Goal: Task Accomplishment & Management: Manage account settings

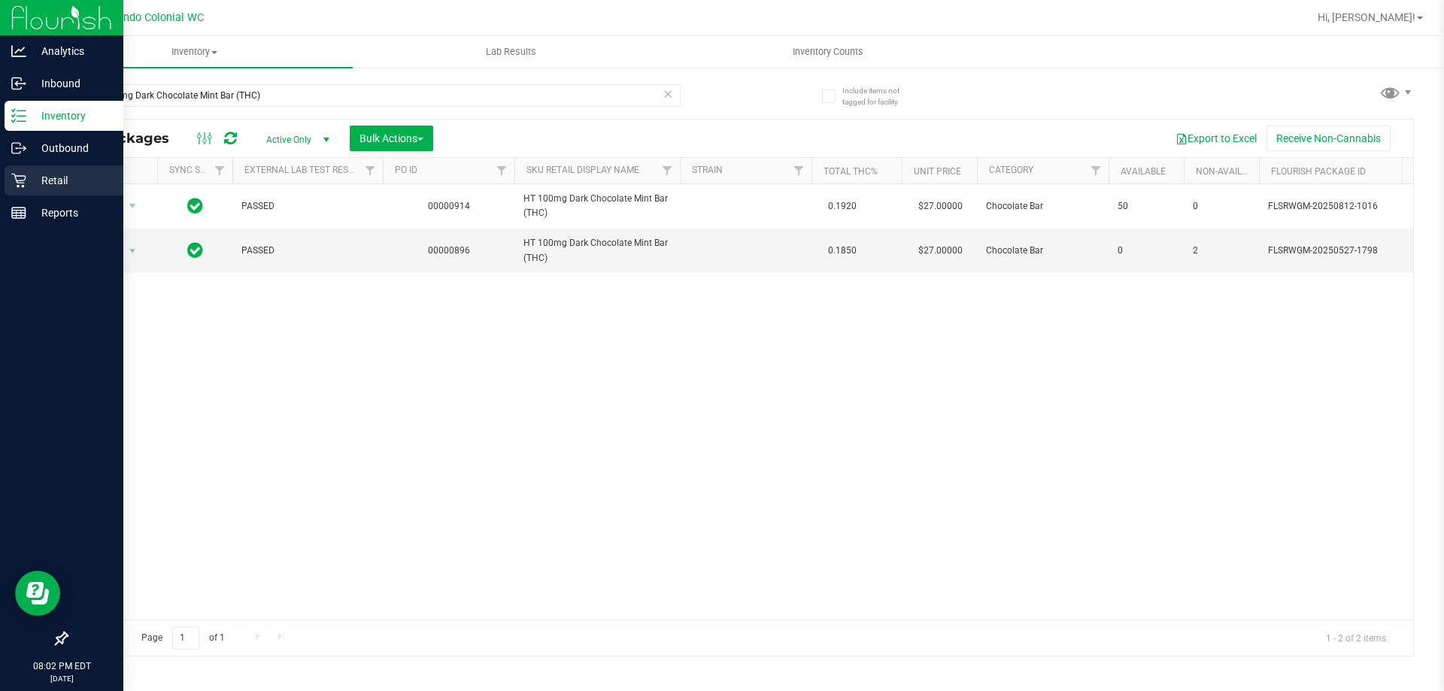
click at [17, 174] on icon at bounding box center [18, 180] width 15 height 15
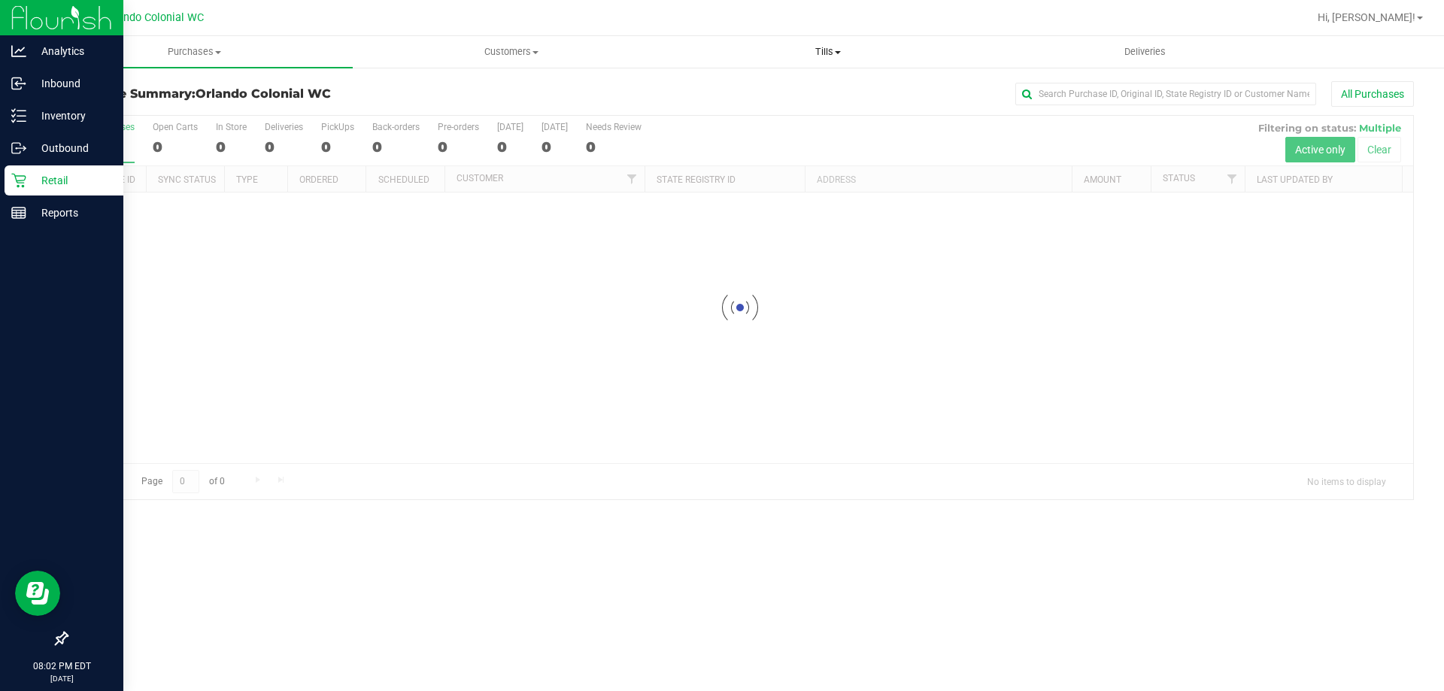
click at [848, 47] on span "Tills" at bounding box center [827, 52] width 315 height 14
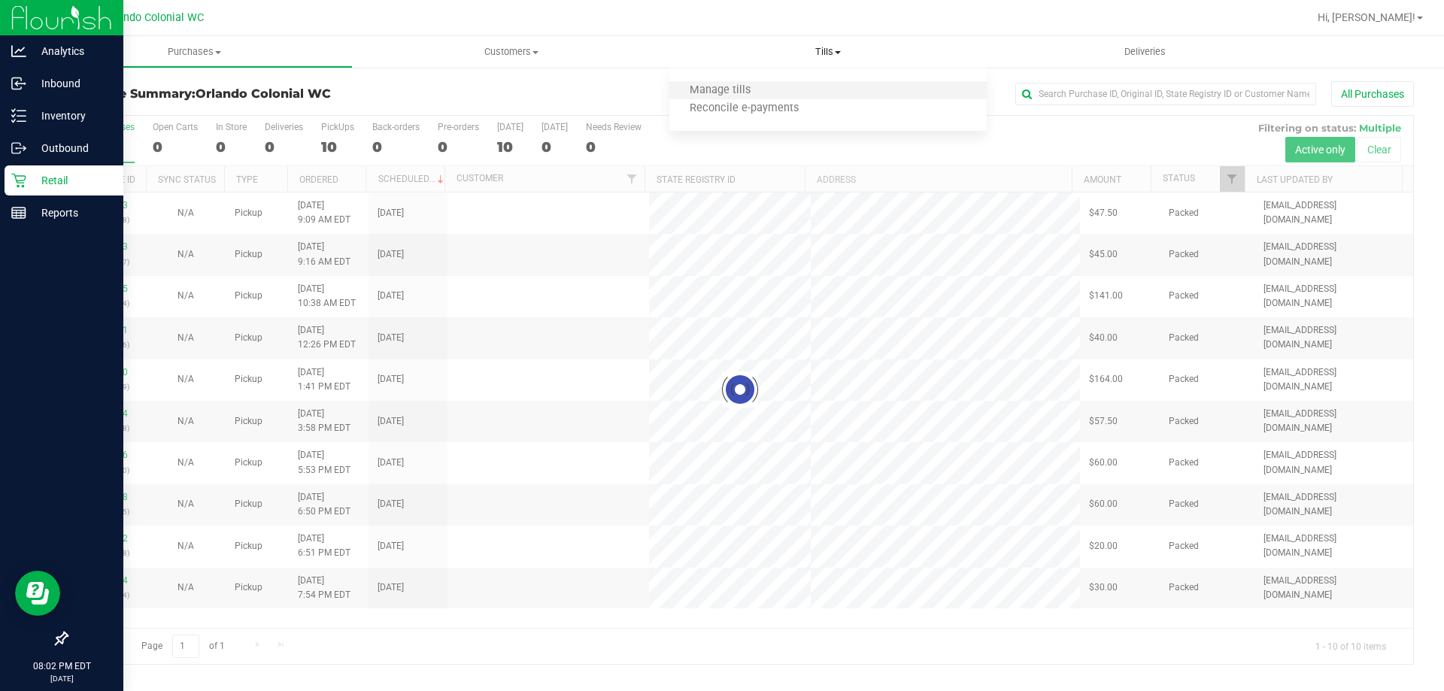
click at [800, 89] on li "Manage tills" at bounding box center [827, 91] width 317 height 18
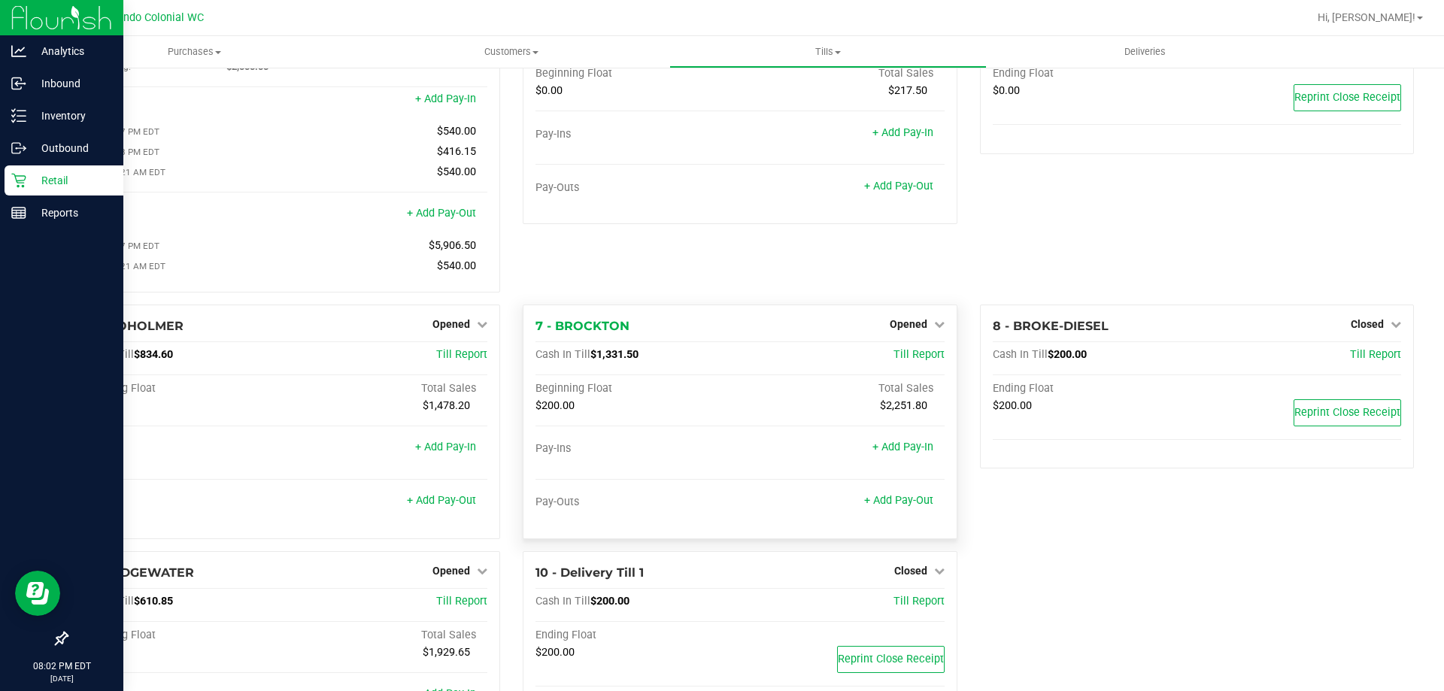
scroll to position [219, 0]
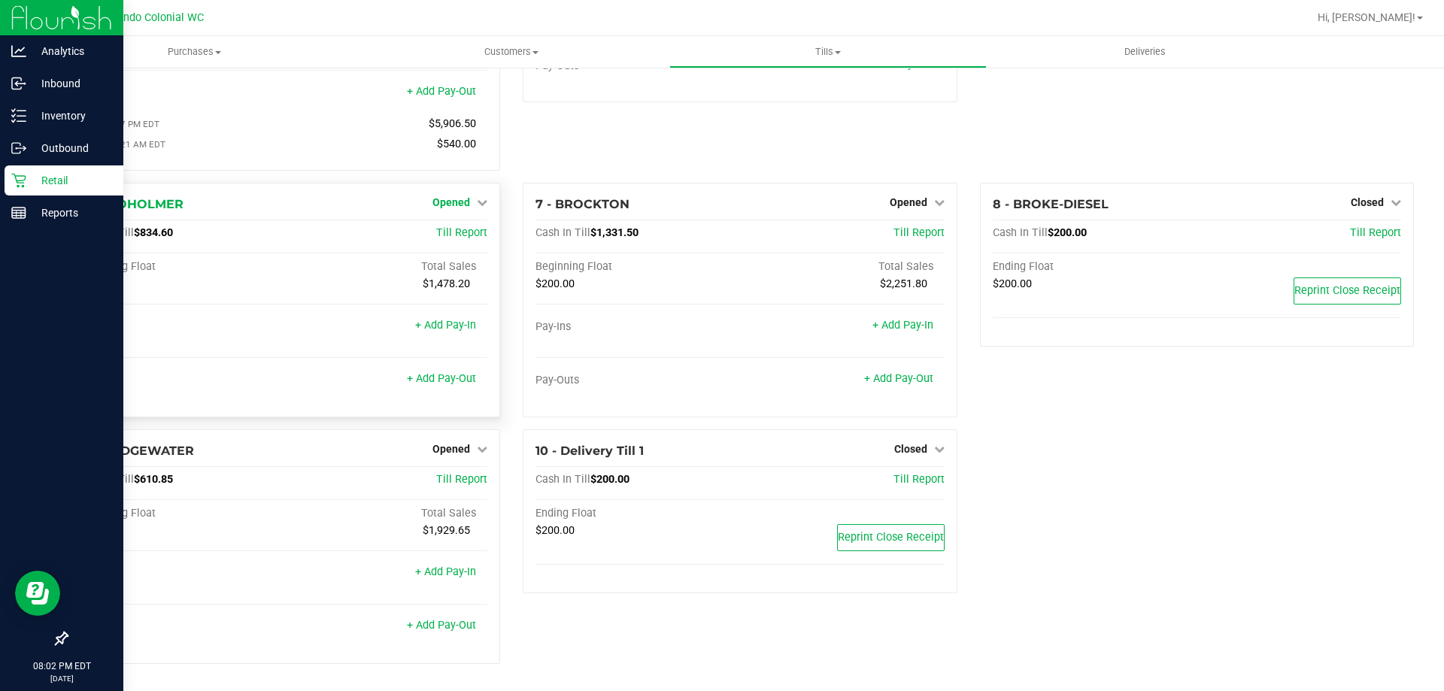
click at [440, 201] on span "Opened" at bounding box center [451, 202] width 38 height 12
click at [454, 239] on link "Close Till" at bounding box center [453, 233] width 41 height 12
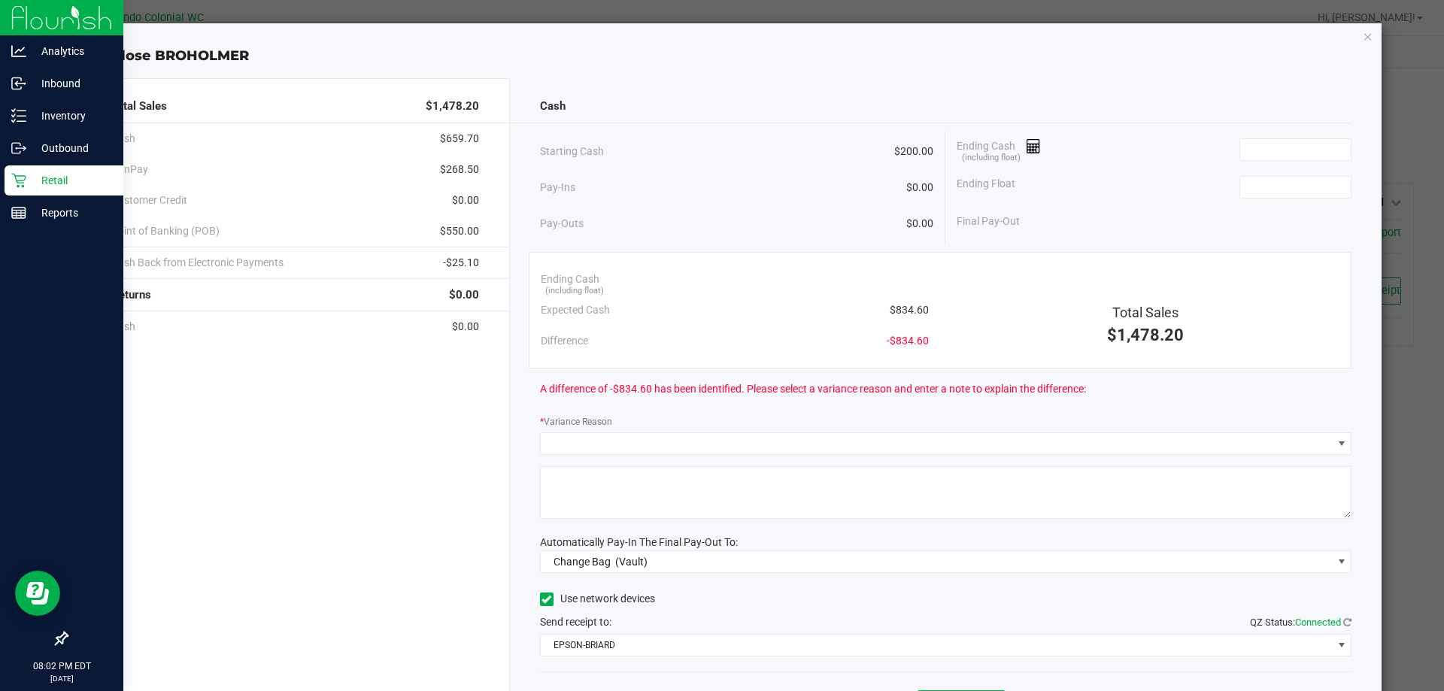
click at [908, 311] on span "$834.60" at bounding box center [909, 310] width 39 height 16
copy span "834.60"
click at [1312, 151] on input at bounding box center [1295, 149] width 111 height 21
paste input "834.6"
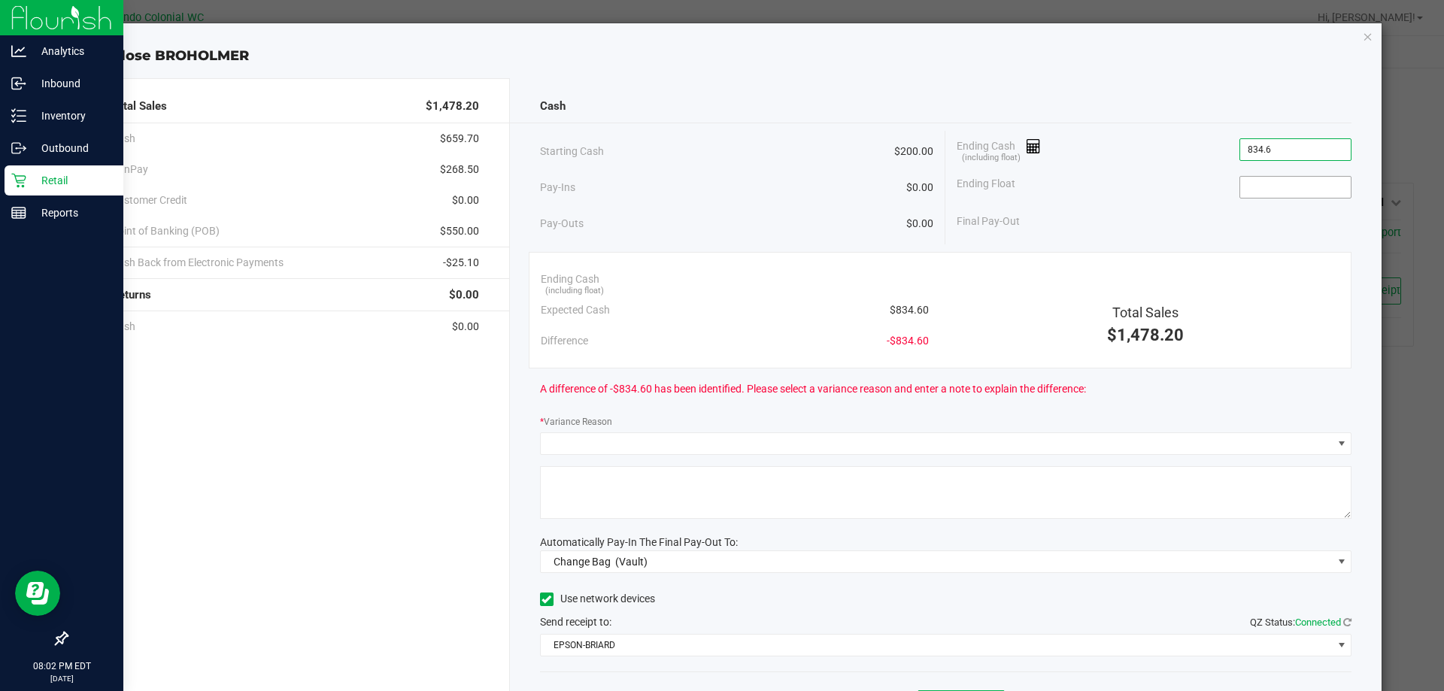
type input "$834.60"
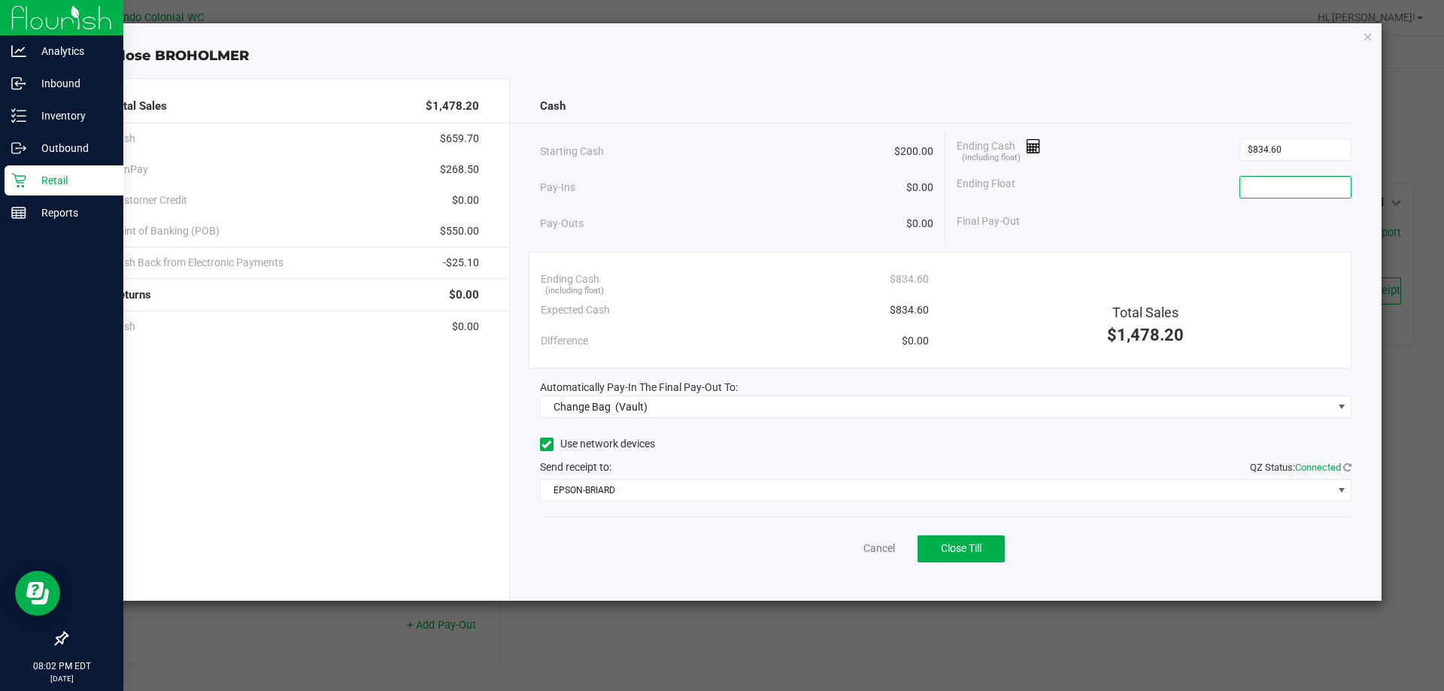
click at [1300, 182] on input at bounding box center [1295, 187] width 111 height 21
type input "$200.00"
click at [1242, 93] on div "Cash" at bounding box center [946, 106] width 812 height 32
click at [1264, 150] on input "834.6" at bounding box center [1295, 149] width 111 height 21
click at [1260, 146] on input "834.6" at bounding box center [1295, 149] width 111 height 21
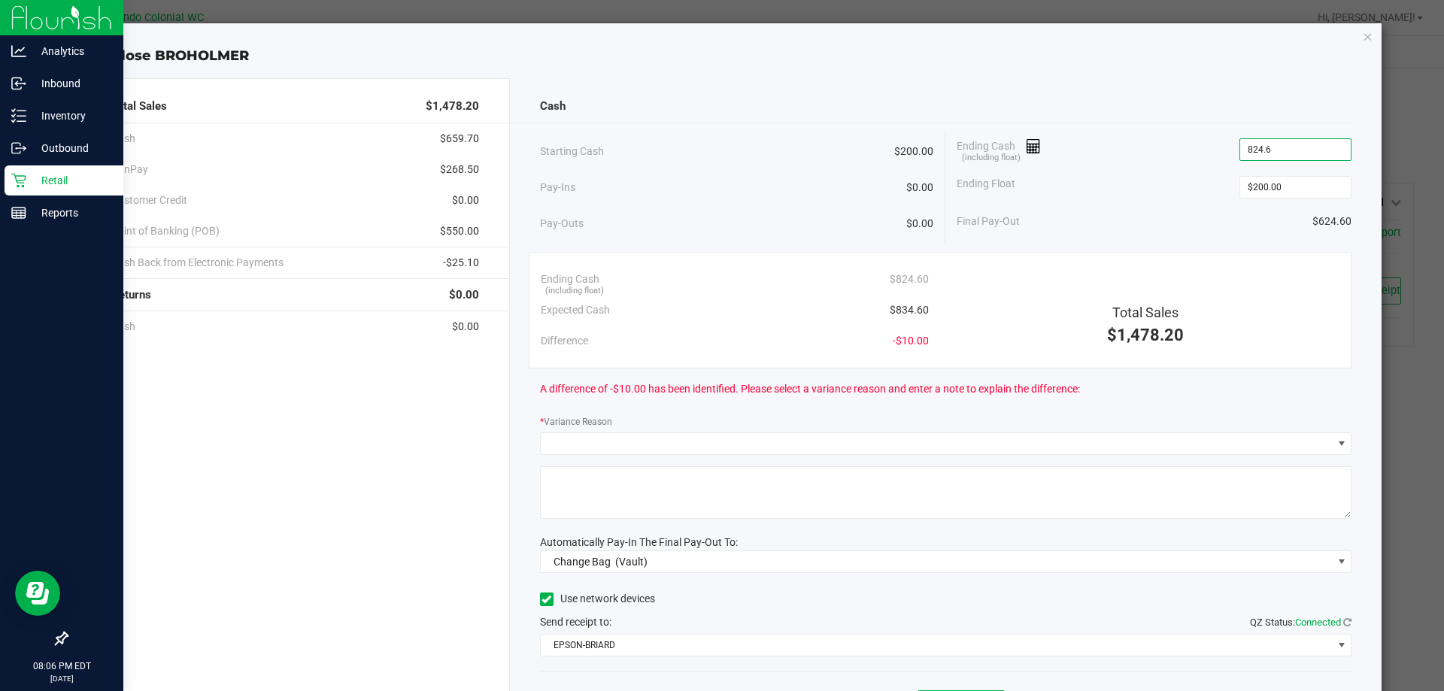
type input "$824.60"
click at [1235, 96] on div "Cash" at bounding box center [946, 106] width 812 height 32
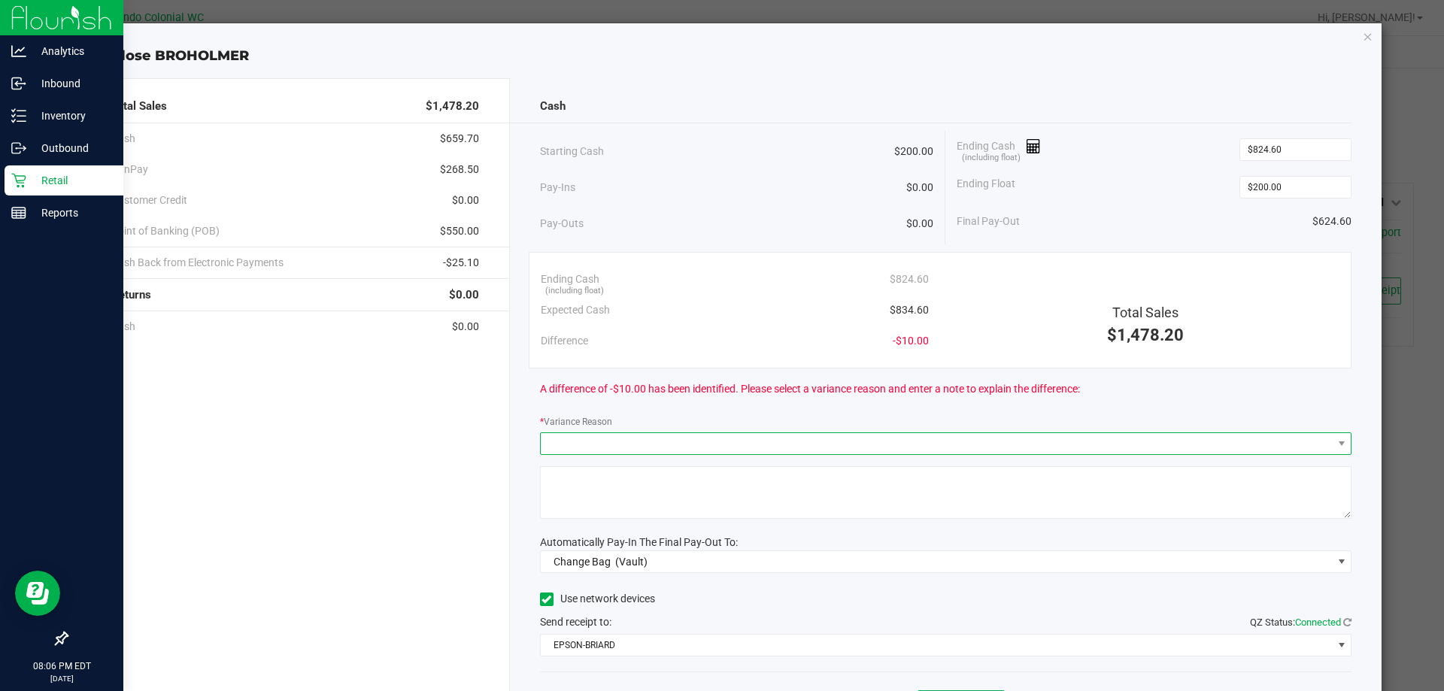
click at [738, 452] on span at bounding box center [937, 443] width 792 height 21
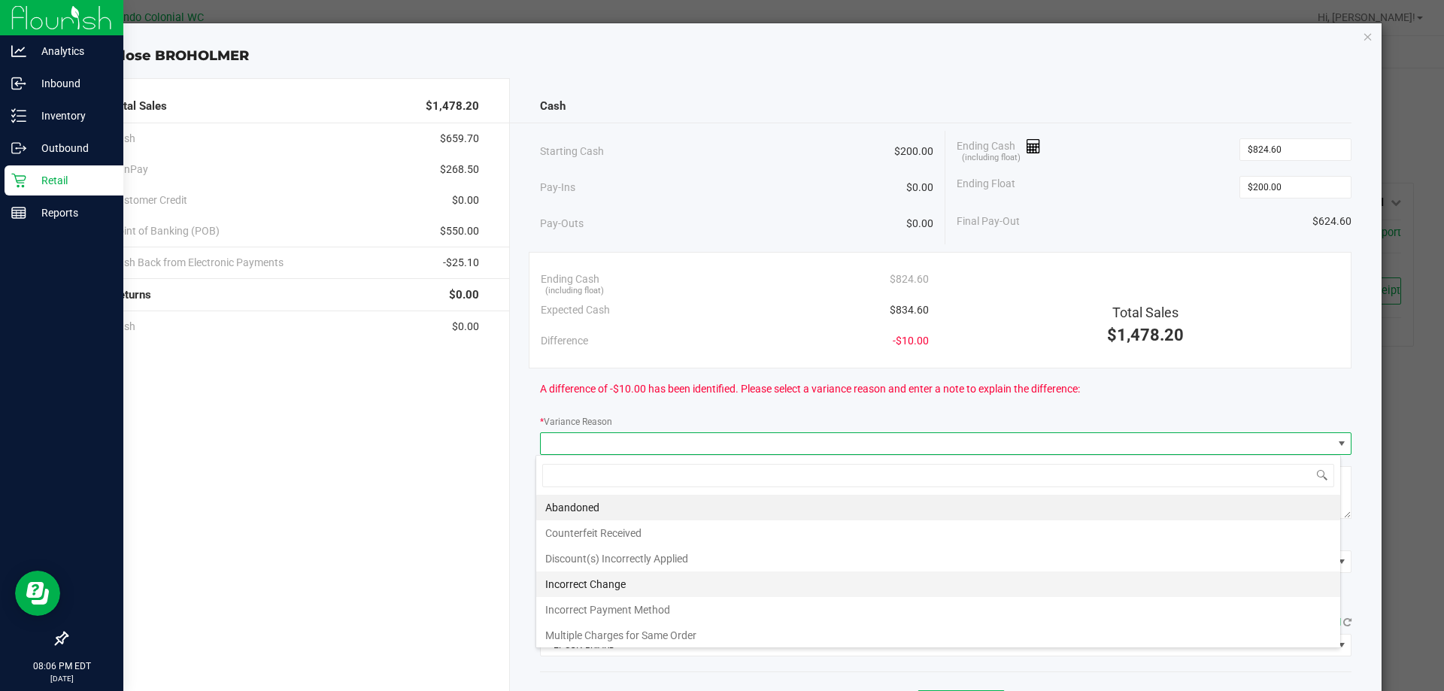
scroll to position [54, 0]
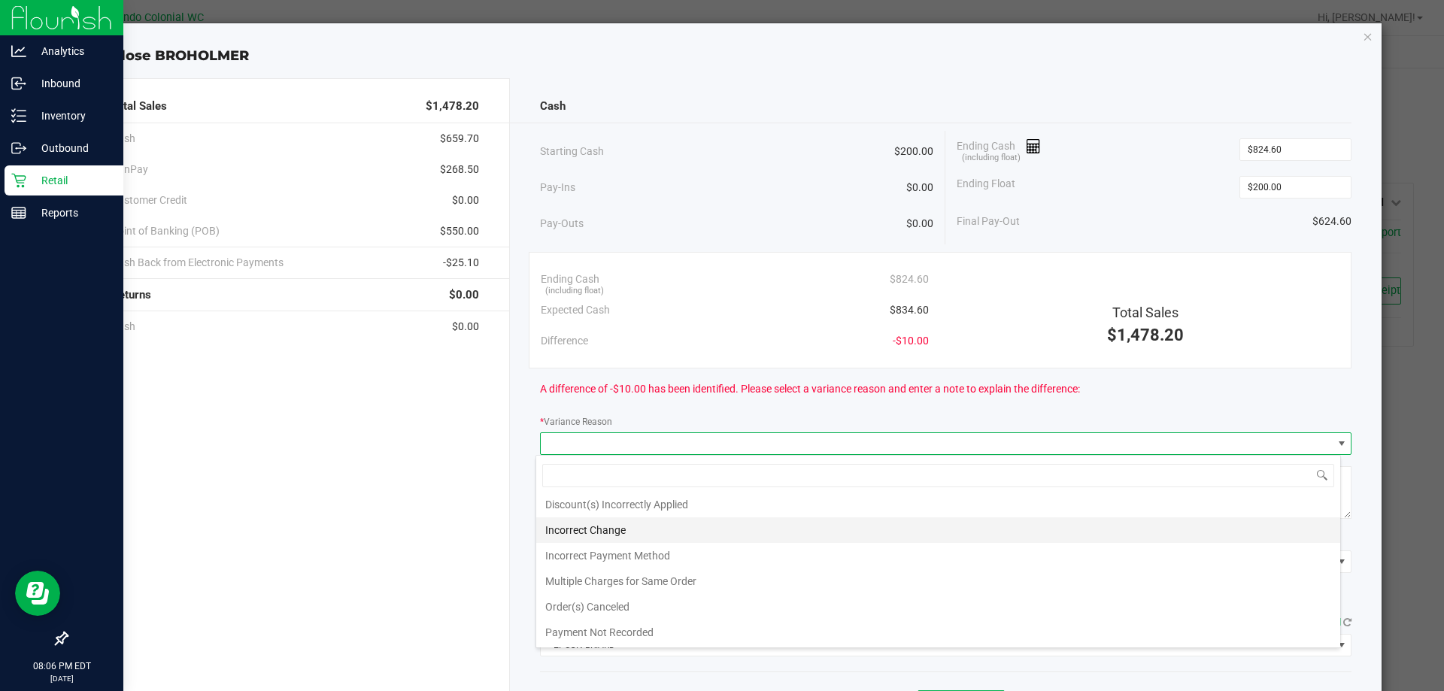
click at [733, 530] on li "Incorrect Change" at bounding box center [938, 530] width 804 height 26
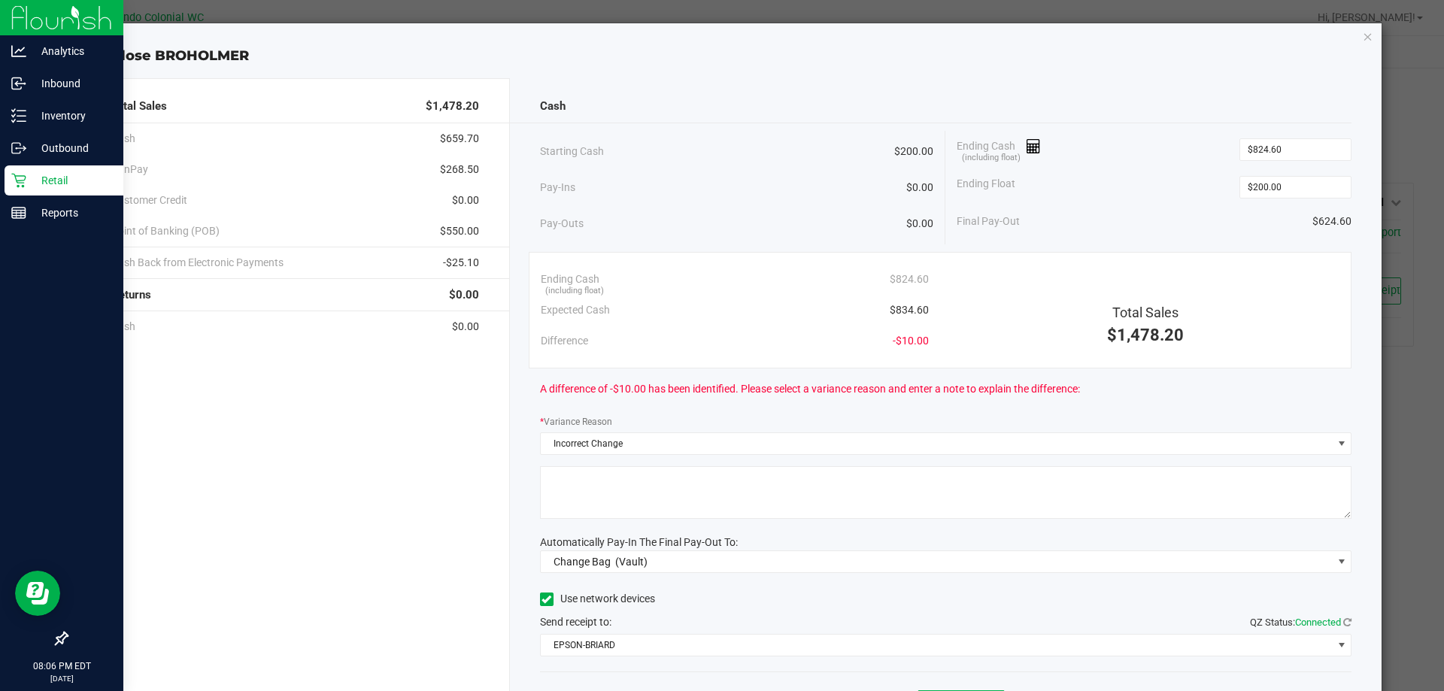
click at [736, 507] on textarea at bounding box center [946, 492] width 812 height 53
type textarea "There was a $10 in the $20s in the cash drawer. Someone likely paid in $20s and…"
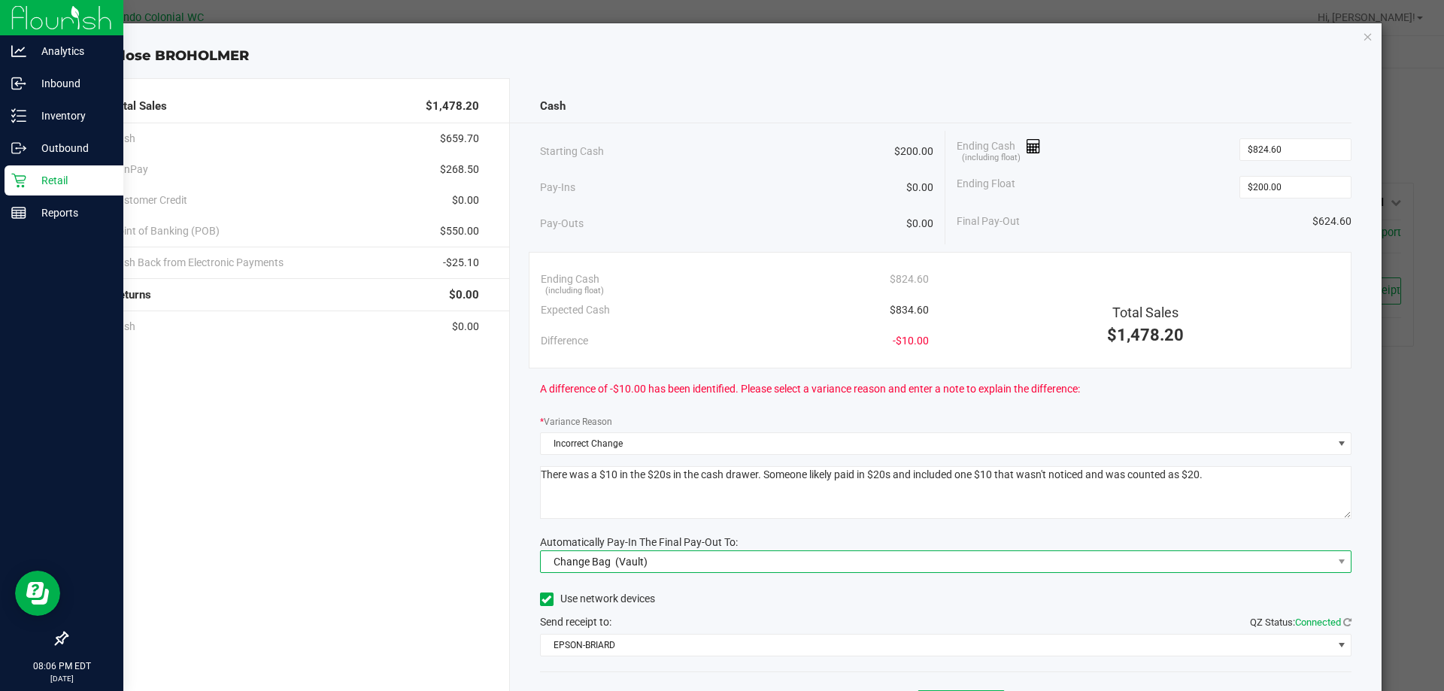
click at [713, 566] on span "Change Bag (Vault)" at bounding box center [937, 561] width 792 height 21
click at [608, 642] on li "Change Bag (Vault)" at bounding box center [938, 628] width 804 height 30
click at [626, 556] on span "(Vault)" at bounding box center [631, 562] width 32 height 12
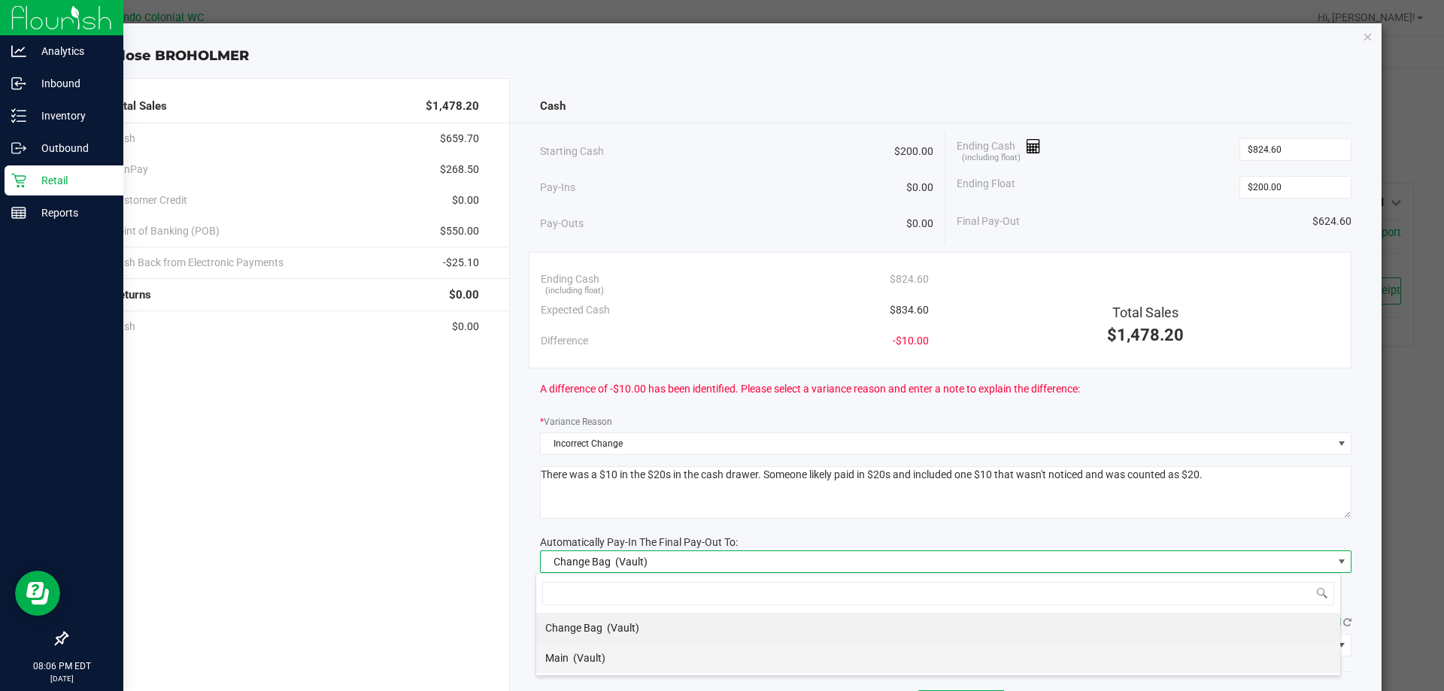
click at [595, 659] on span "(Vault)" at bounding box center [589, 658] width 32 height 12
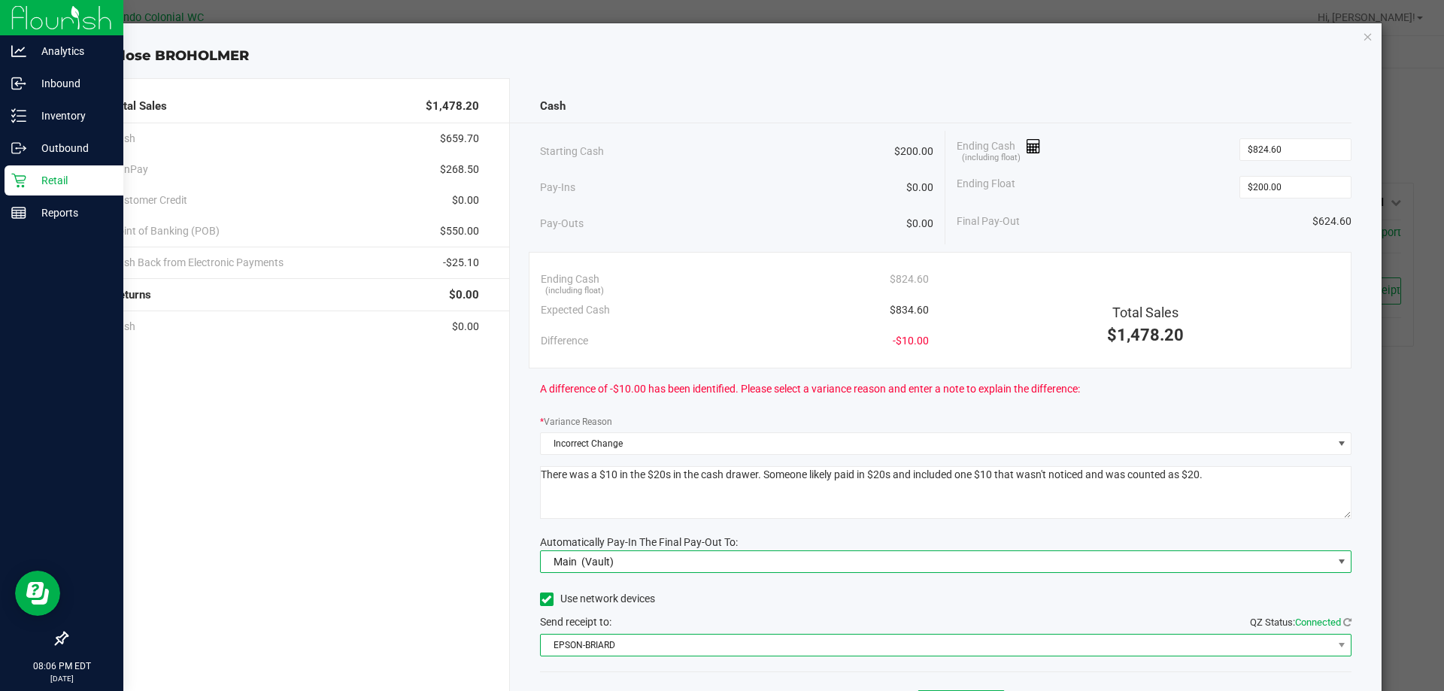
click at [628, 645] on span "EPSON-BRIARD" at bounding box center [937, 645] width 792 height 21
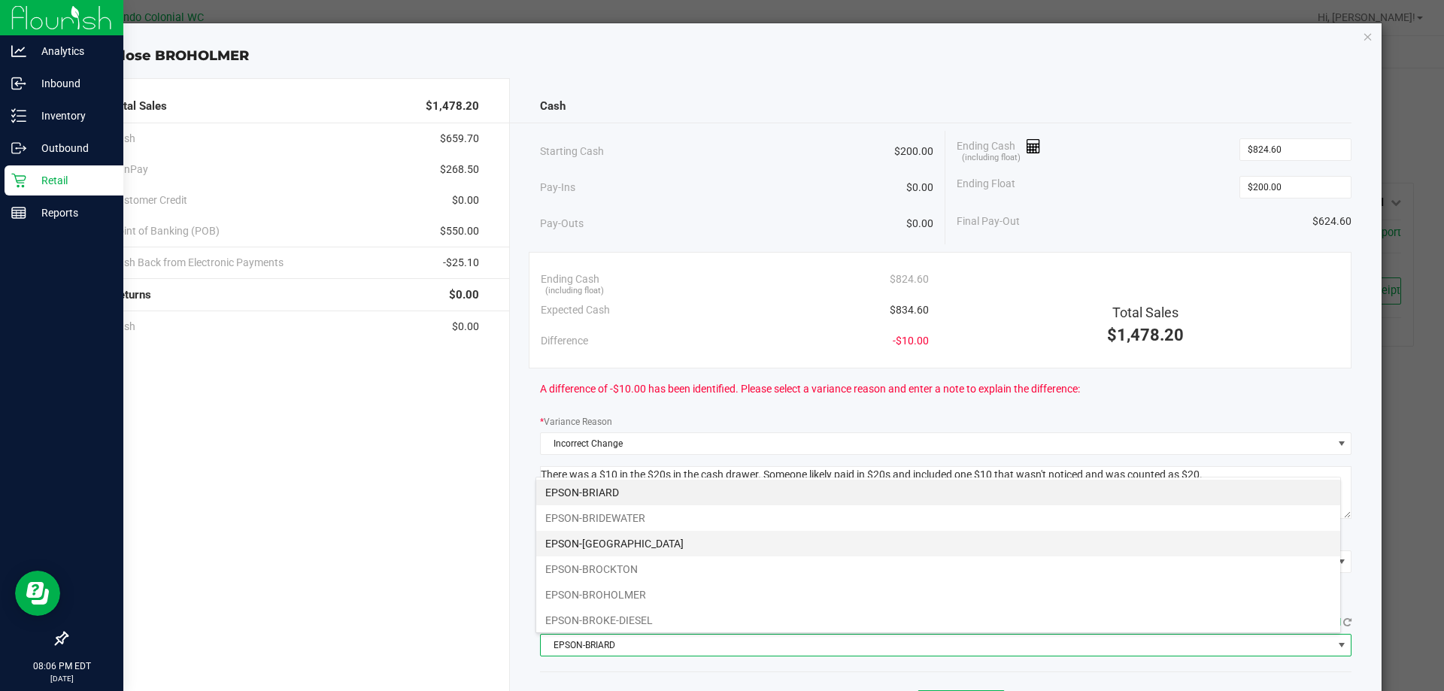
click at [627, 537] on li "EPSON-[GEOGRAPHIC_DATA]" at bounding box center [938, 544] width 804 height 26
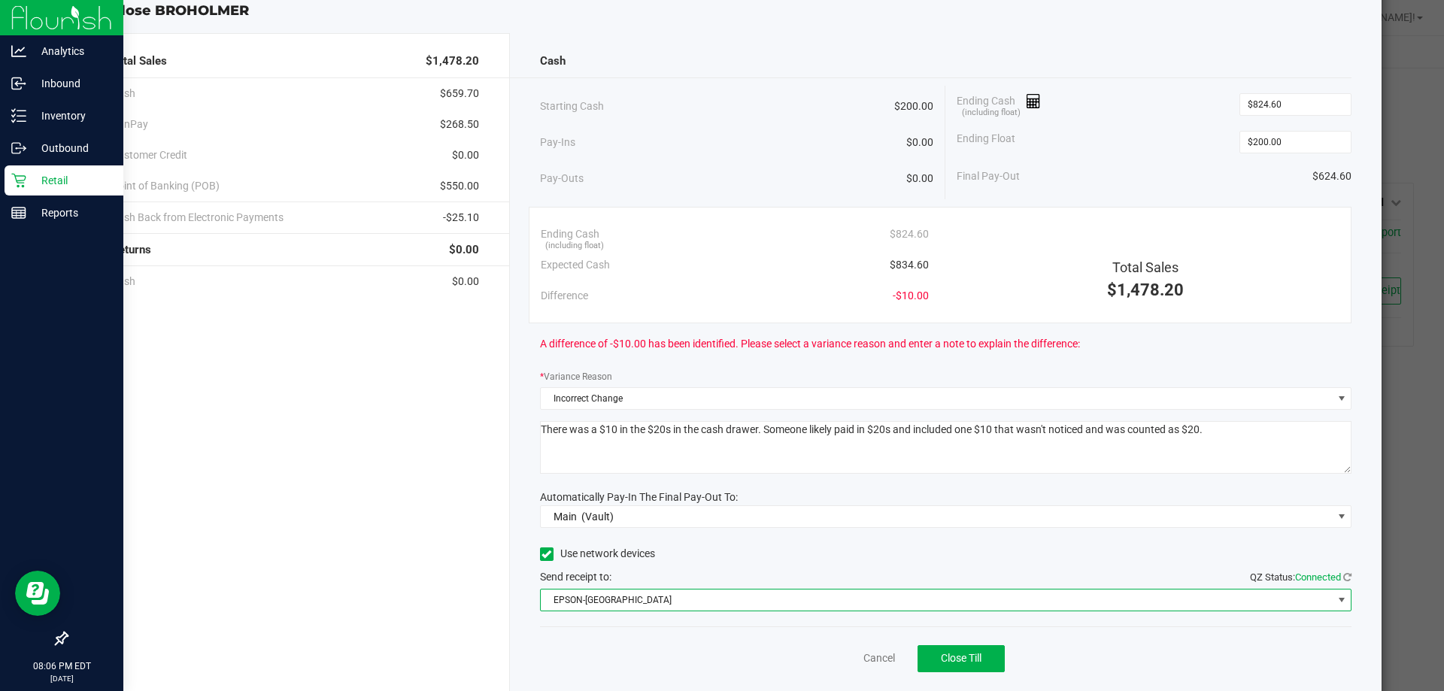
scroll to position [88, 0]
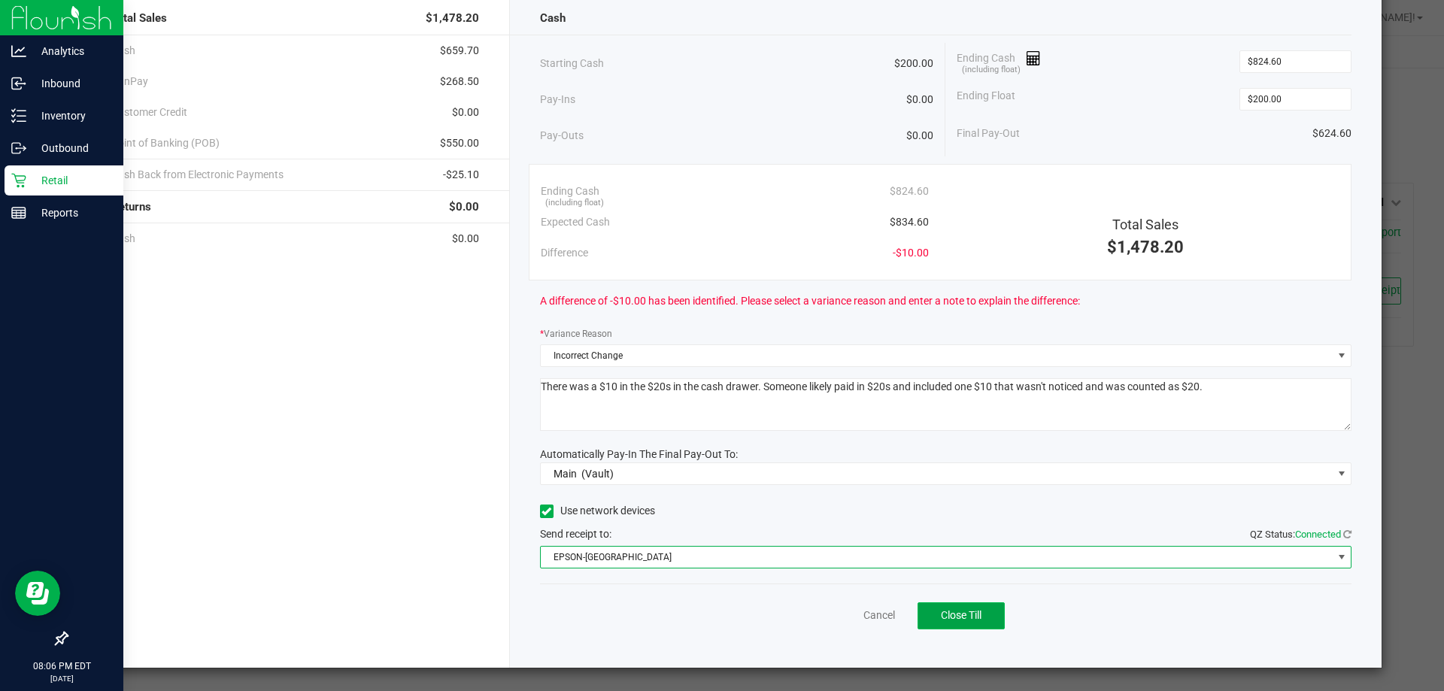
click at [955, 620] on span "Close Till" at bounding box center [961, 615] width 41 height 12
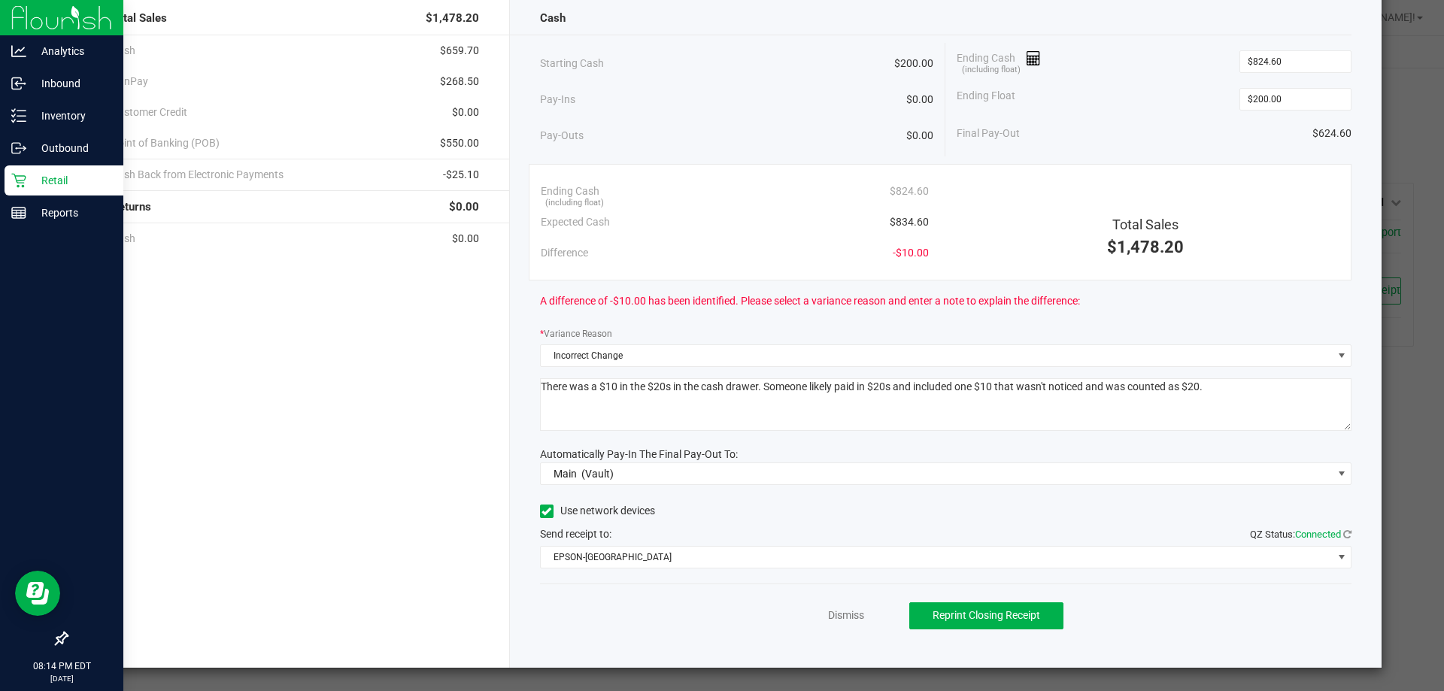
click at [510, 437] on div "Cash Starting Cash $200.00 Pay-Ins $0.00 Pay-Outs $0.00 Ending Cash (including …" at bounding box center [946, 329] width 872 height 678
click at [848, 614] on link "Dismiss" at bounding box center [846, 616] width 36 height 16
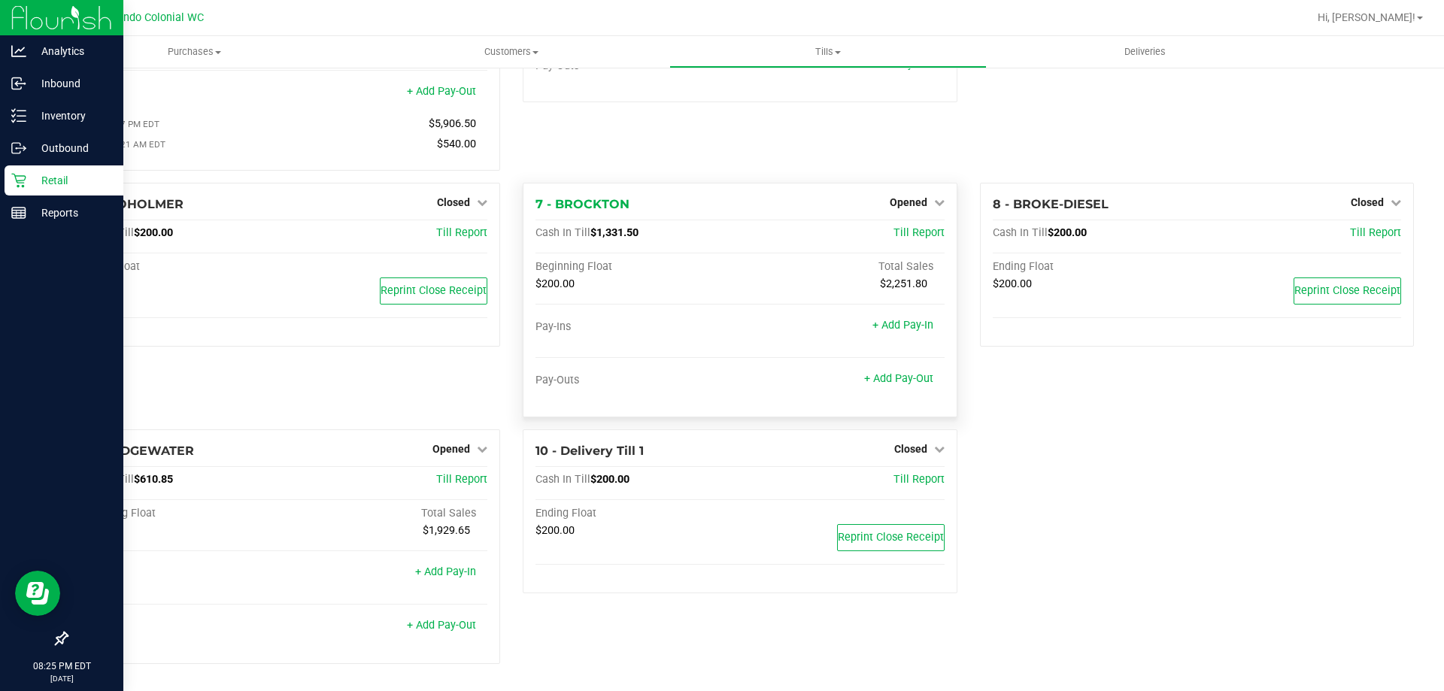
scroll to position [0, 0]
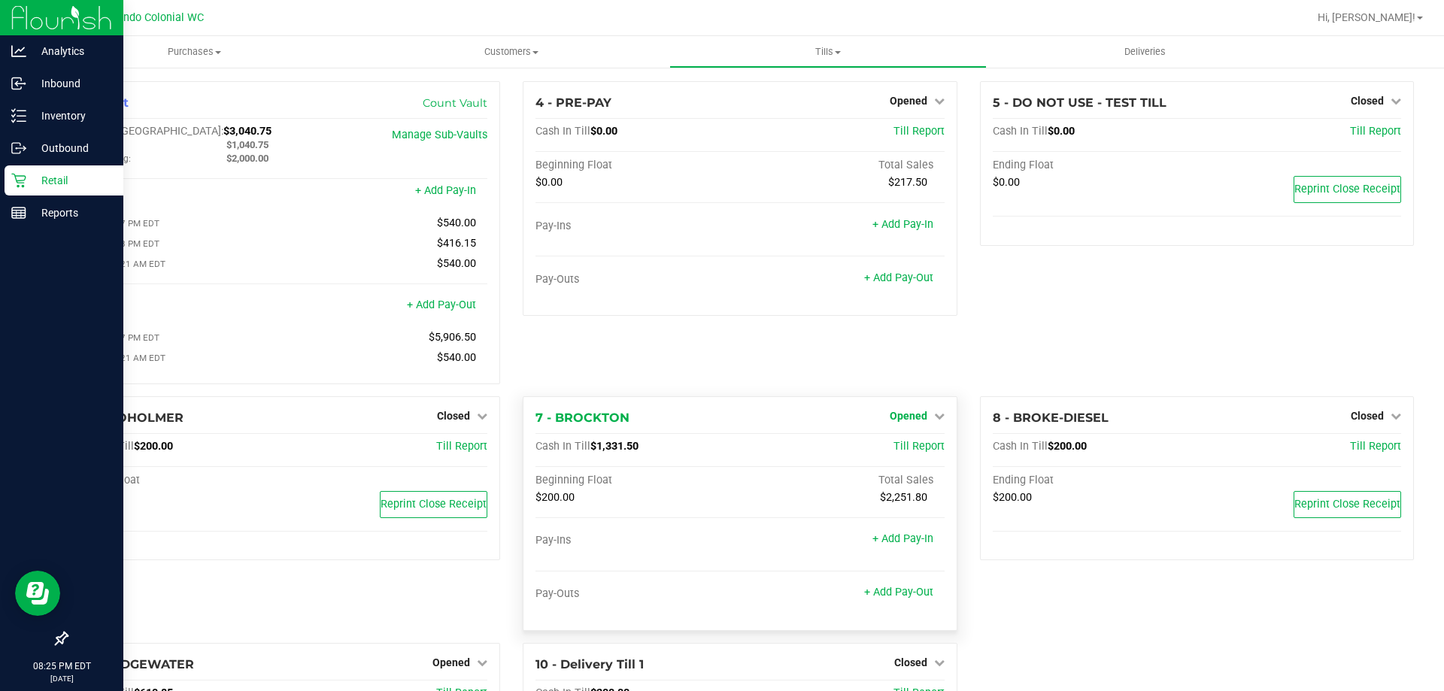
click at [915, 422] on span "Opened" at bounding box center [909, 416] width 38 height 12
click at [906, 450] on link "Close Till" at bounding box center [910, 447] width 41 height 12
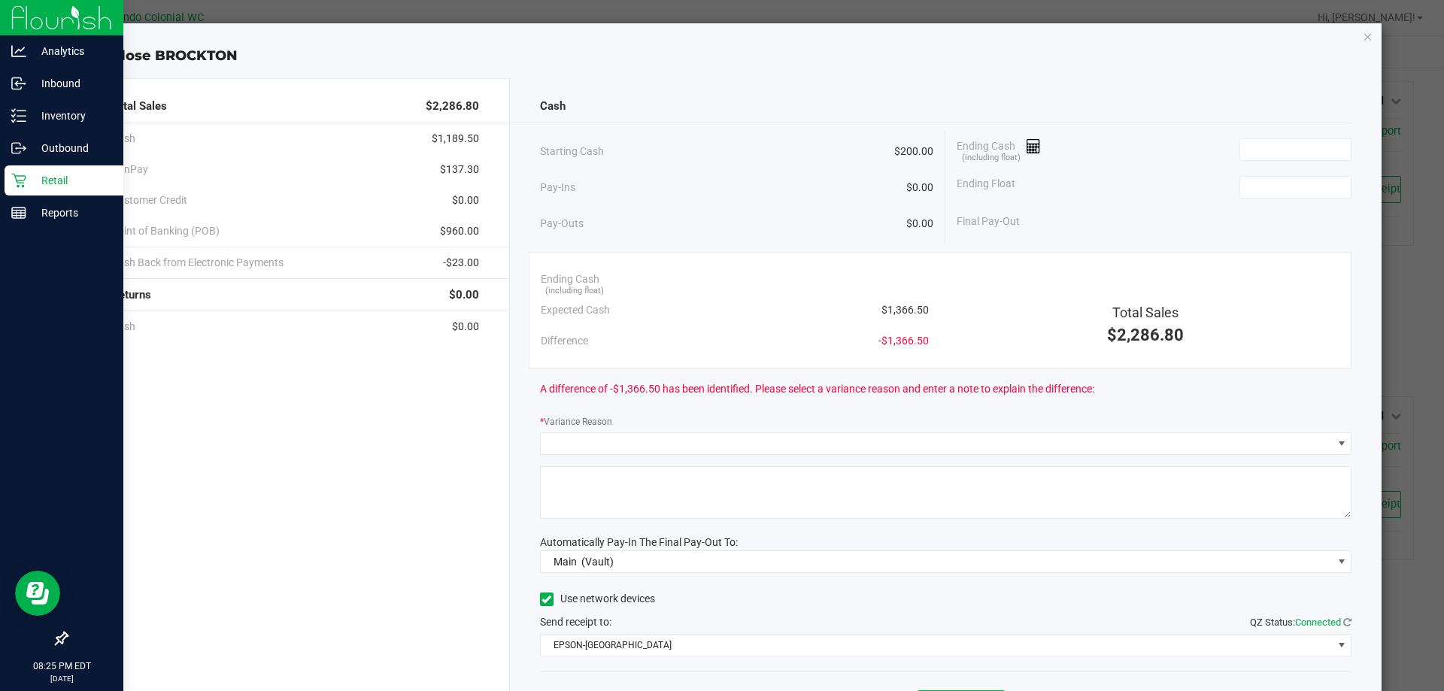
click at [914, 301] on div "Expected Cash $1,366.50" at bounding box center [735, 310] width 388 height 31
copy span "1,366.50"
click at [1254, 150] on input at bounding box center [1295, 149] width 111 height 21
paste input "1366.5"
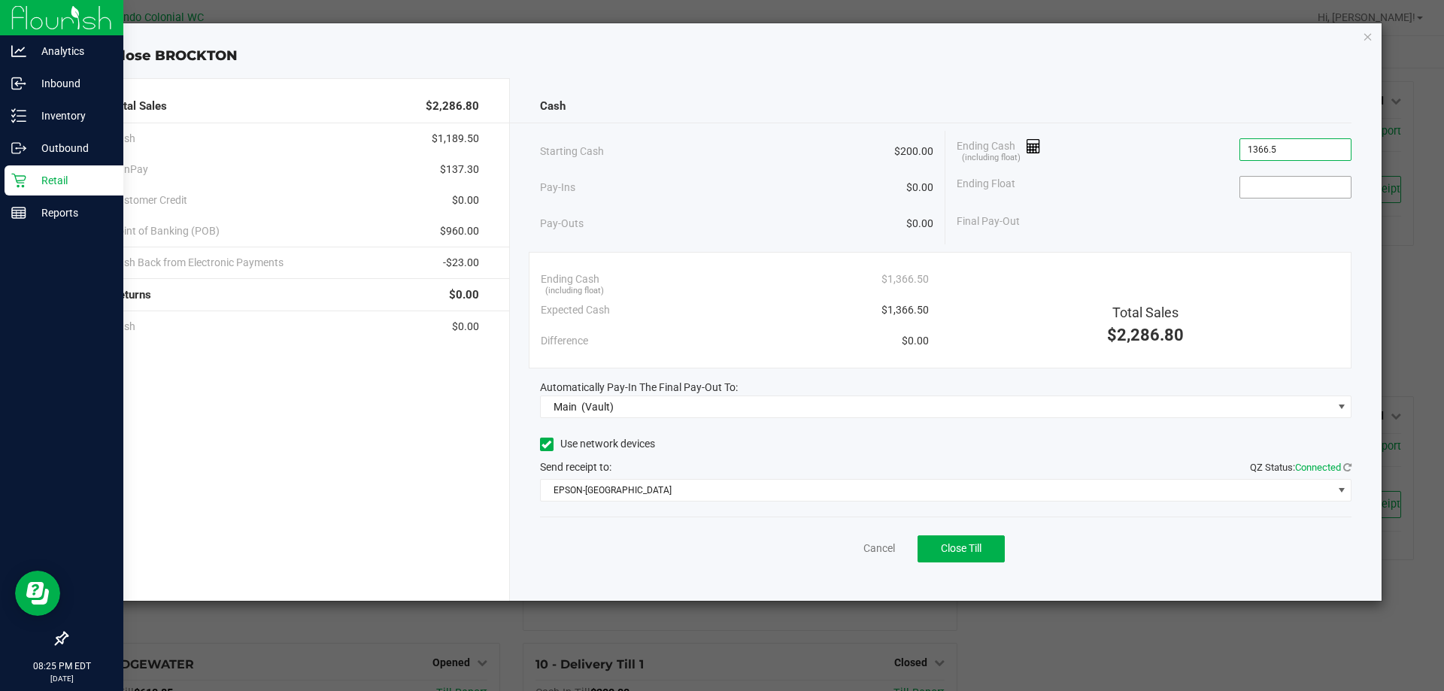
type input "$1,366.50"
click at [1264, 190] on input at bounding box center [1295, 187] width 111 height 21
type input "$200.00"
click at [1227, 103] on div "Cash" at bounding box center [946, 106] width 812 height 32
click at [967, 552] on span "Close Till" at bounding box center [961, 548] width 41 height 12
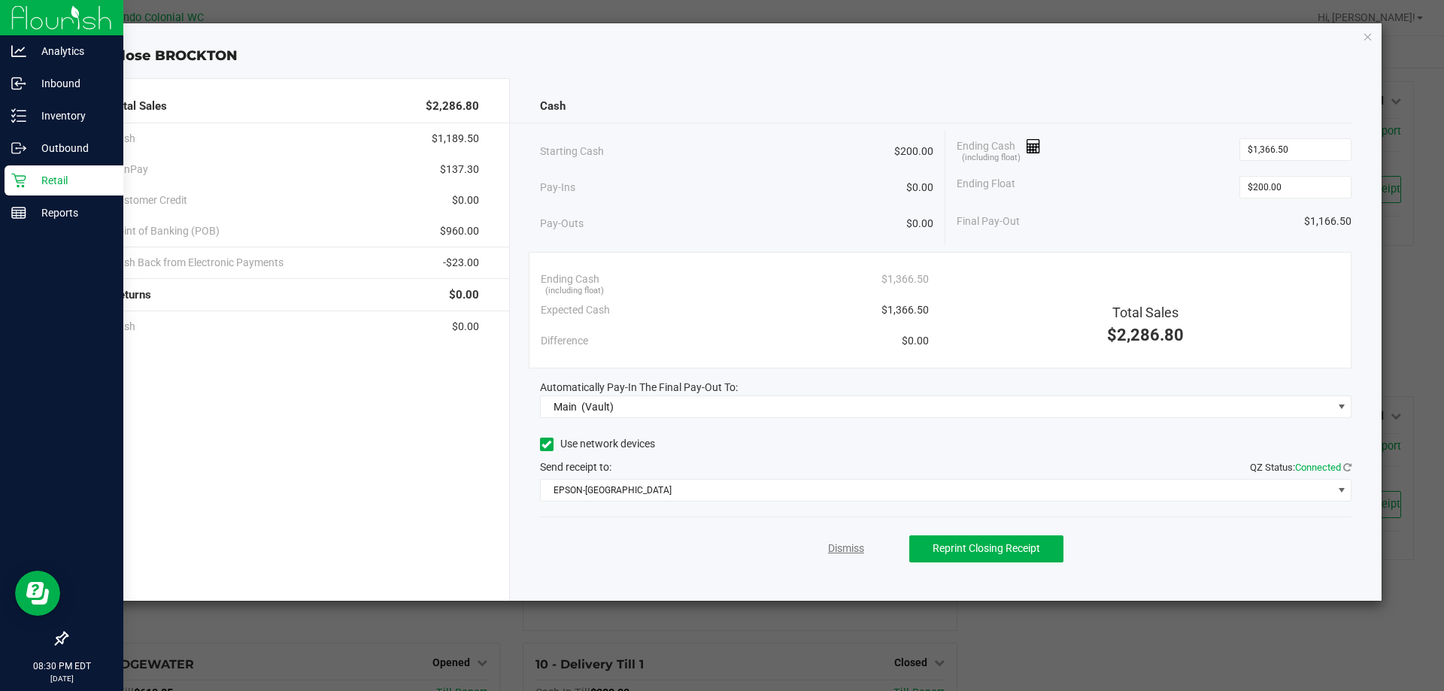
click at [848, 551] on link "Dismiss" at bounding box center [846, 549] width 36 height 16
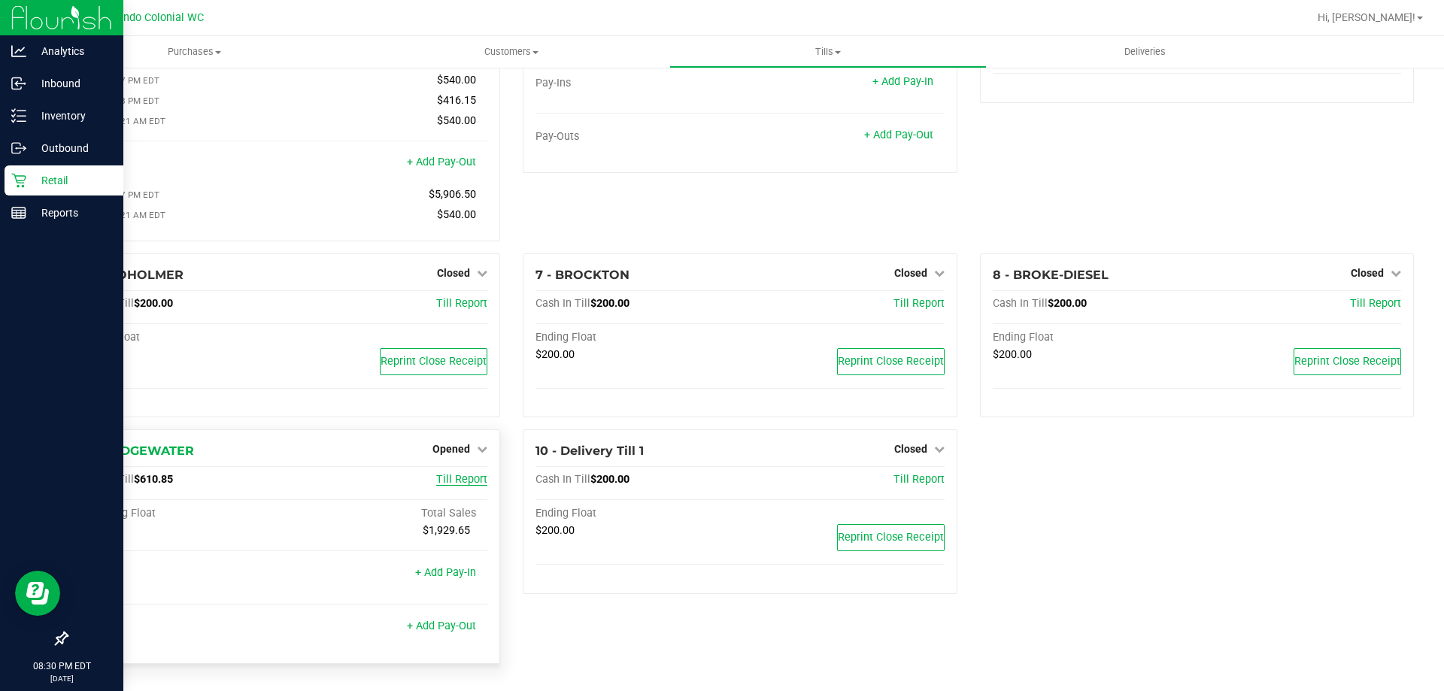
scroll to position [148, 0]
click at [451, 447] on span "Opened" at bounding box center [451, 449] width 38 height 12
click at [460, 478] on link "Close Till" at bounding box center [453, 481] width 41 height 12
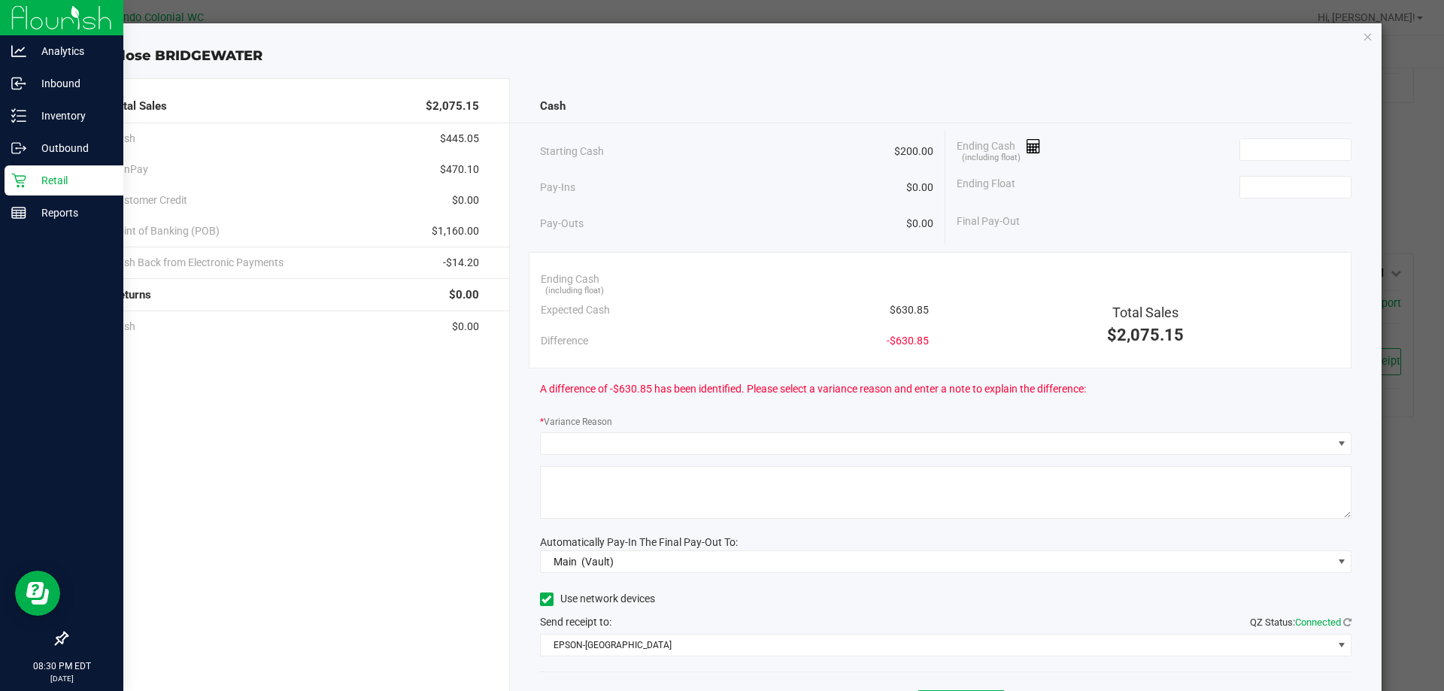
click at [899, 308] on span "$630.85" at bounding box center [909, 310] width 39 height 16
copy span "630.85"
click at [1306, 151] on input at bounding box center [1295, 149] width 111 height 21
paste input "630.85"
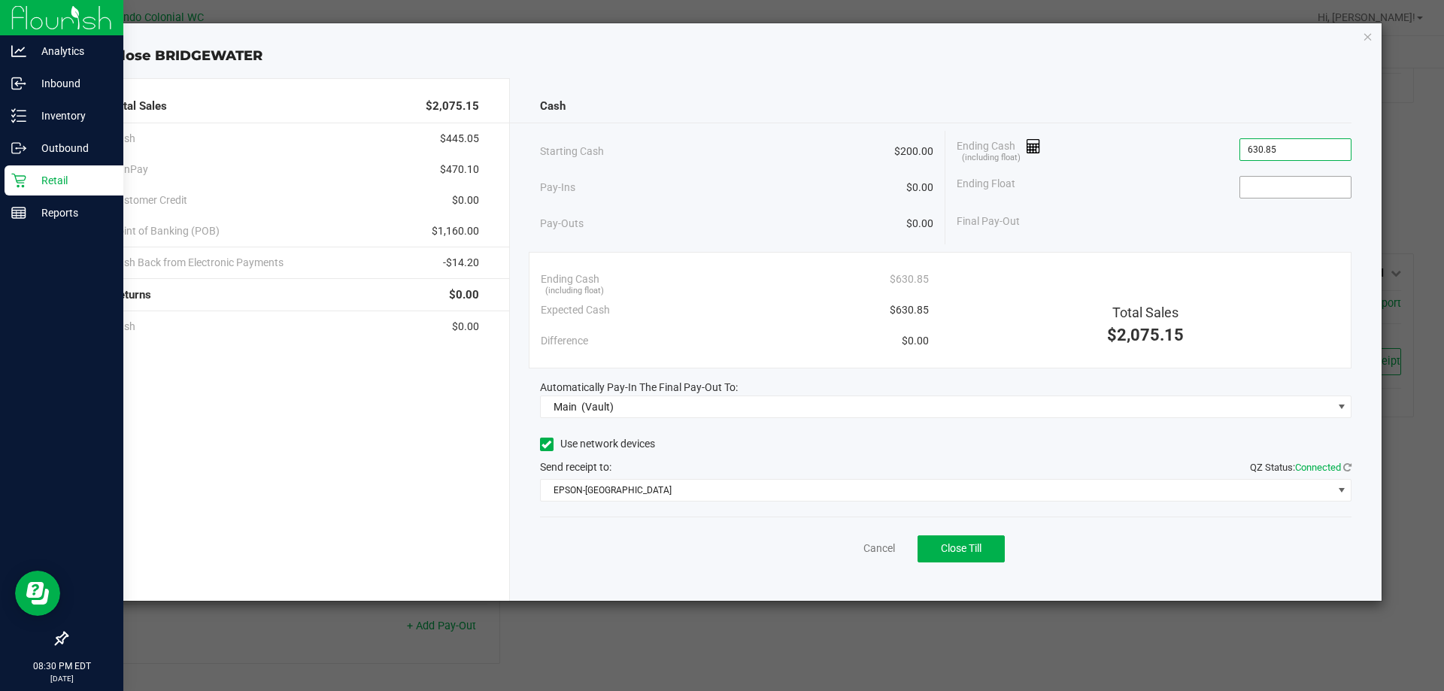
type input "$630.85"
click at [1280, 189] on input at bounding box center [1295, 187] width 111 height 21
type input "$200.00"
click at [1080, 65] on div "Close BRIDGEWATER" at bounding box center [728, 56] width 1309 height 20
click at [456, 59] on div "Close BRIDGEWATER" at bounding box center [728, 56] width 1309 height 20
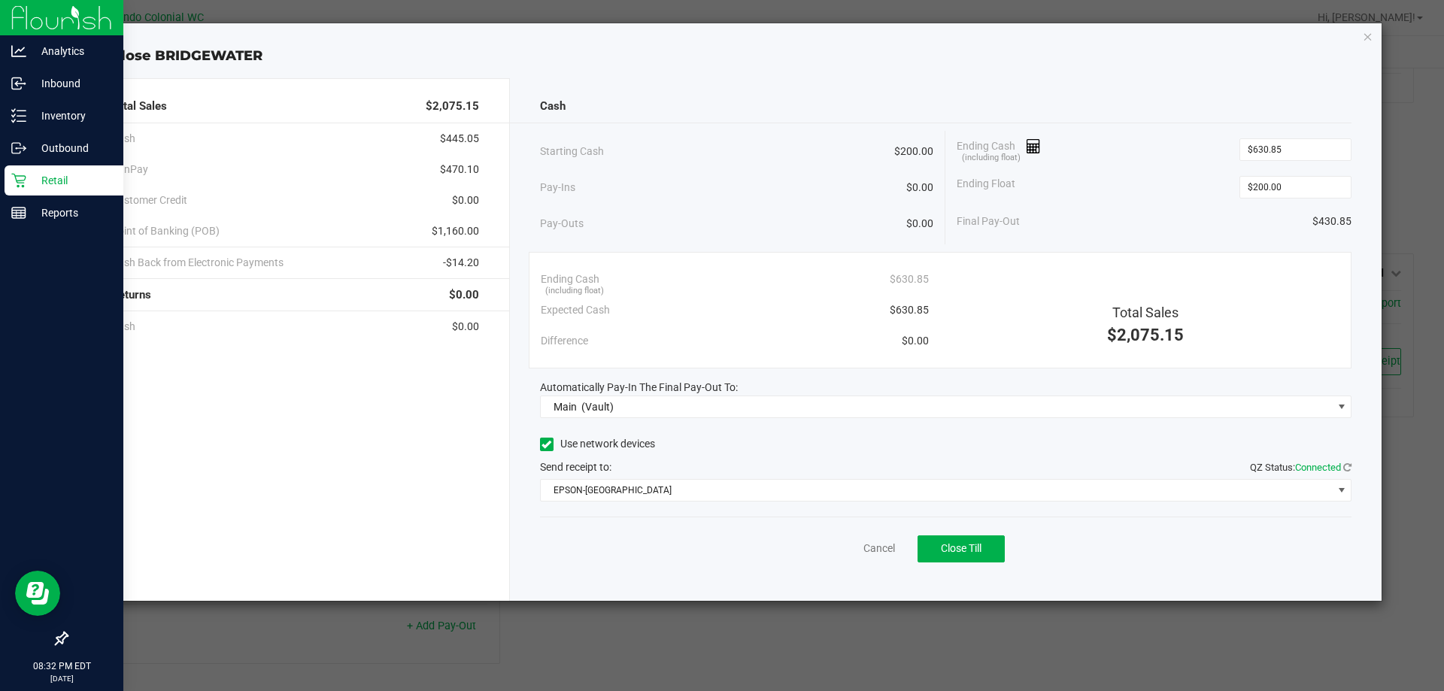
click at [968, 559] on button "Close Till" at bounding box center [961, 548] width 87 height 27
click at [848, 556] on link "Dismiss" at bounding box center [846, 549] width 36 height 16
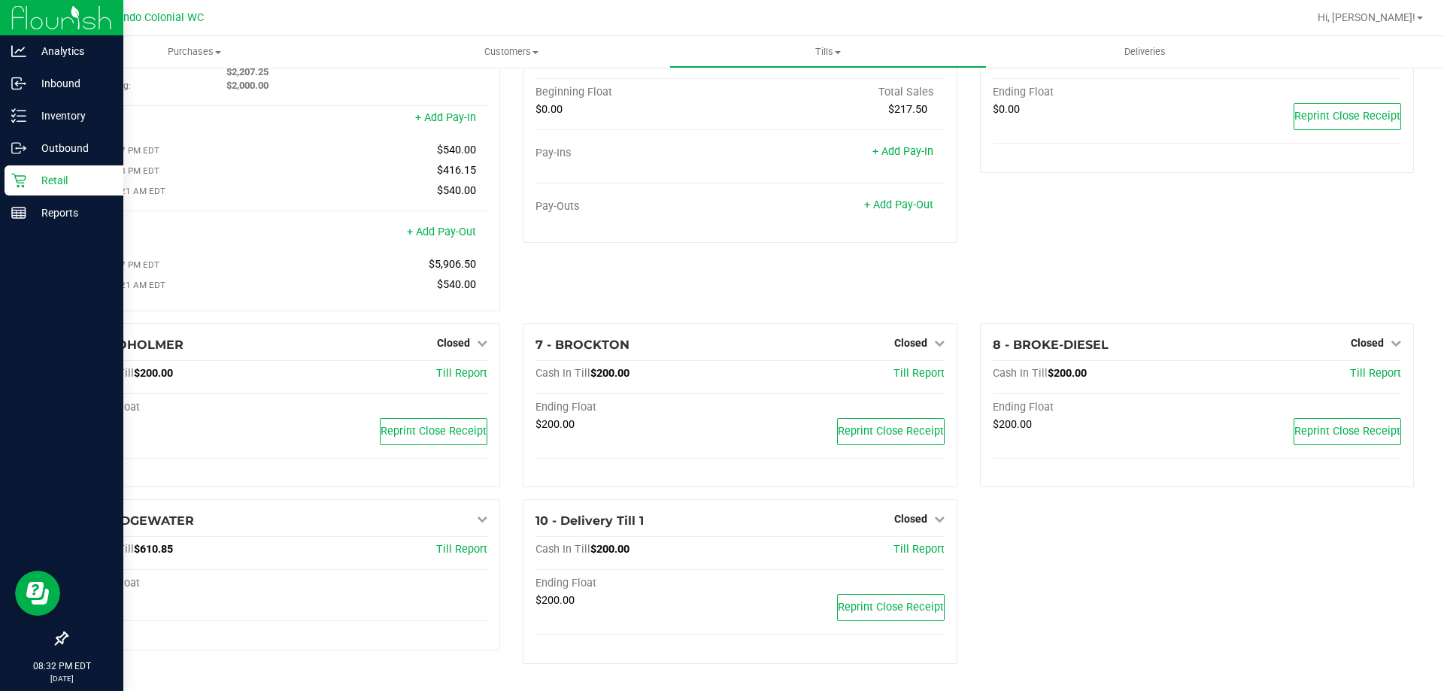
scroll to position [78, 0]
click at [803, 53] on span "Tills" at bounding box center [827, 52] width 315 height 14
click at [739, 111] on span "Reconcile e-payments" at bounding box center [744, 108] width 150 height 13
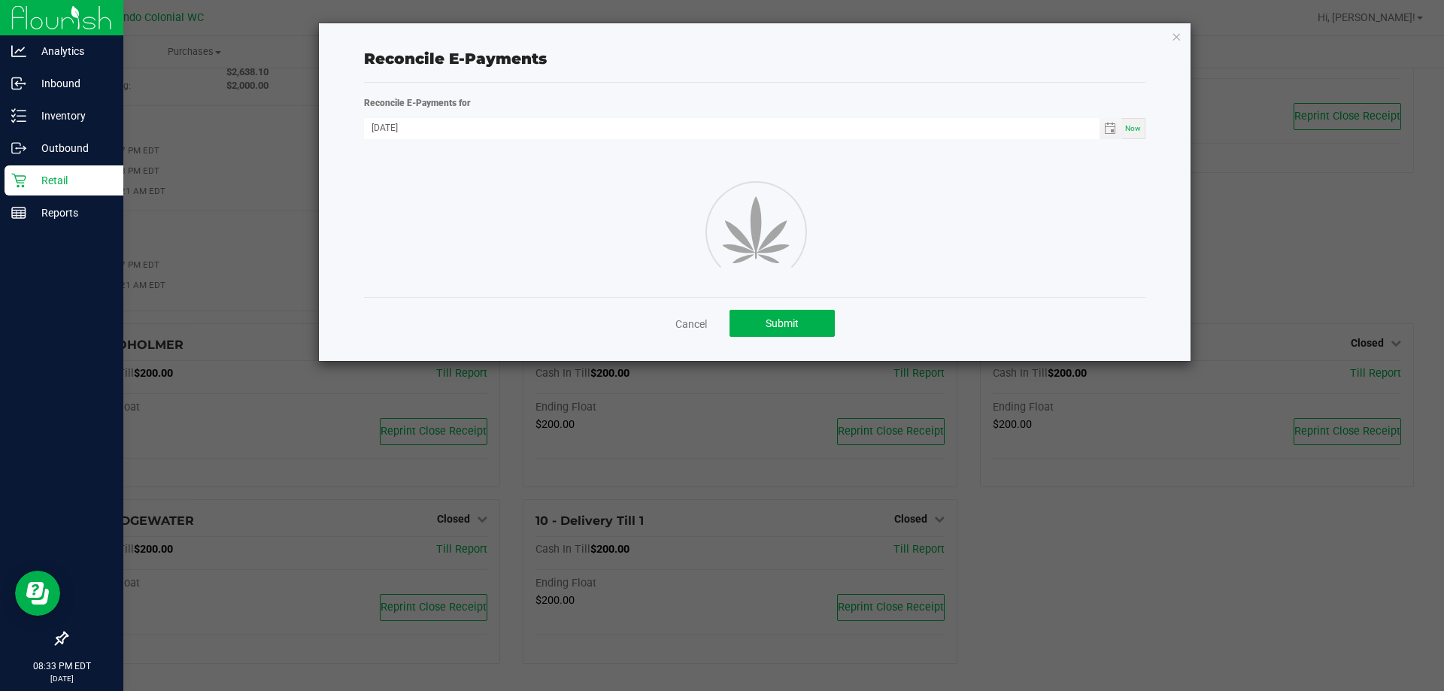
scroll to position [78, 0]
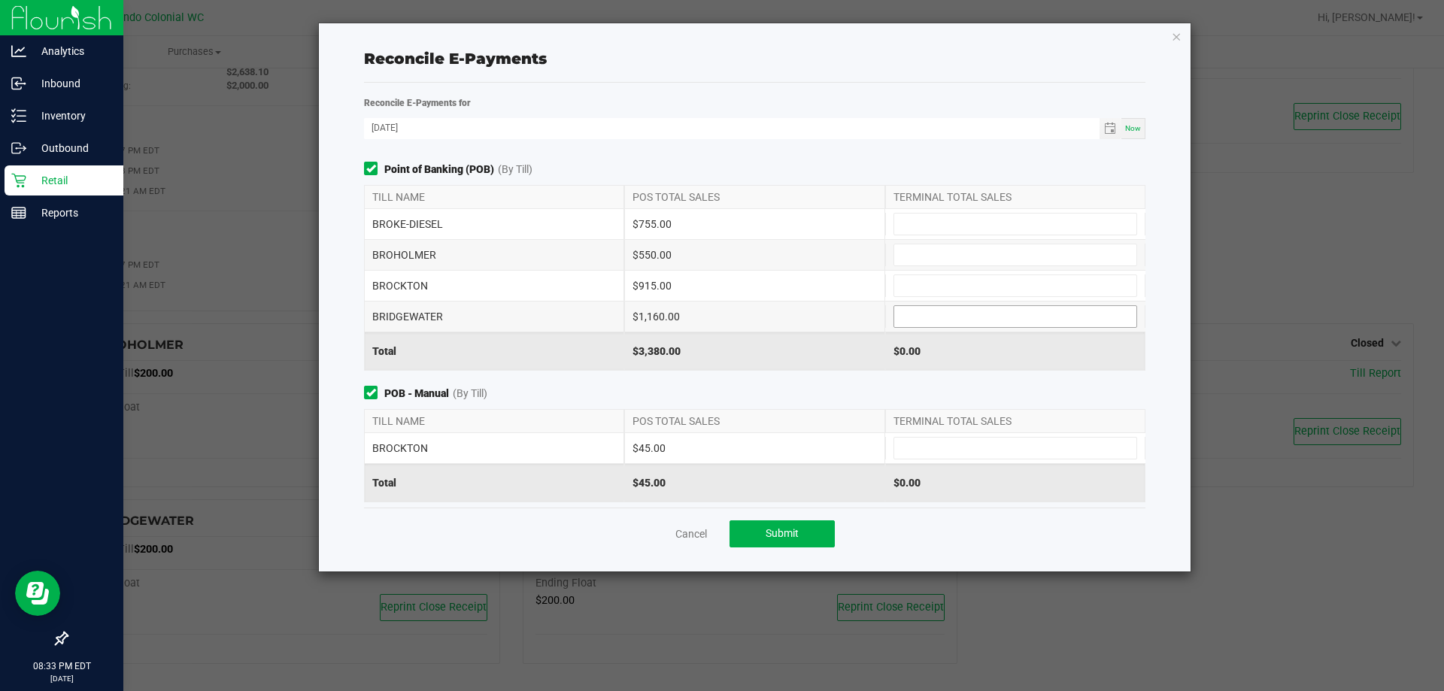
click at [919, 314] on input at bounding box center [1015, 316] width 242 height 21
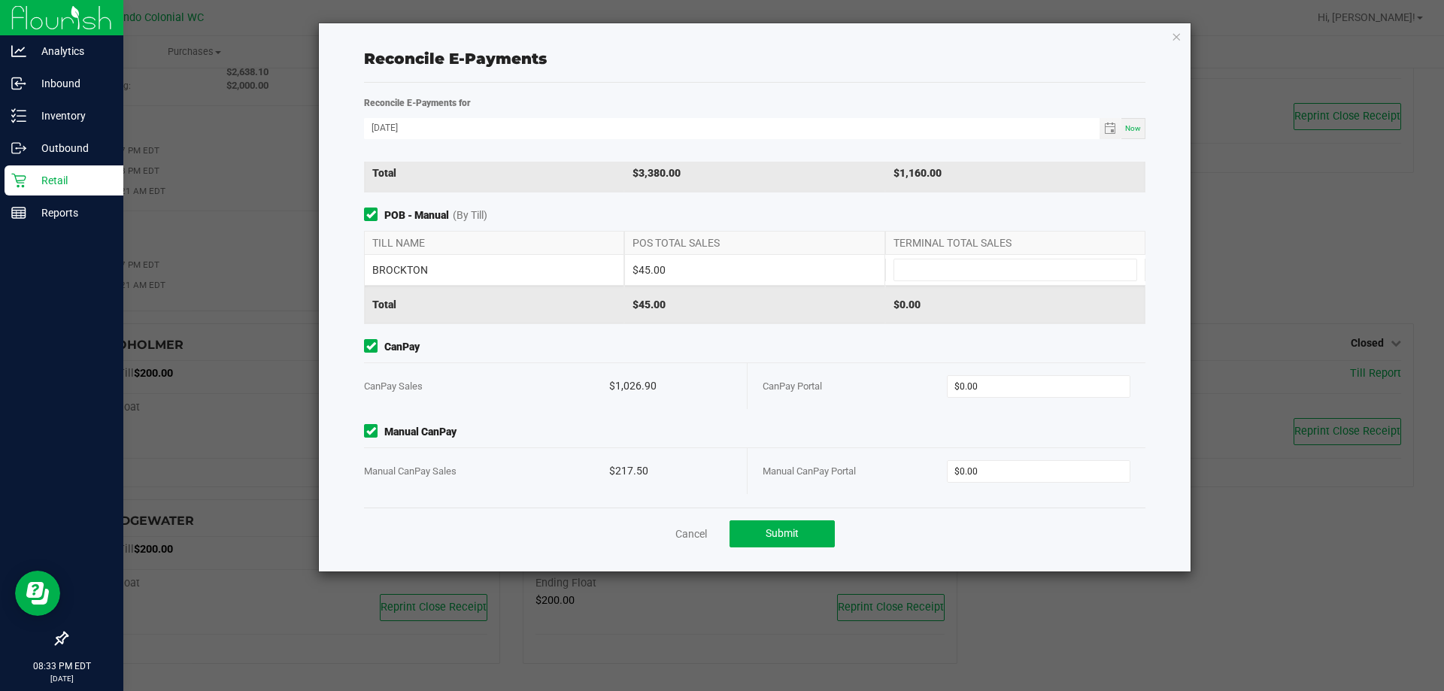
type input "$1,160.00"
click at [642, 381] on div "$1,026.90" at bounding box center [670, 386] width 123 height 46
copy div "1,026.90"
click at [1065, 387] on input "0" at bounding box center [1039, 386] width 183 height 21
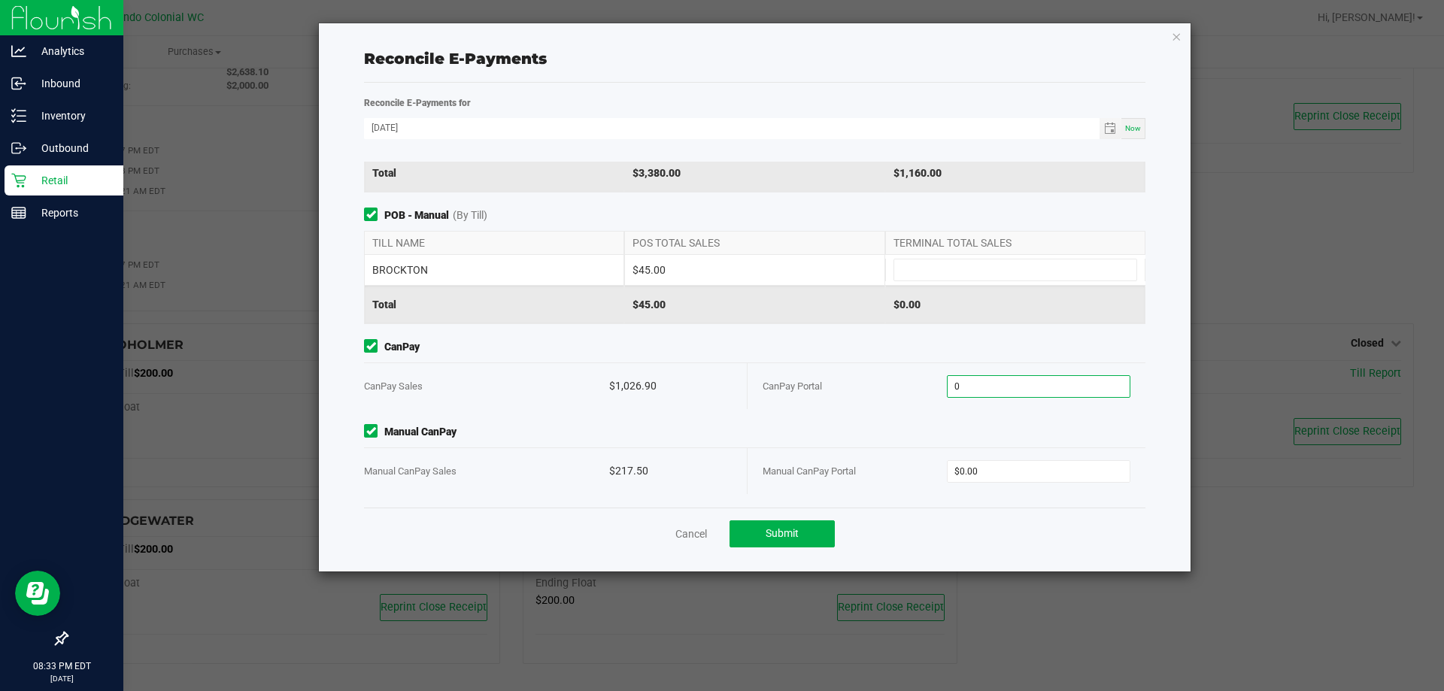
paste input "1026.9"
type input "$1,026.90"
click at [625, 470] on div "$217.50" at bounding box center [670, 471] width 123 height 46
copy div "217.50"
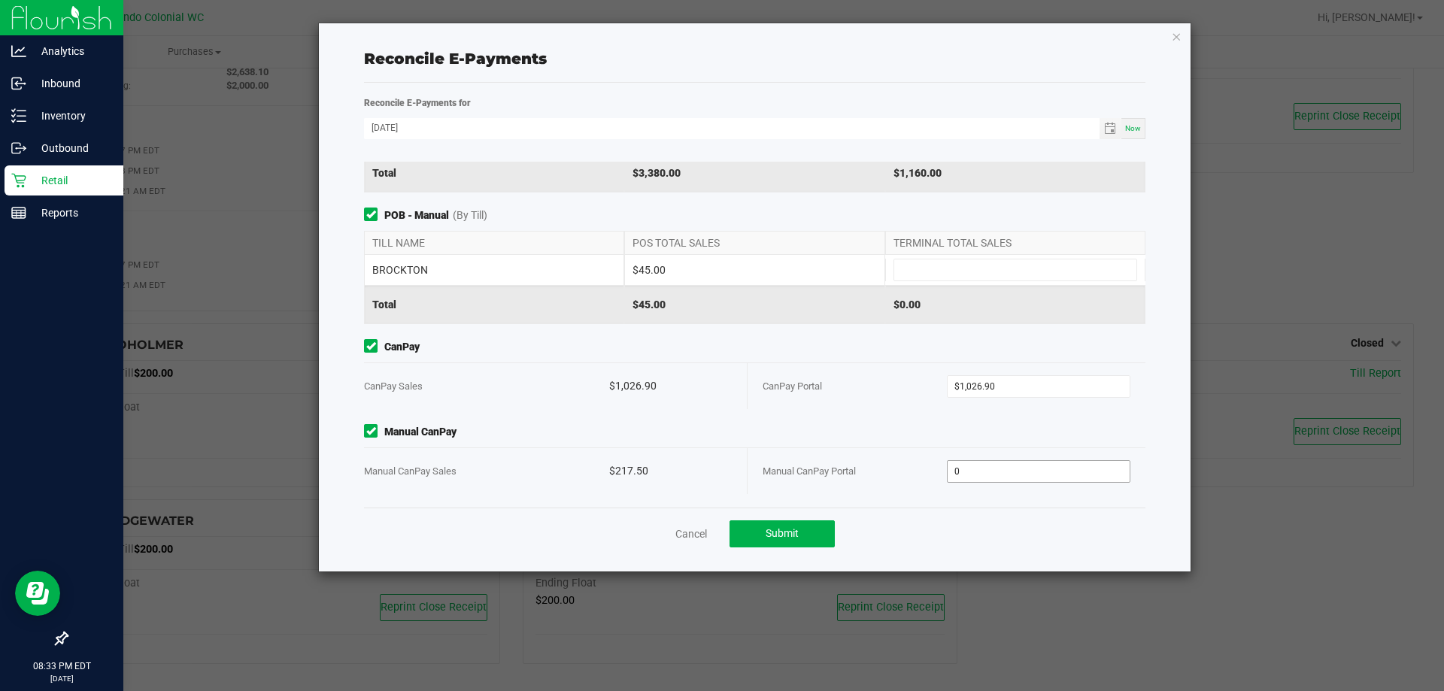
click at [997, 463] on input "0" at bounding box center [1039, 471] width 183 height 21
paste input "217.5"
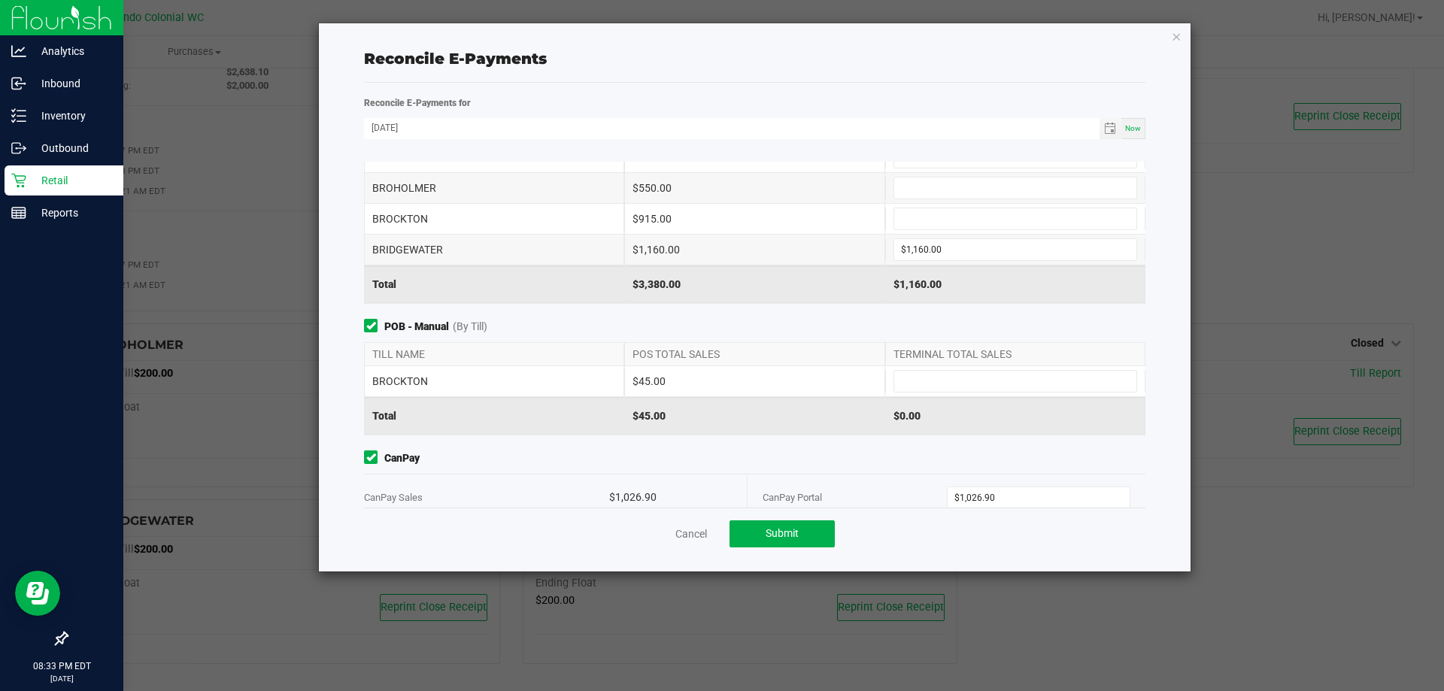
scroll to position [0, 0]
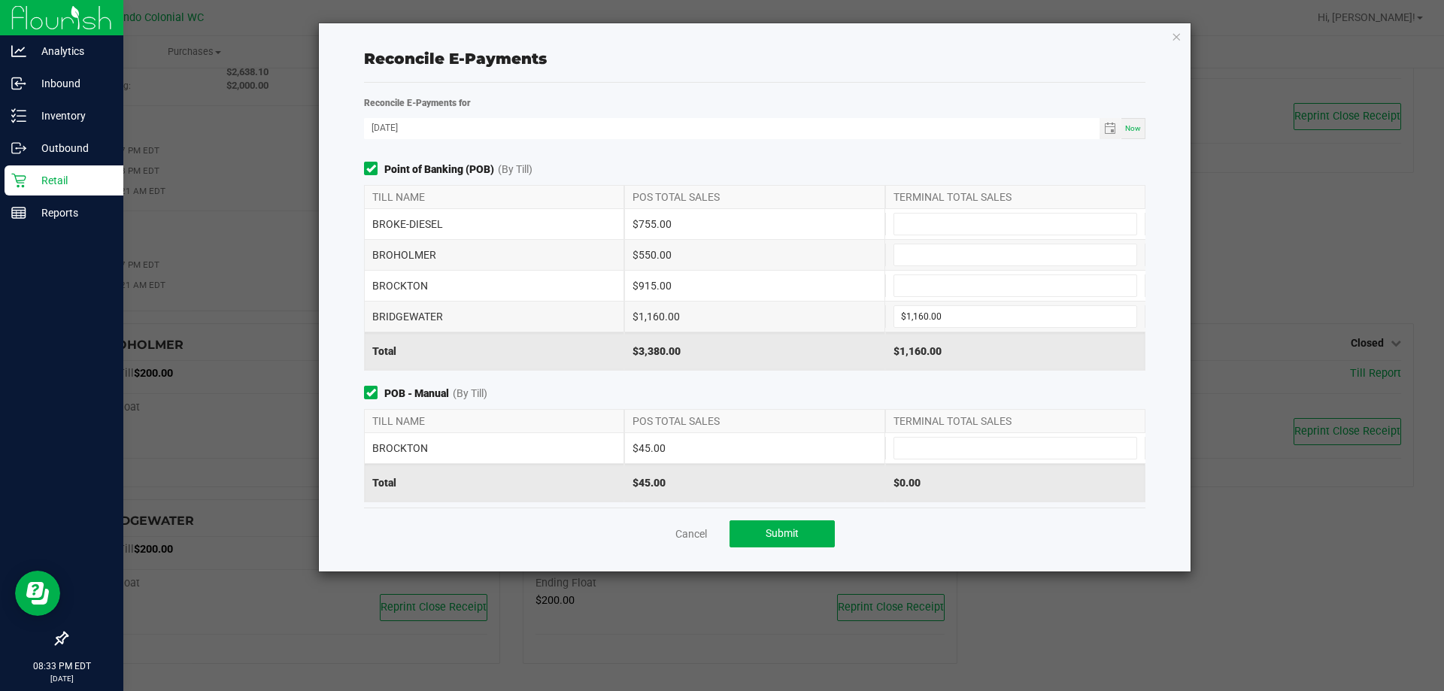
type input "$217.50"
click at [655, 218] on div "$755.00" at bounding box center [754, 224] width 260 height 30
click at [655, 258] on div "$550.00" at bounding box center [754, 255] width 260 height 30
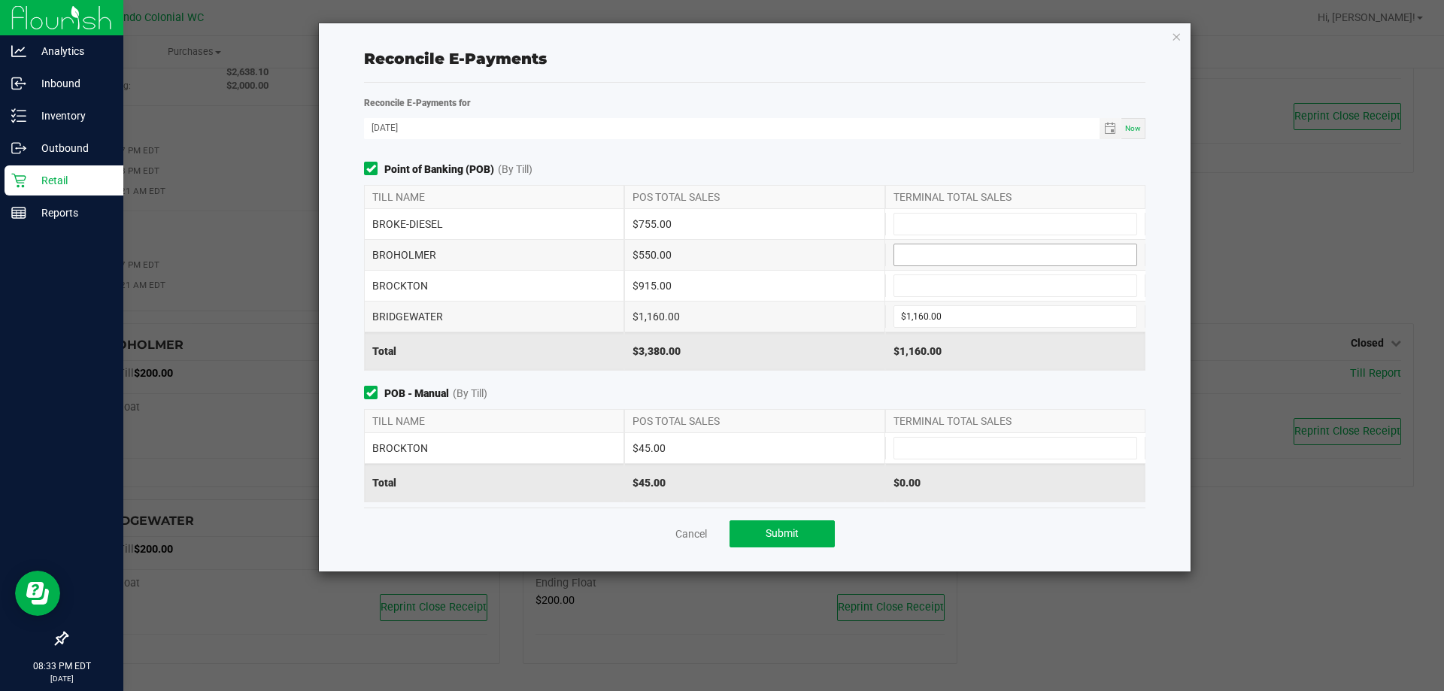
click at [934, 254] on input at bounding box center [1015, 254] width 242 height 21
type input "$550.00"
click at [939, 282] on input at bounding box center [1015, 285] width 242 height 21
click at [470, 178] on div "Point of Banking (POB) (By Till) TILL NAME POS TOTAL SALES TERMINAL TOTAL SALES…" at bounding box center [755, 266] width 804 height 209
click at [472, 170] on strong "Point of Banking (POB)" at bounding box center [439, 170] width 110 height 16
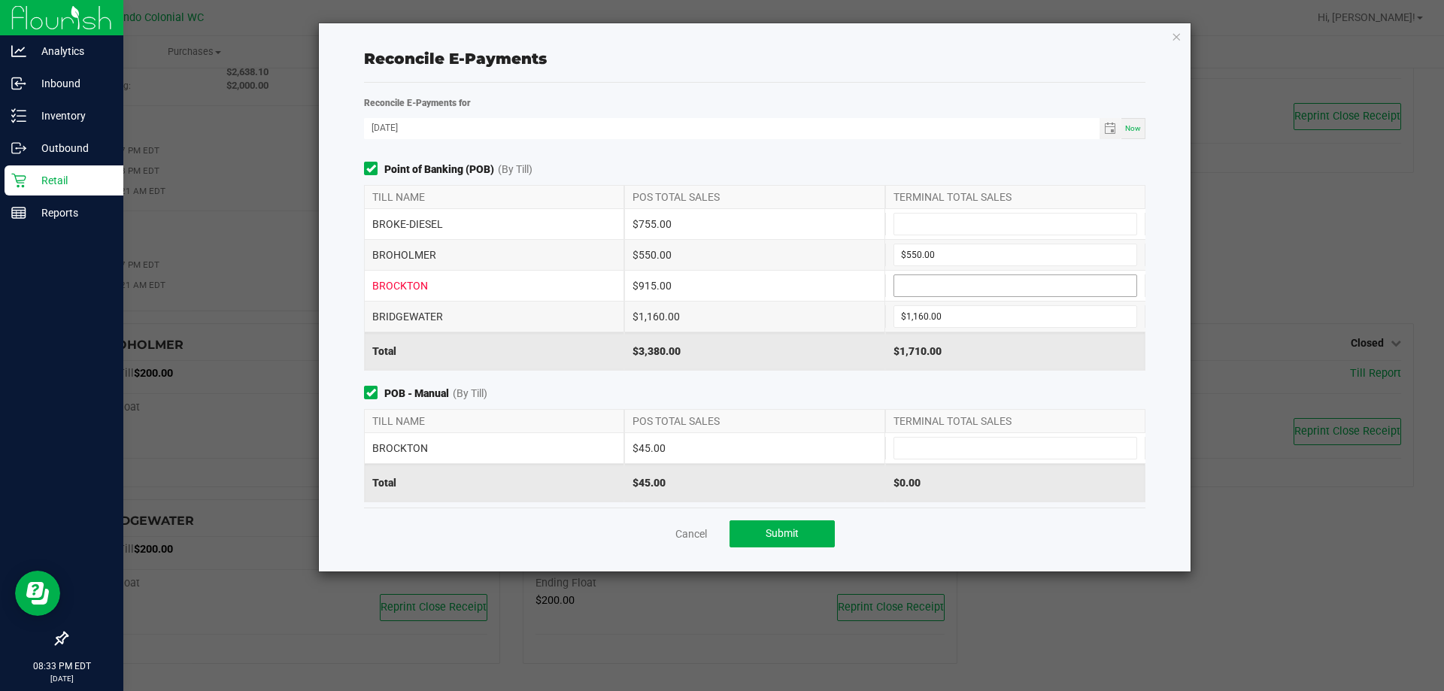
click at [903, 281] on input at bounding box center [1015, 285] width 242 height 21
click at [939, 290] on input at bounding box center [1015, 285] width 242 height 21
type input "$915.00"
click at [968, 455] on input at bounding box center [1015, 448] width 242 height 21
type input "$45.00"
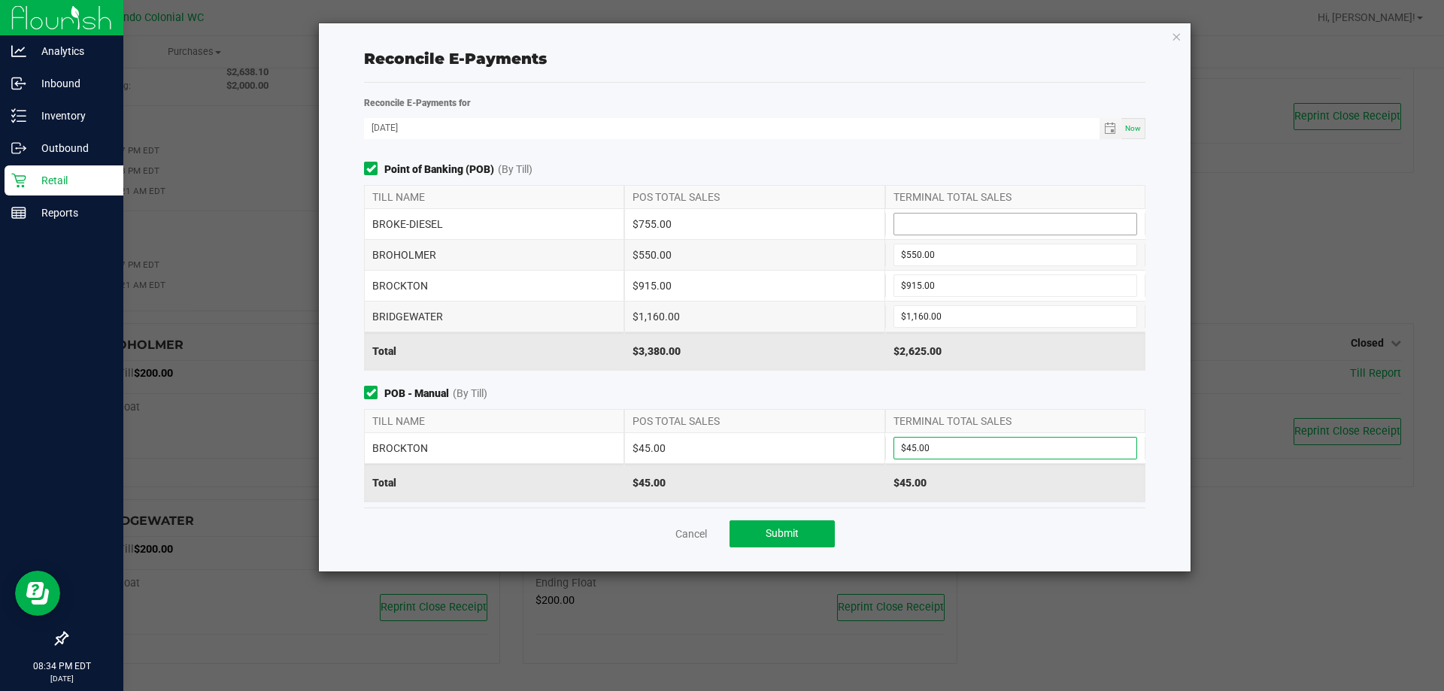
click at [935, 226] on input at bounding box center [1015, 224] width 242 height 21
click at [675, 532] on link "Cancel" at bounding box center [691, 533] width 32 height 15
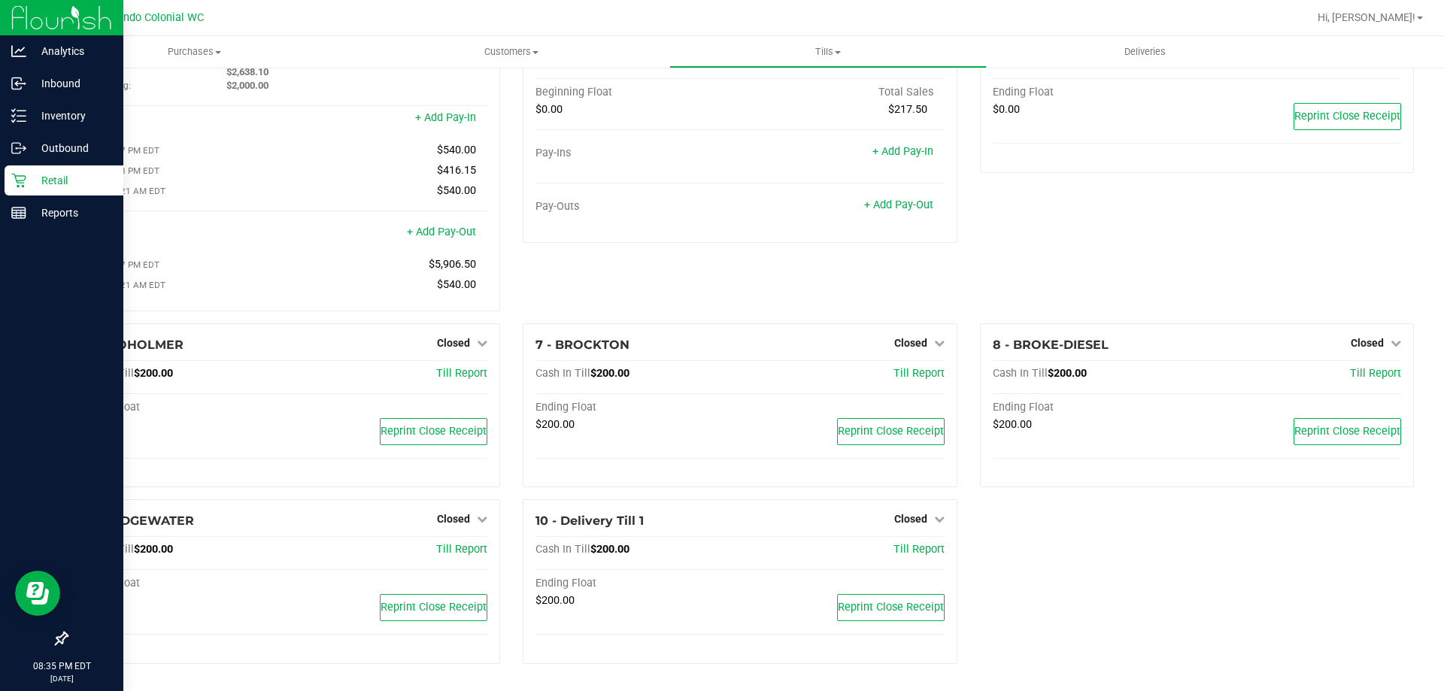
click at [607, 281] on div "4 - PRE-PAY Opened Close Till Cash In Till $0.00 Till Report Beginning Float To…" at bounding box center [739, 165] width 457 height 315
click at [66, 210] on p "Reports" at bounding box center [71, 213] width 90 height 18
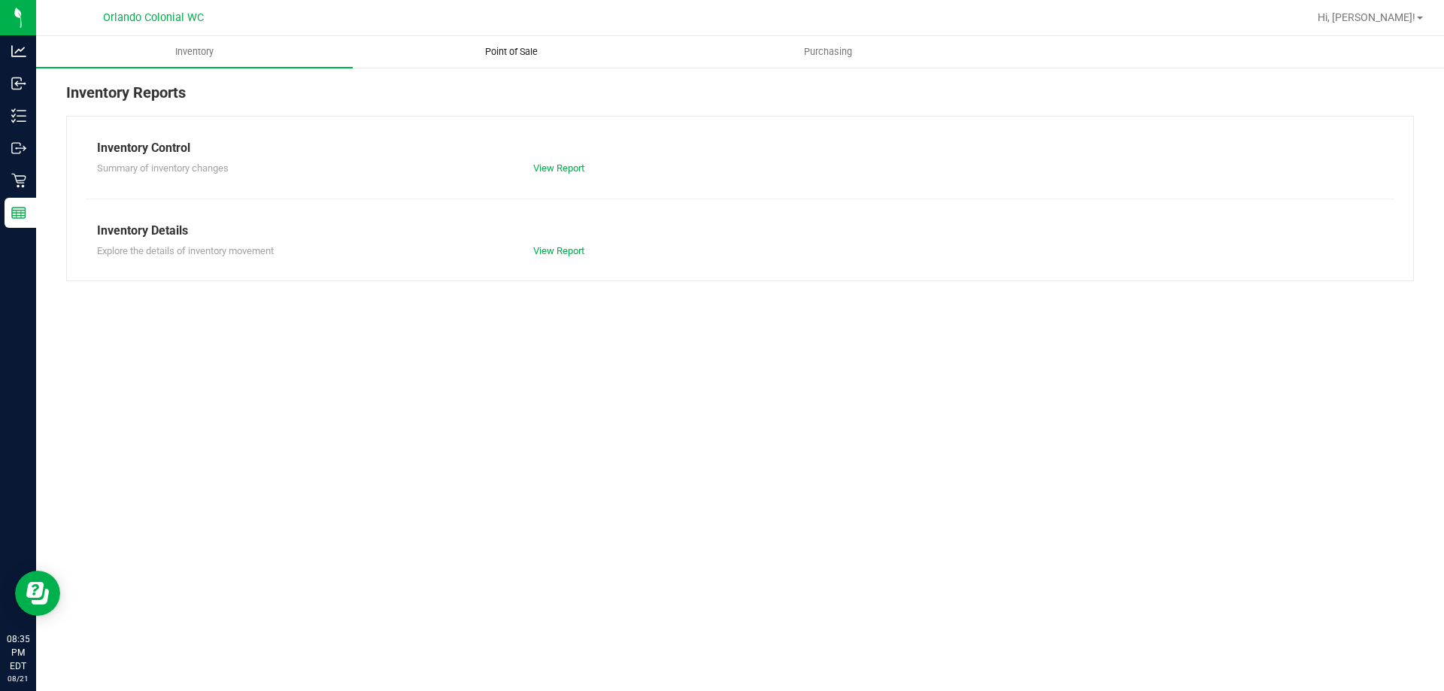
click at [505, 47] on span "Point of Sale" at bounding box center [511, 52] width 93 height 14
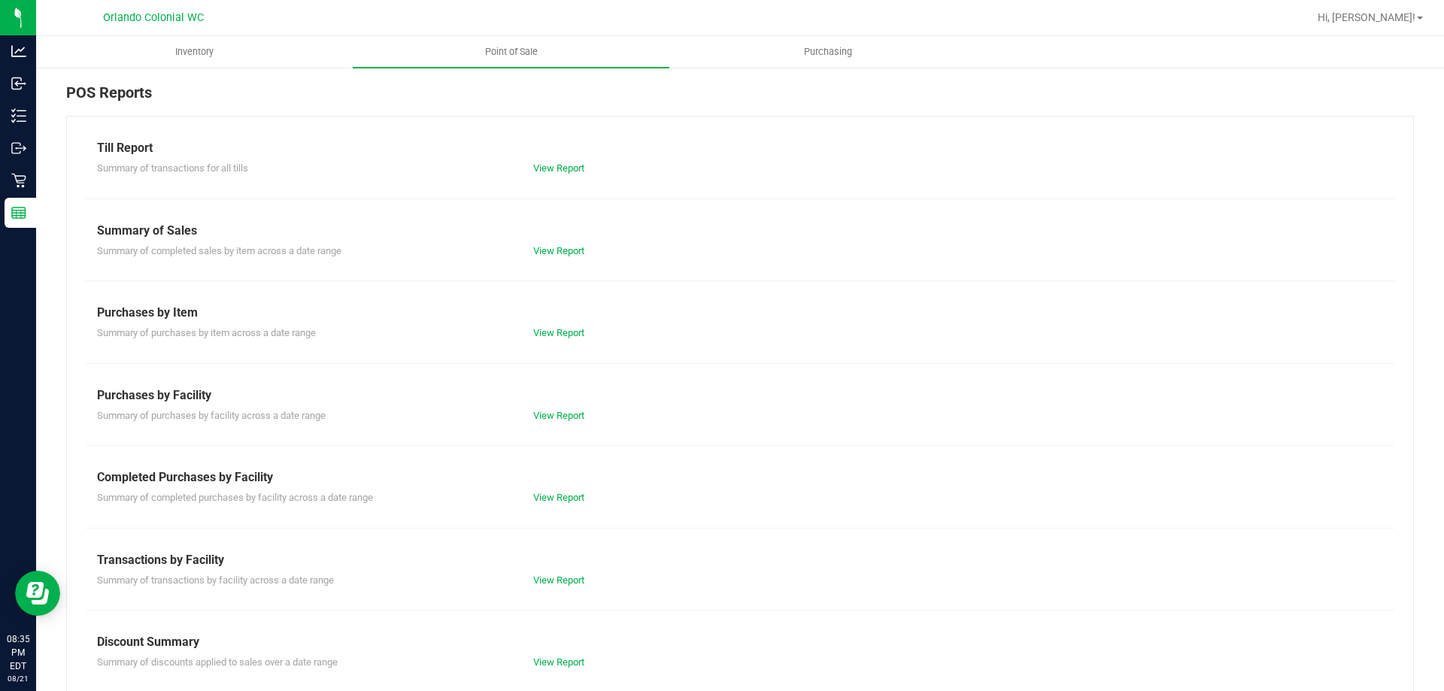
click at [537, 573] on div "View Report" at bounding box center [631, 580] width 218 height 15
click at [541, 578] on link "View Report" at bounding box center [558, 580] width 51 height 11
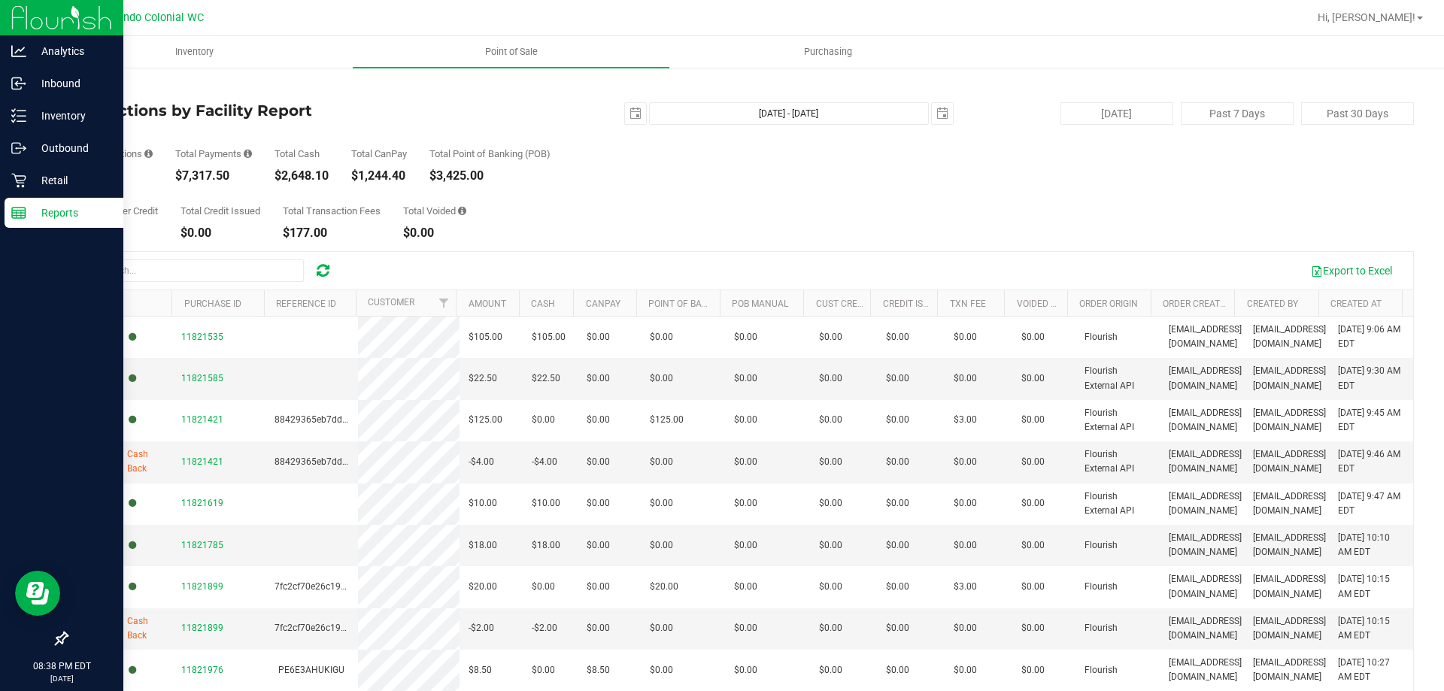
click at [31, 214] on p "Reports" at bounding box center [71, 213] width 90 height 18
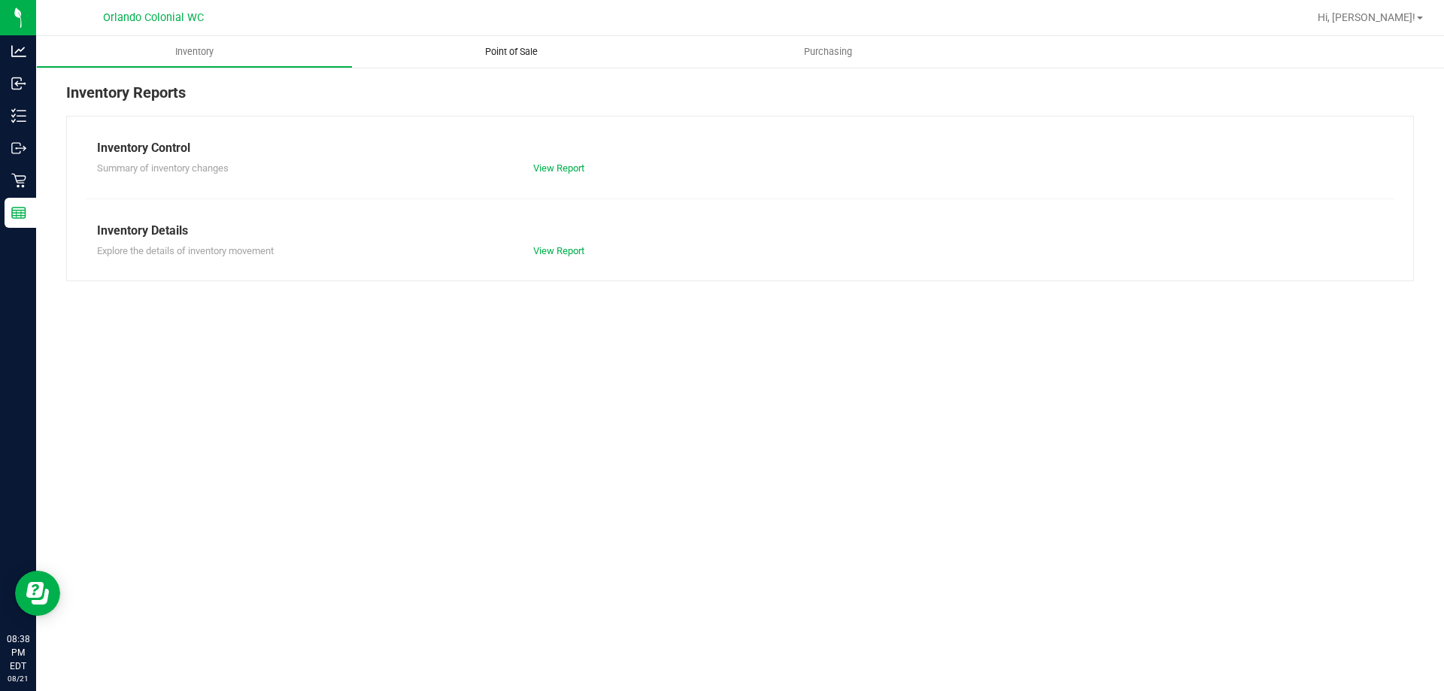
click at [484, 63] on uib-tab-heading "Point of Sale" at bounding box center [511, 52] width 317 height 32
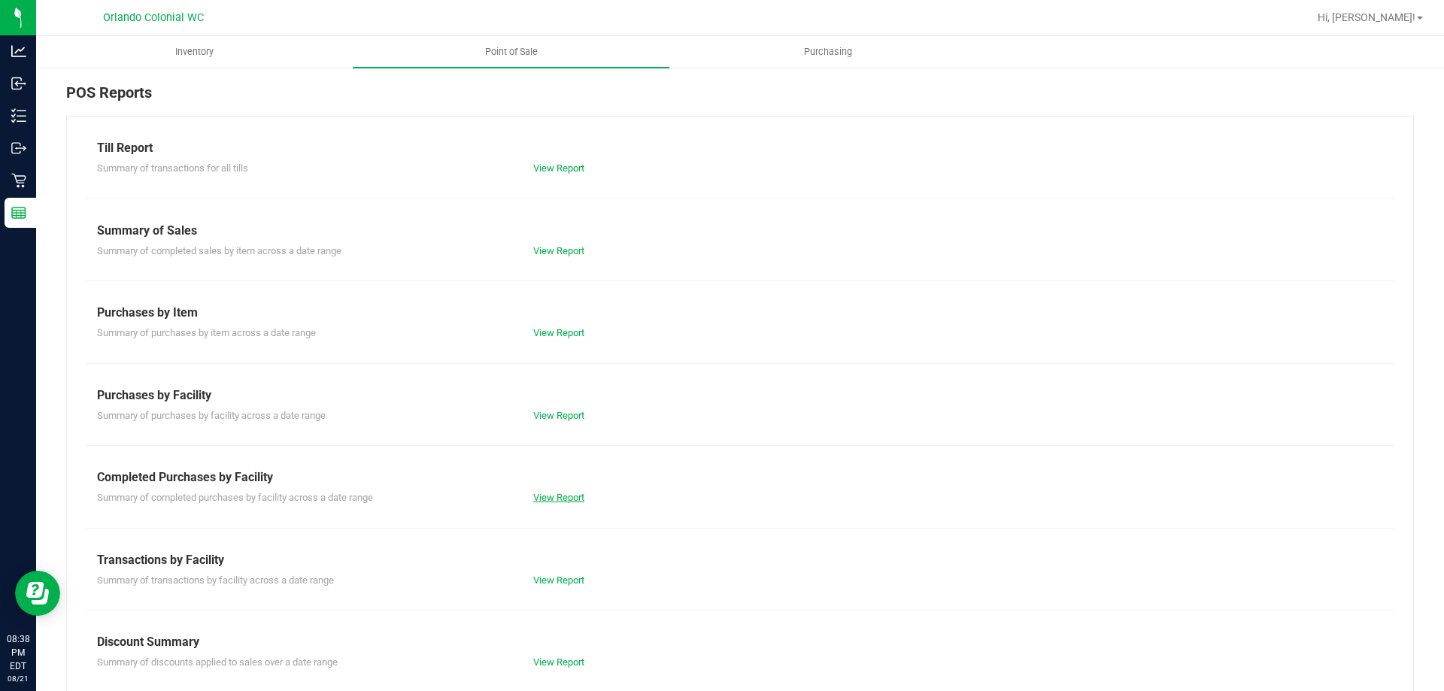
click at [549, 493] on link "View Report" at bounding box center [558, 497] width 51 height 11
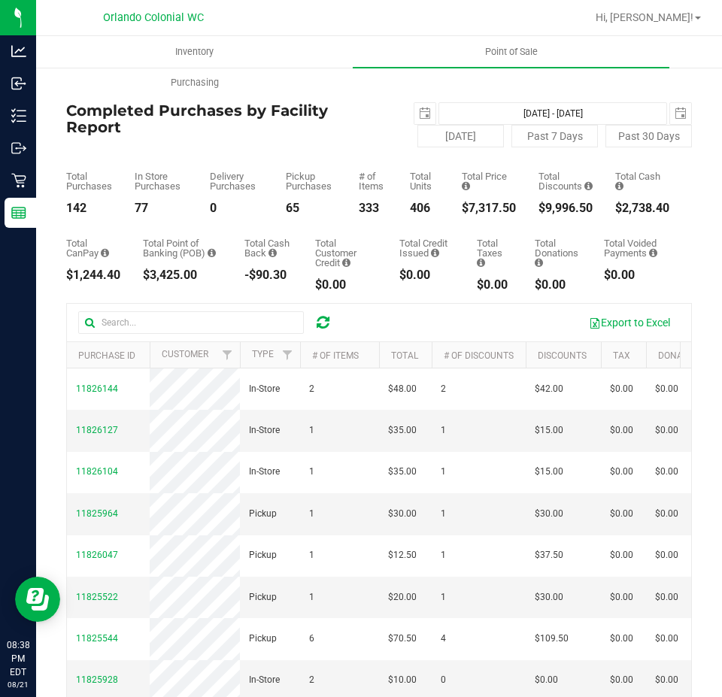
click at [554, 210] on div "$9,996.50" at bounding box center [566, 208] width 54 height 12
click at [554, 209] on div "$9,996.50" at bounding box center [566, 208] width 54 height 12
copy div "9,996.50"
click at [421, 108] on span "select" at bounding box center [425, 114] width 12 height 12
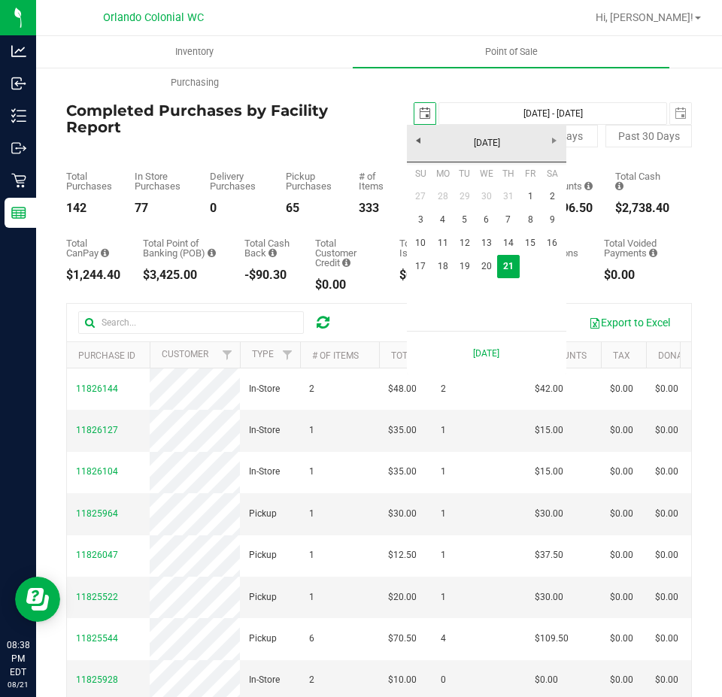
scroll to position [0, 38]
click at [419, 263] on link "17" at bounding box center [421, 266] width 22 height 23
type input "[DATE]"
type input "[DATE] - [DATE]"
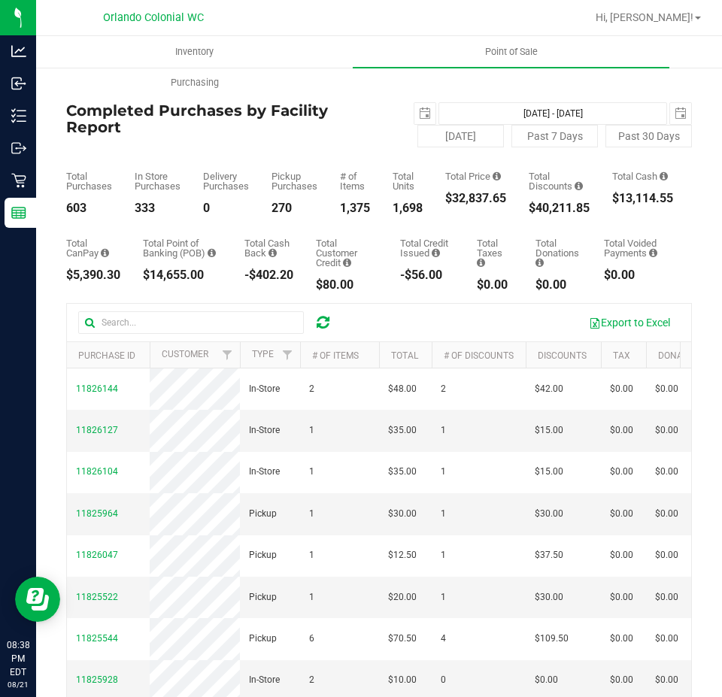
click at [472, 196] on div "$32,837.65" at bounding box center [475, 199] width 61 height 12
copy div "32,837.65"
click at [419, 115] on span "select" at bounding box center [425, 114] width 12 height 12
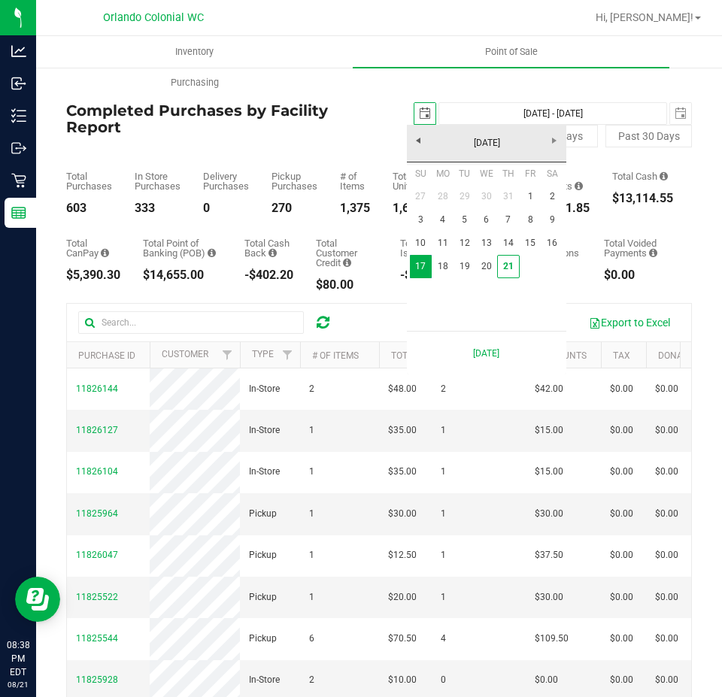
scroll to position [0, 38]
click at [529, 195] on link "1" at bounding box center [531, 196] width 22 height 23
type input "[DATE]"
type input "[DATE] - [DATE]"
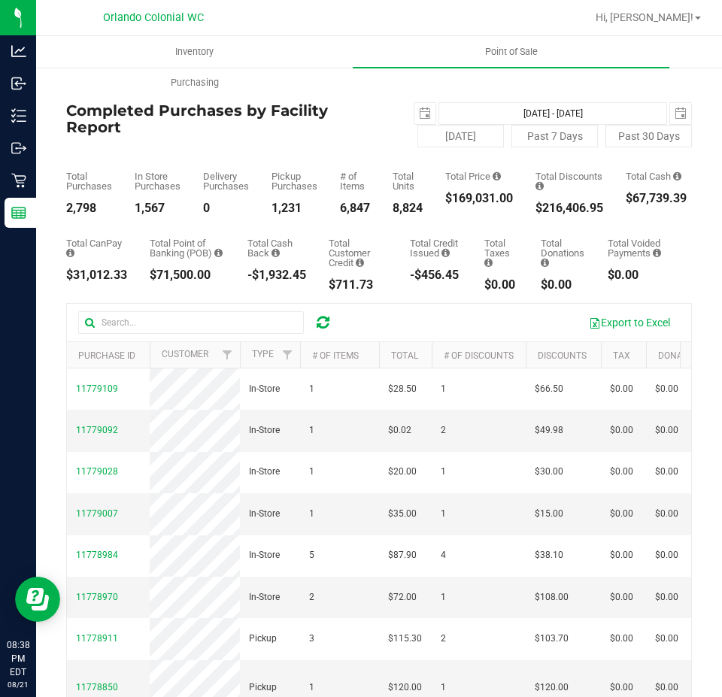
click at [466, 198] on div "$169,031.00" at bounding box center [479, 199] width 68 height 12
copy div "169,031.00"
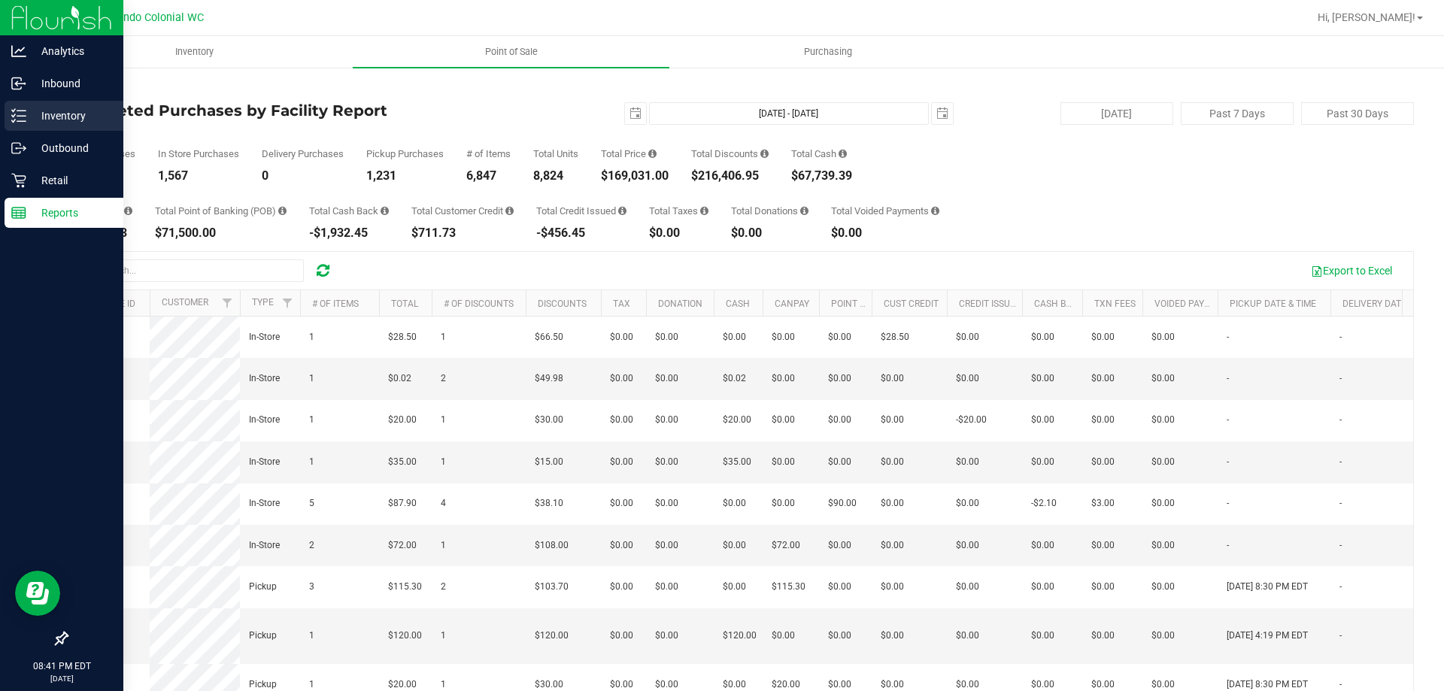
click at [50, 112] on p "Inventory" at bounding box center [71, 116] width 90 height 18
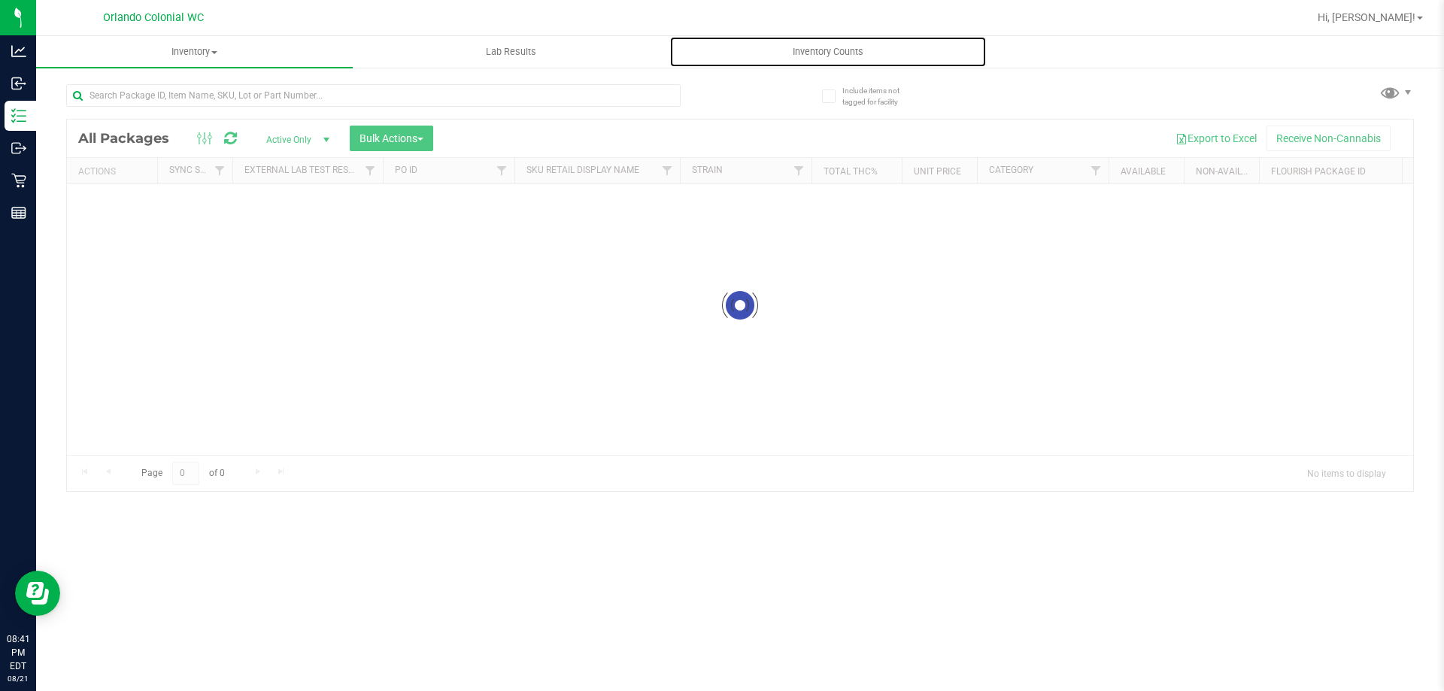
click at [827, 53] on span "Inventory Counts" at bounding box center [827, 52] width 111 height 14
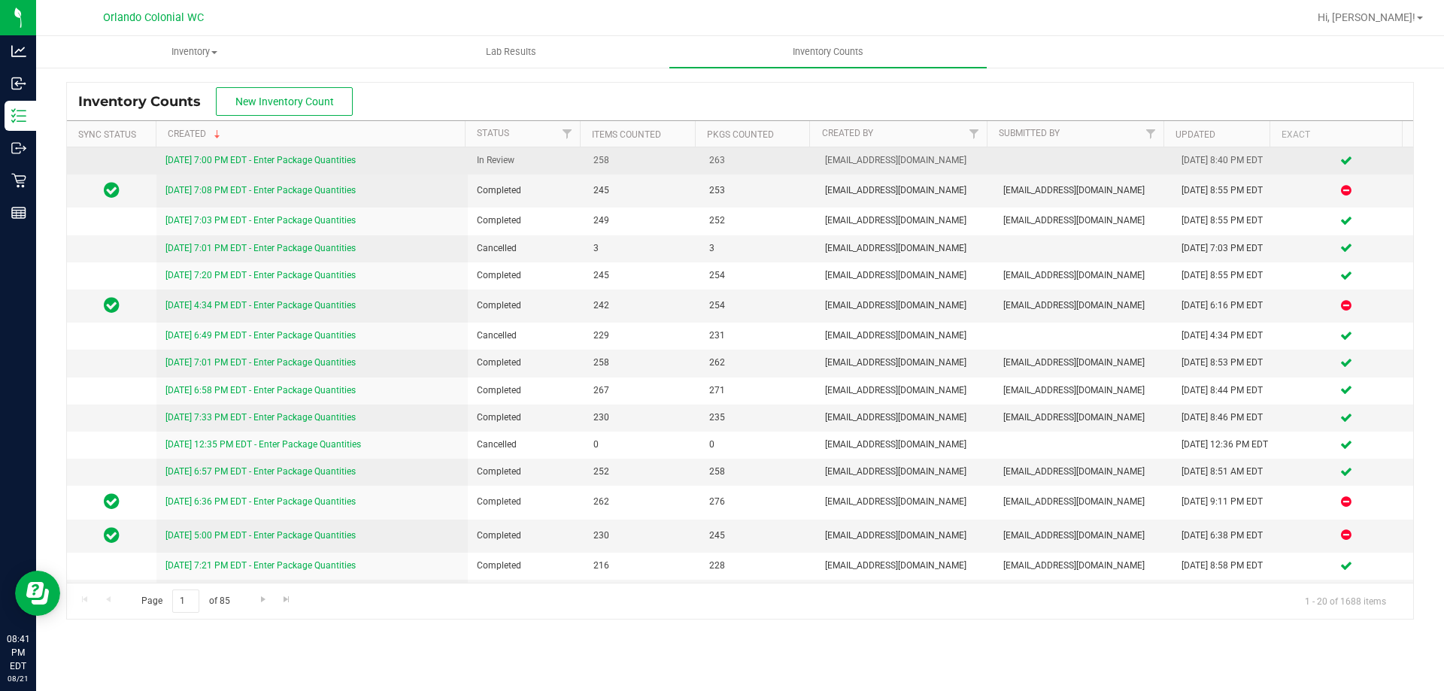
click at [249, 156] on link "[DATE] 7:00 PM EDT - Enter Package Quantities" at bounding box center [260, 160] width 190 height 11
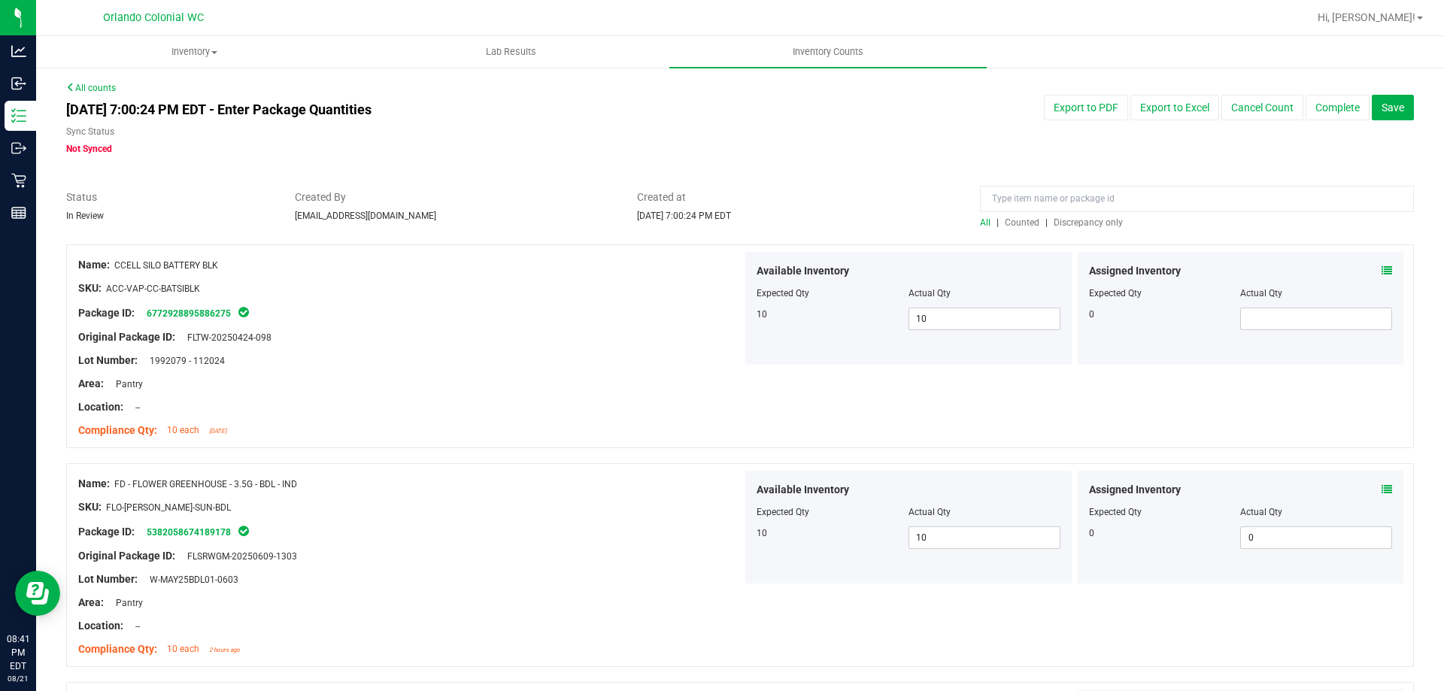
click at [1092, 227] on span "Discrepancy only" at bounding box center [1088, 222] width 69 height 11
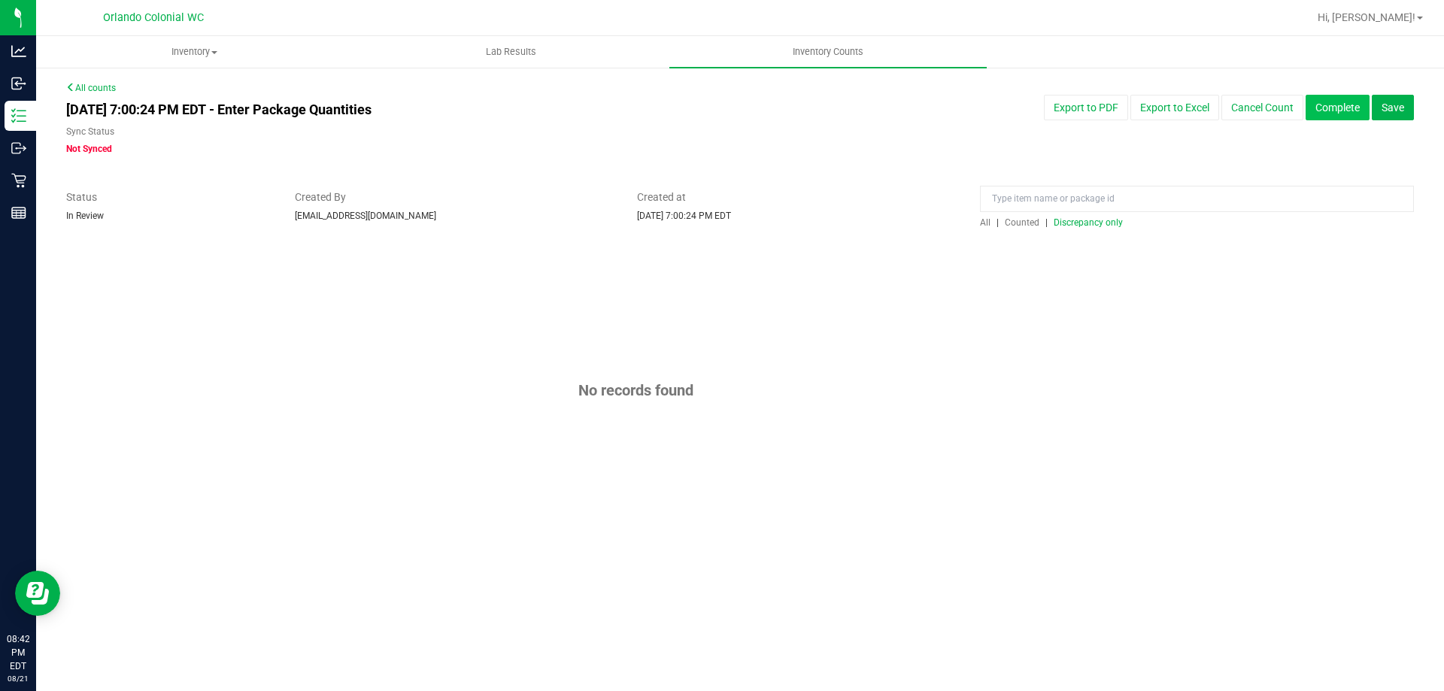
click at [1337, 107] on button "Complete" at bounding box center [1338, 108] width 64 height 26
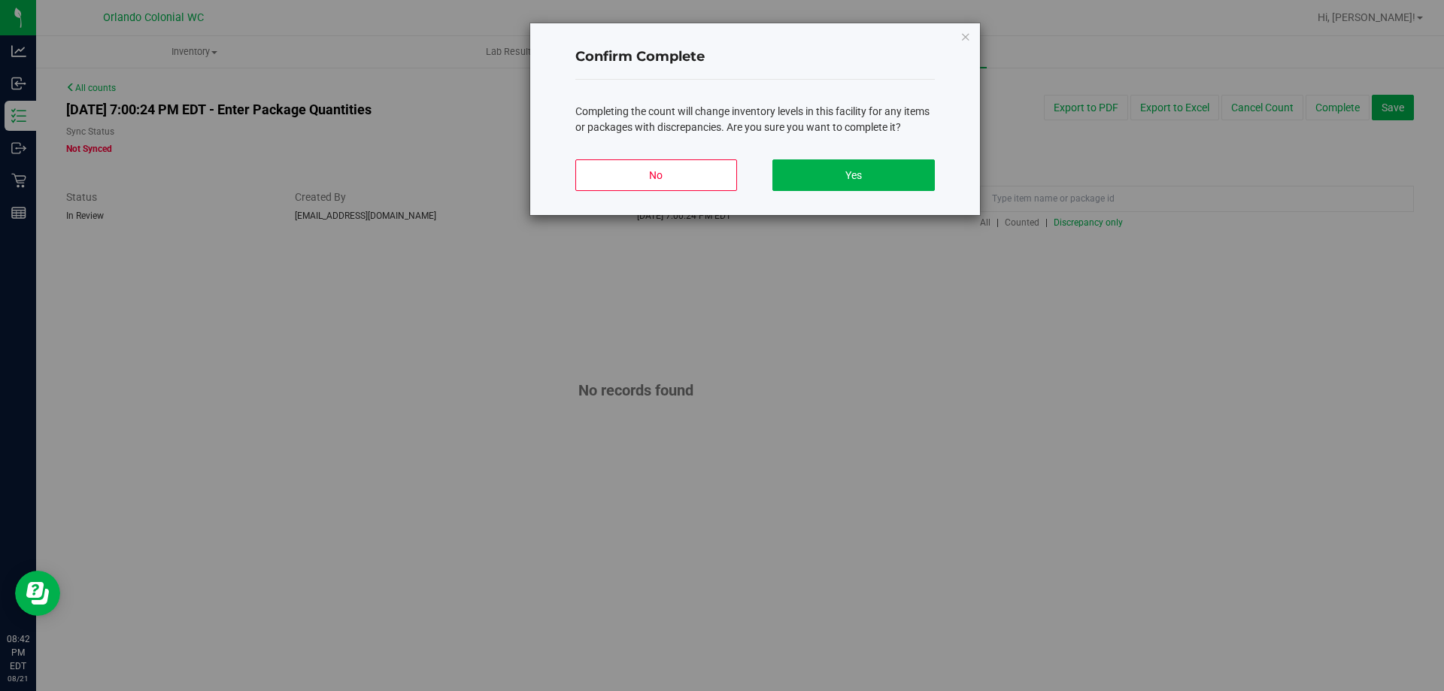
click at [840, 157] on div "No Yes" at bounding box center [755, 181] width 360 height 68
click at [840, 168] on button "Yes" at bounding box center [853, 175] width 162 height 32
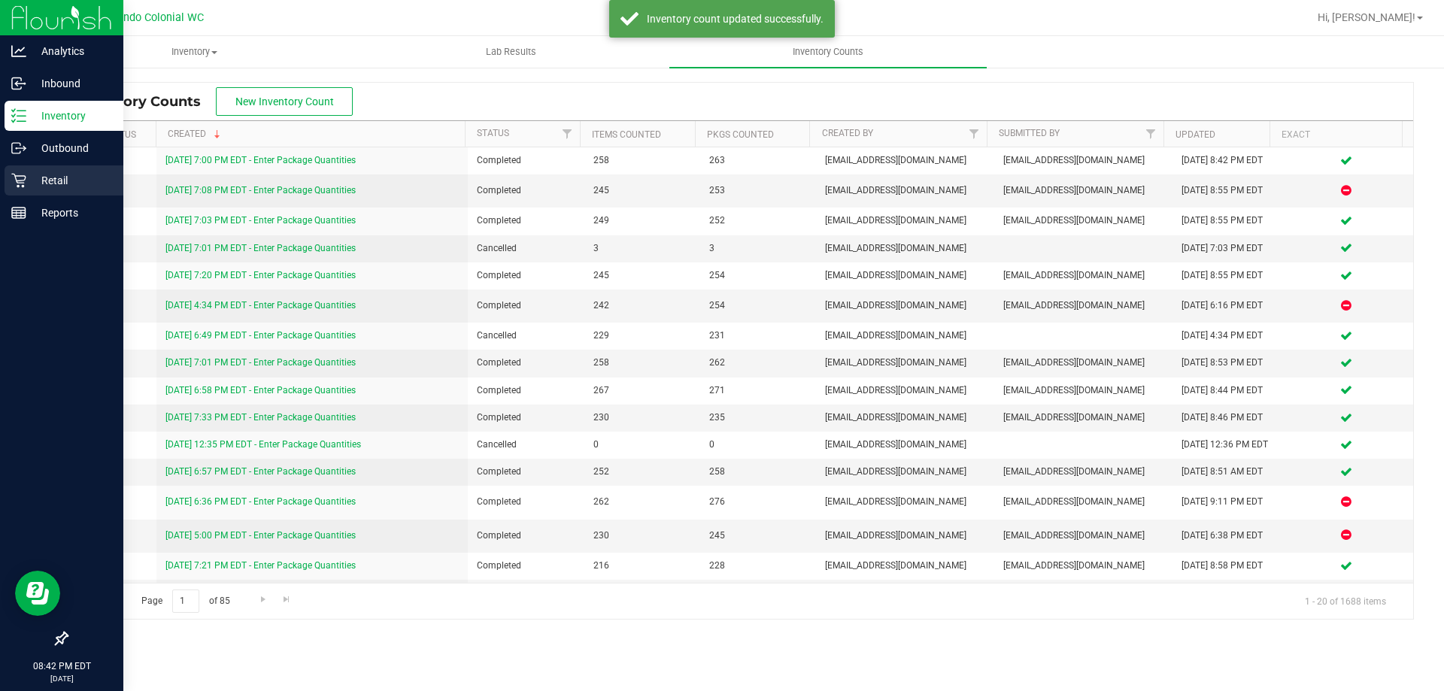
click at [32, 183] on p "Retail" at bounding box center [71, 180] width 90 height 18
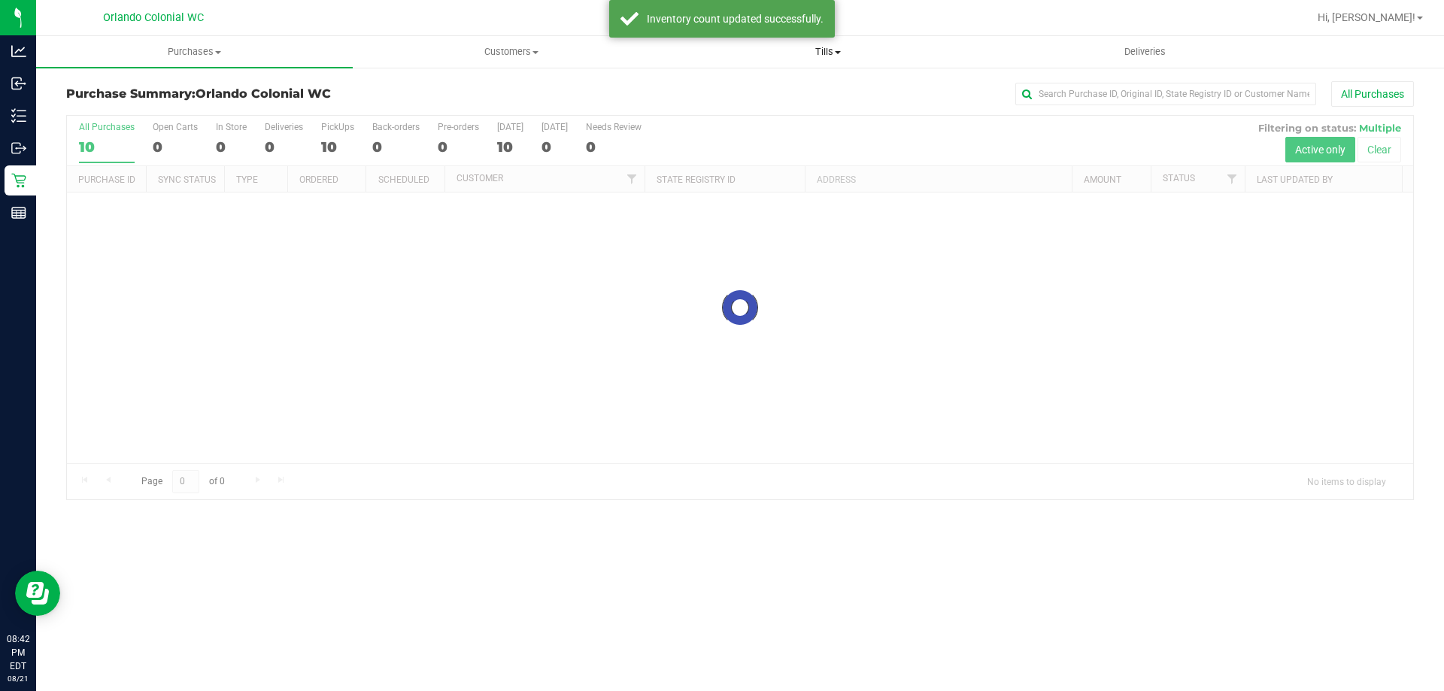
click at [800, 52] on span "Tills" at bounding box center [827, 52] width 315 height 14
click at [780, 85] on li "Manage tills" at bounding box center [827, 91] width 317 height 18
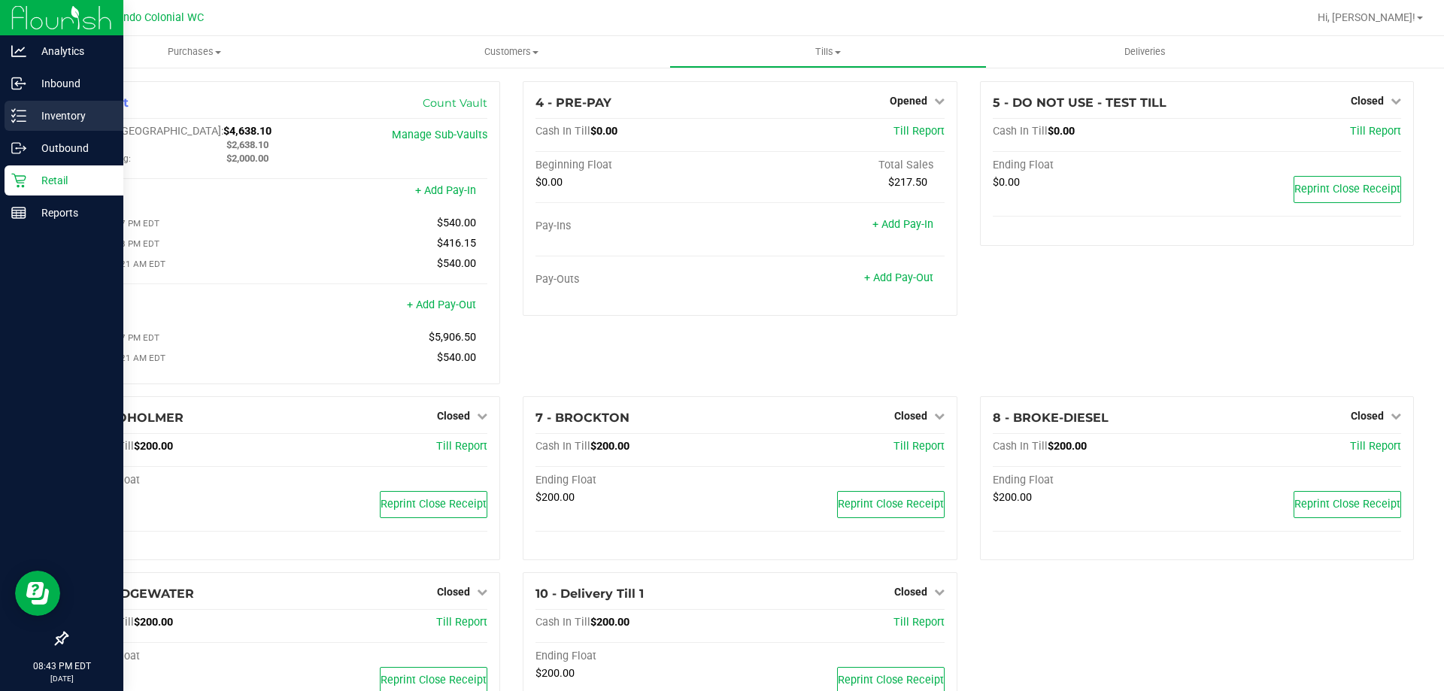
click at [23, 111] on line at bounding box center [21, 111] width 8 height 0
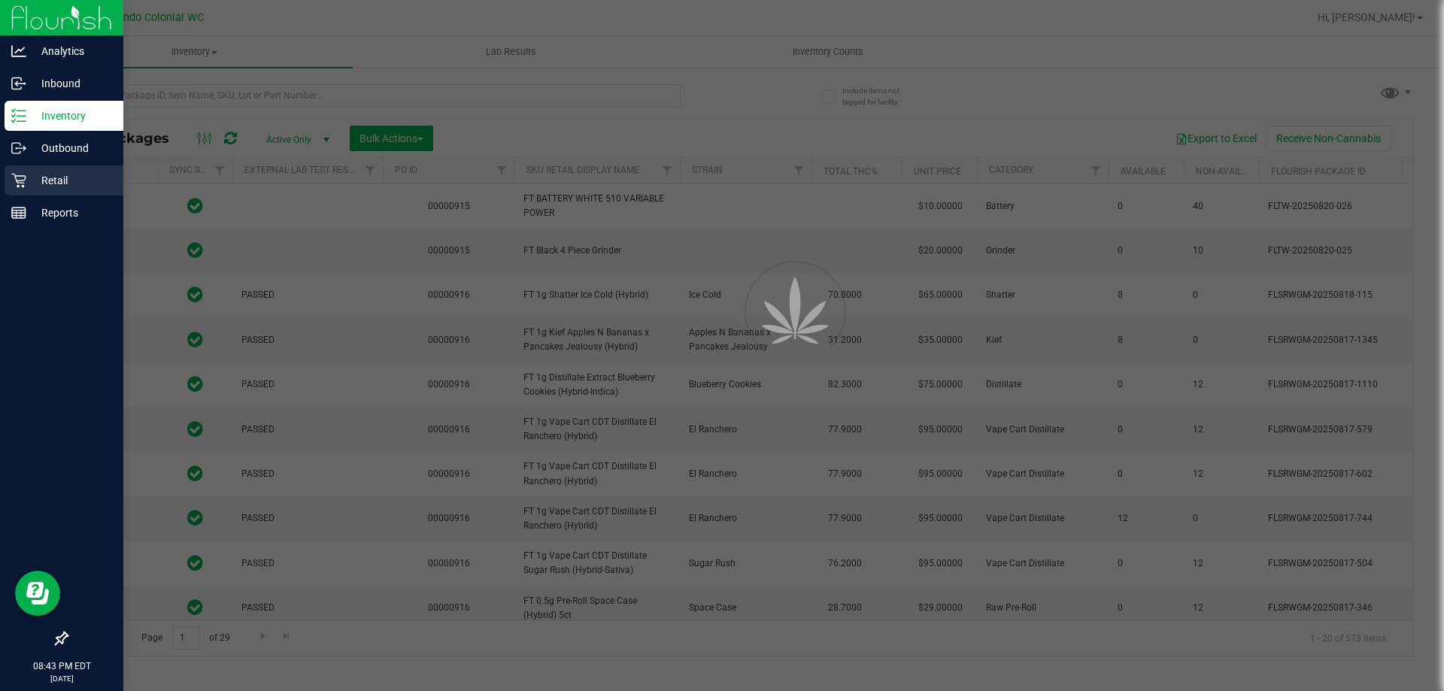
click at [8, 181] on div "Retail" at bounding box center [64, 180] width 119 height 30
click at [36, 209] on p "Reports" at bounding box center [71, 213] width 90 height 18
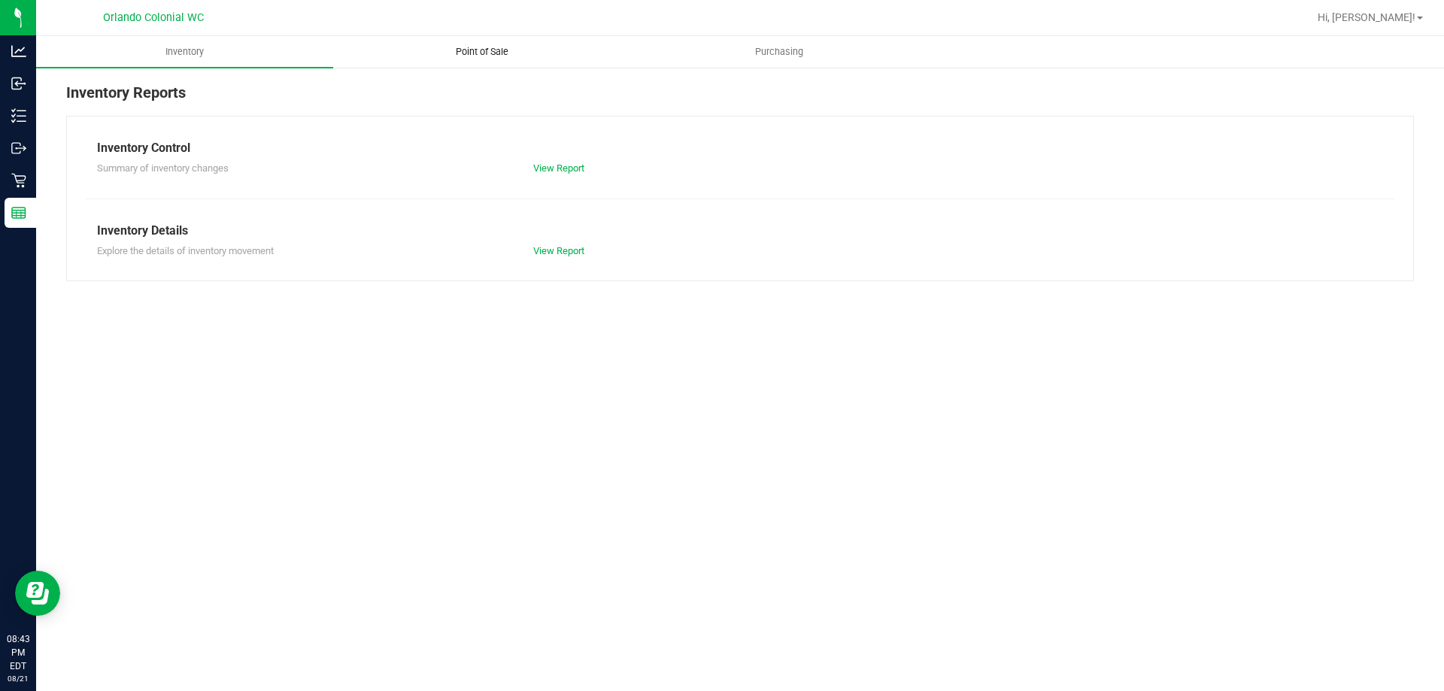
click at [487, 50] on span "Point of Sale" at bounding box center [481, 52] width 93 height 14
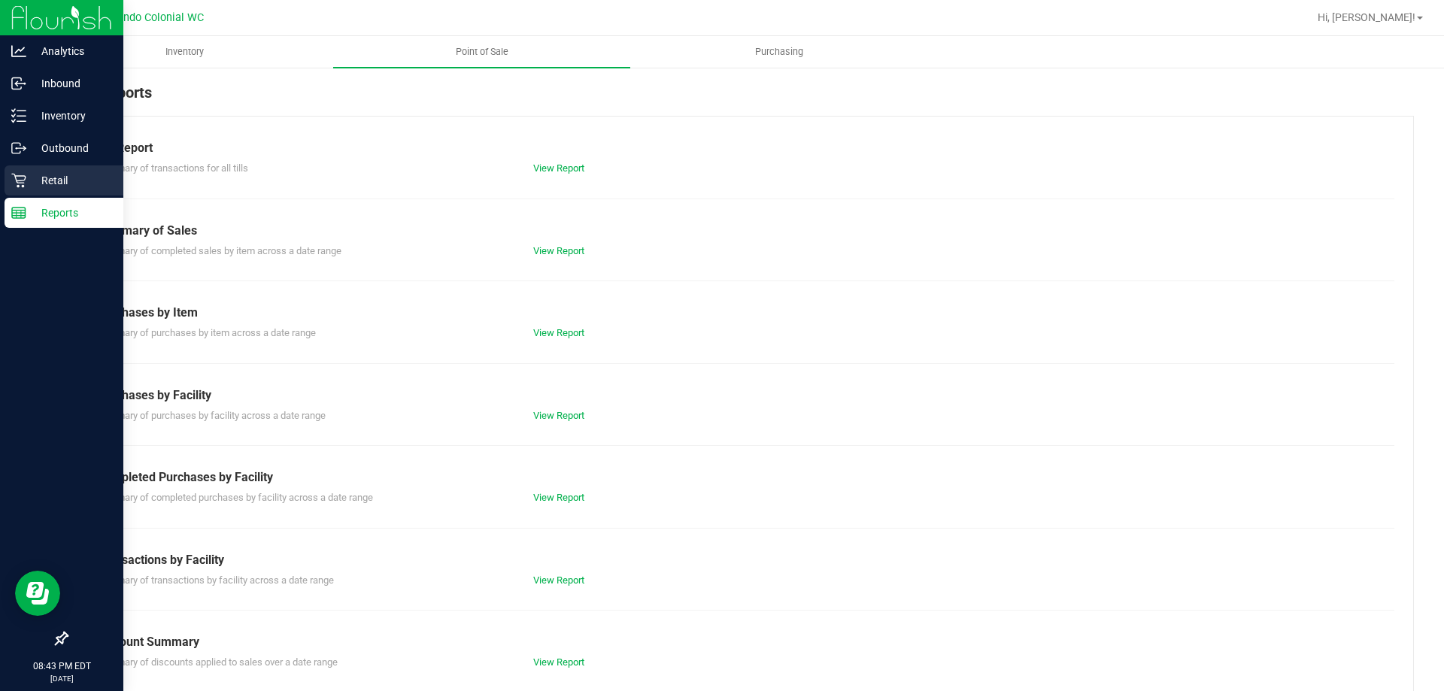
click at [5, 178] on div "Retail" at bounding box center [64, 180] width 119 height 30
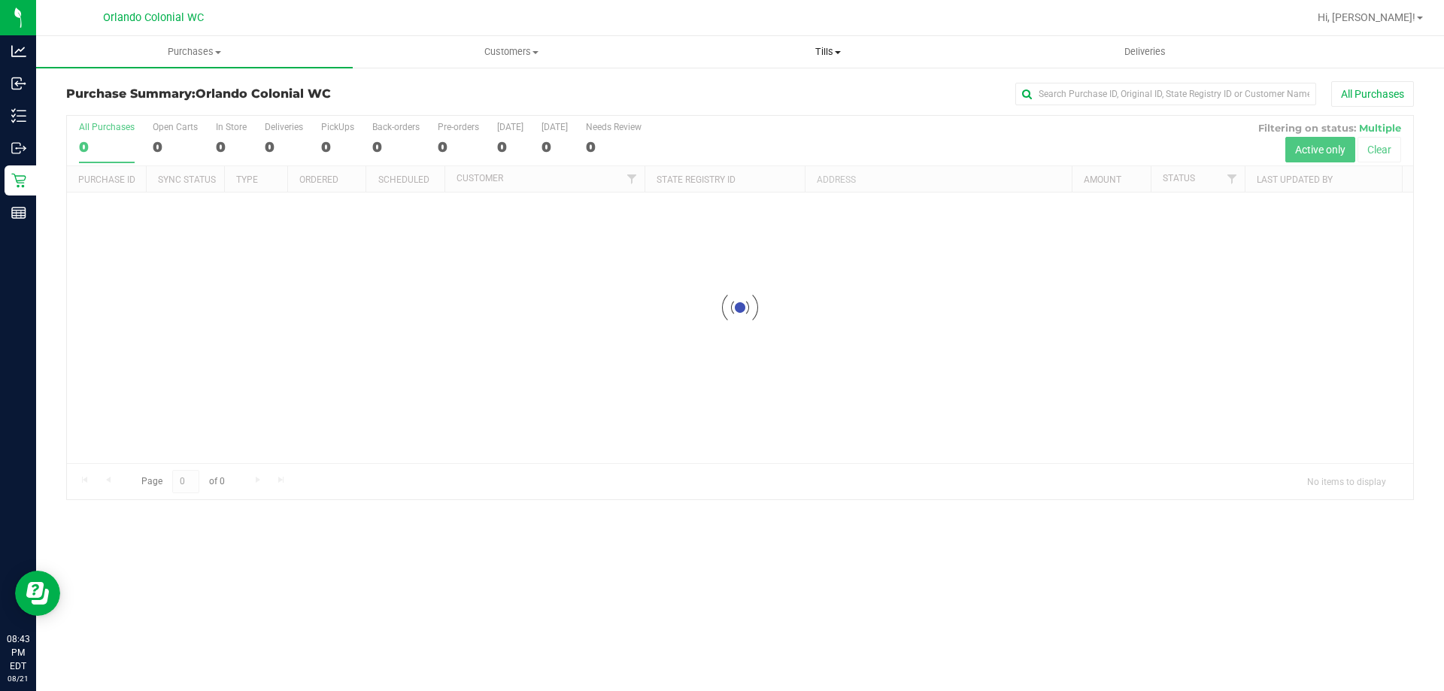
click at [810, 50] on span "Tills" at bounding box center [827, 52] width 315 height 14
click at [807, 85] on li "Manage tills" at bounding box center [827, 91] width 317 height 18
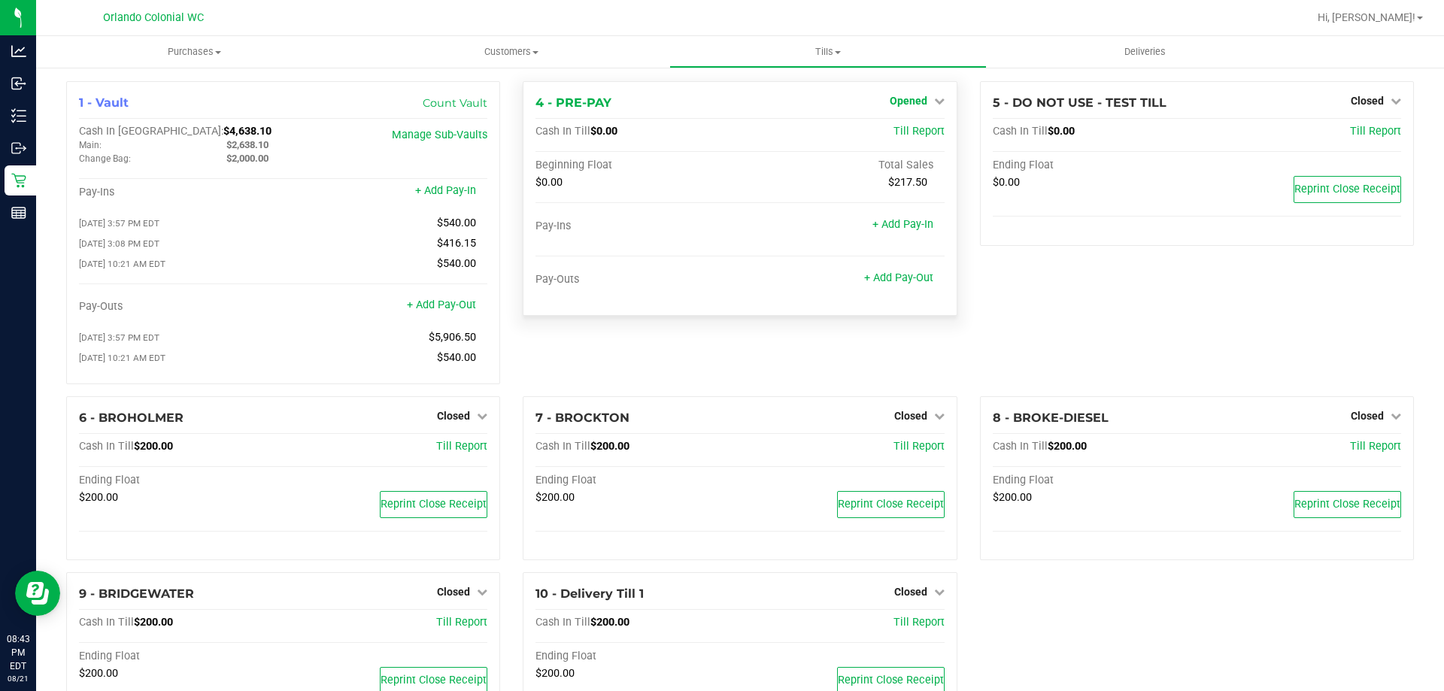
click at [915, 96] on span "Opened" at bounding box center [909, 101] width 38 height 12
click at [899, 131] on link "Close Till" at bounding box center [910, 132] width 41 height 12
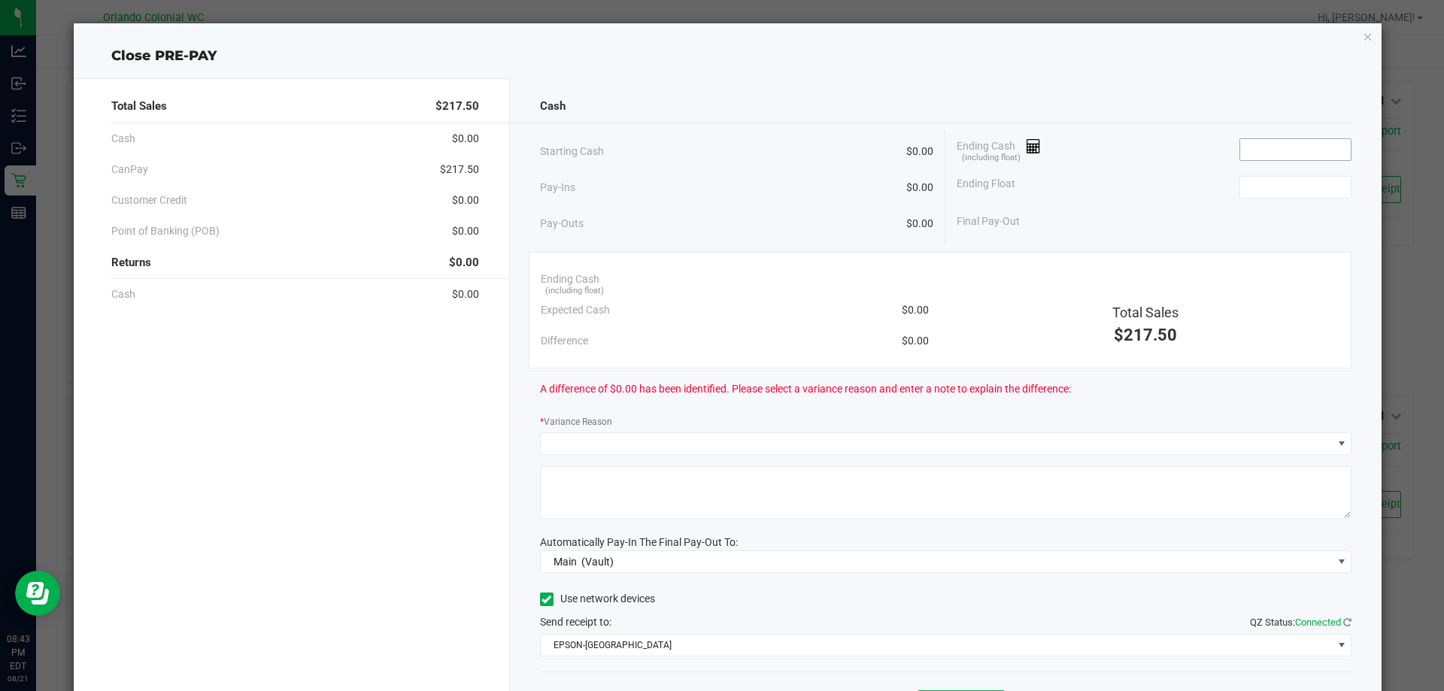
click at [1320, 155] on input at bounding box center [1295, 149] width 111 height 21
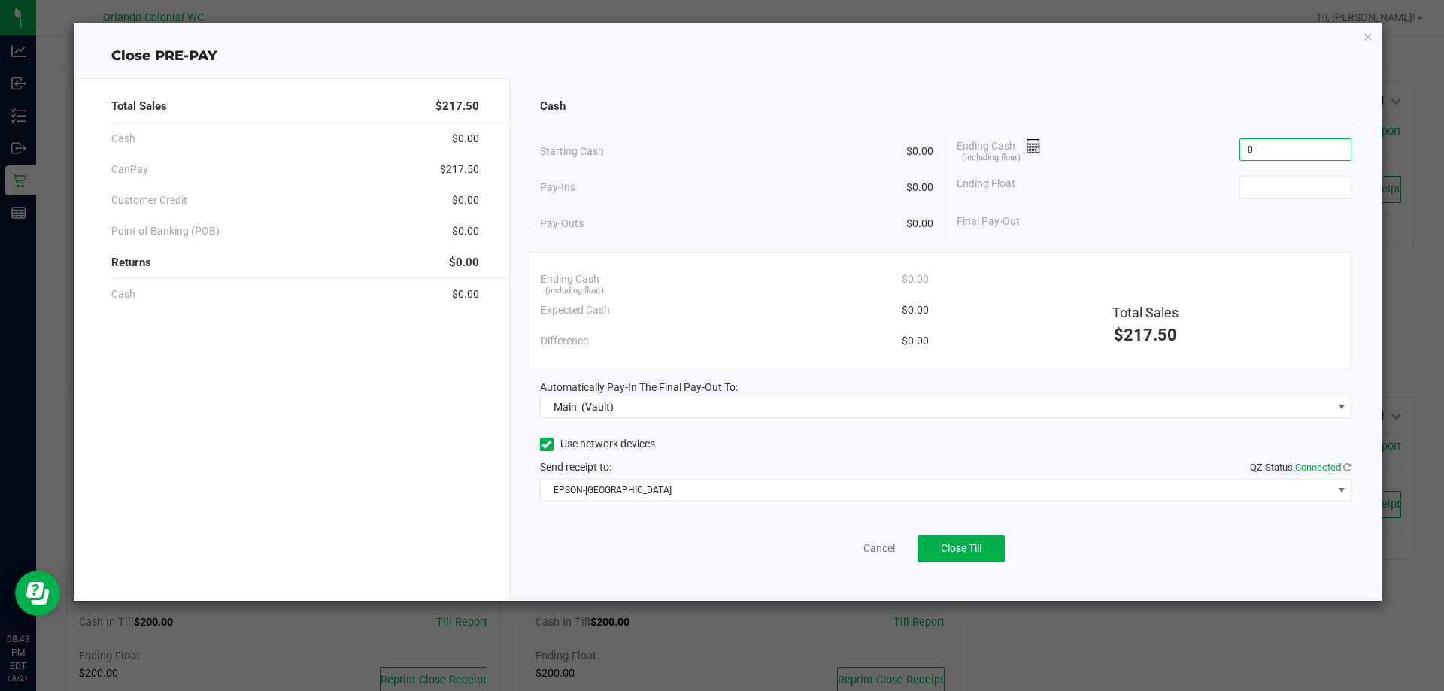
type input "$0.00"
click at [988, 545] on button "Close Till" at bounding box center [961, 548] width 87 height 27
click at [848, 551] on link "Dismiss" at bounding box center [846, 549] width 36 height 16
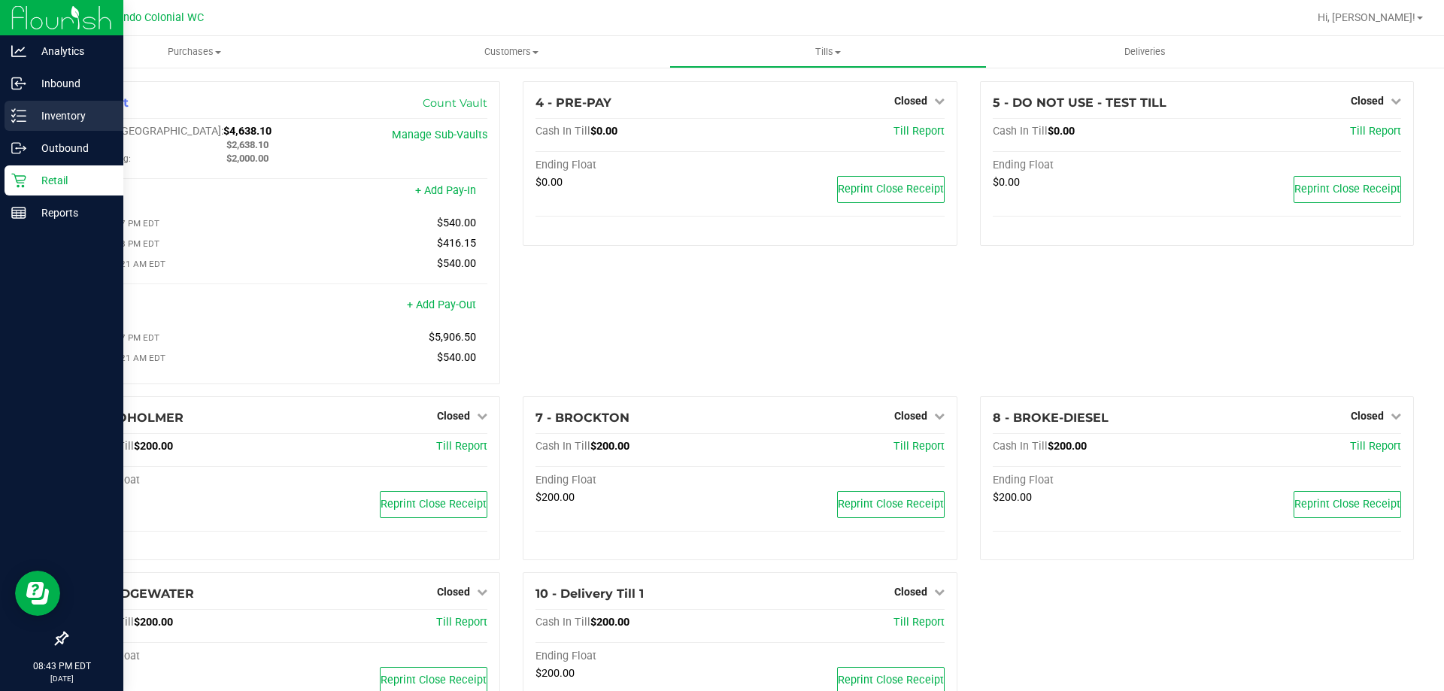
click at [17, 117] on icon at bounding box center [18, 115] width 15 height 15
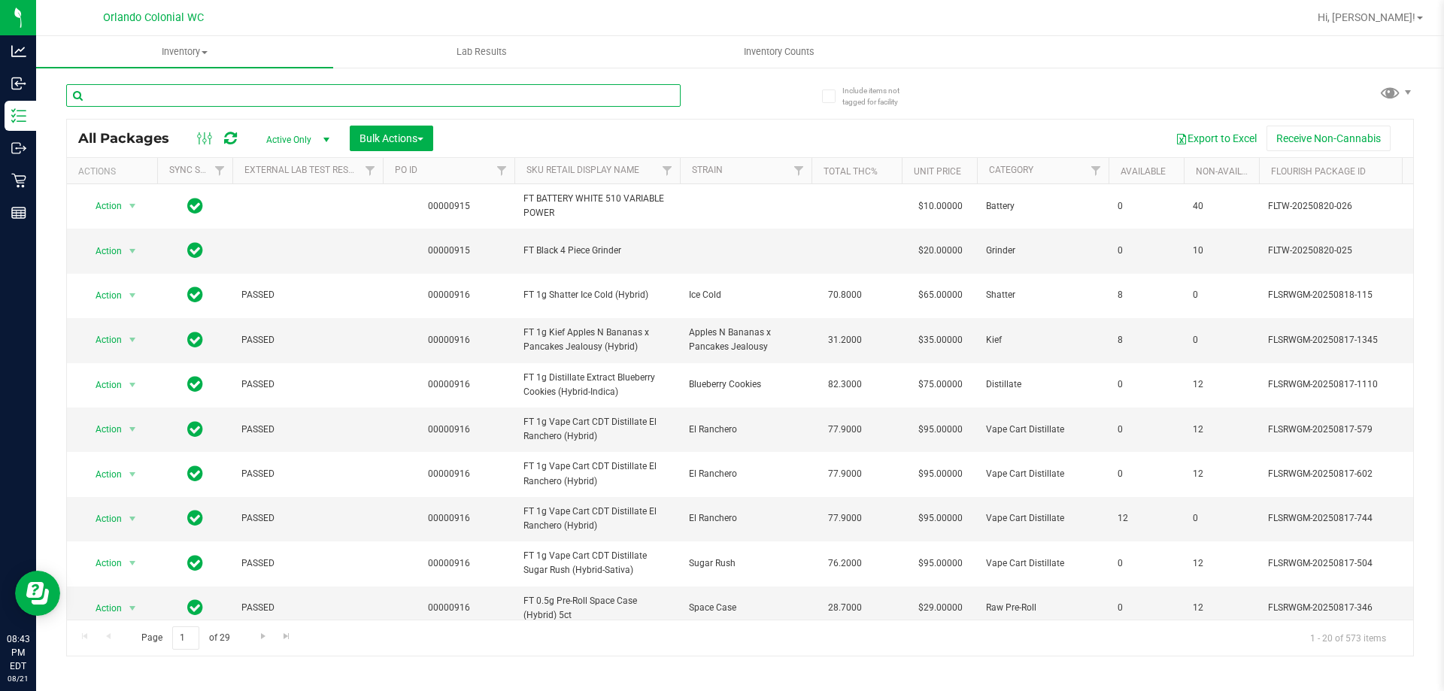
click at [326, 98] on input "text" at bounding box center [373, 95] width 614 height 23
type input "atm"
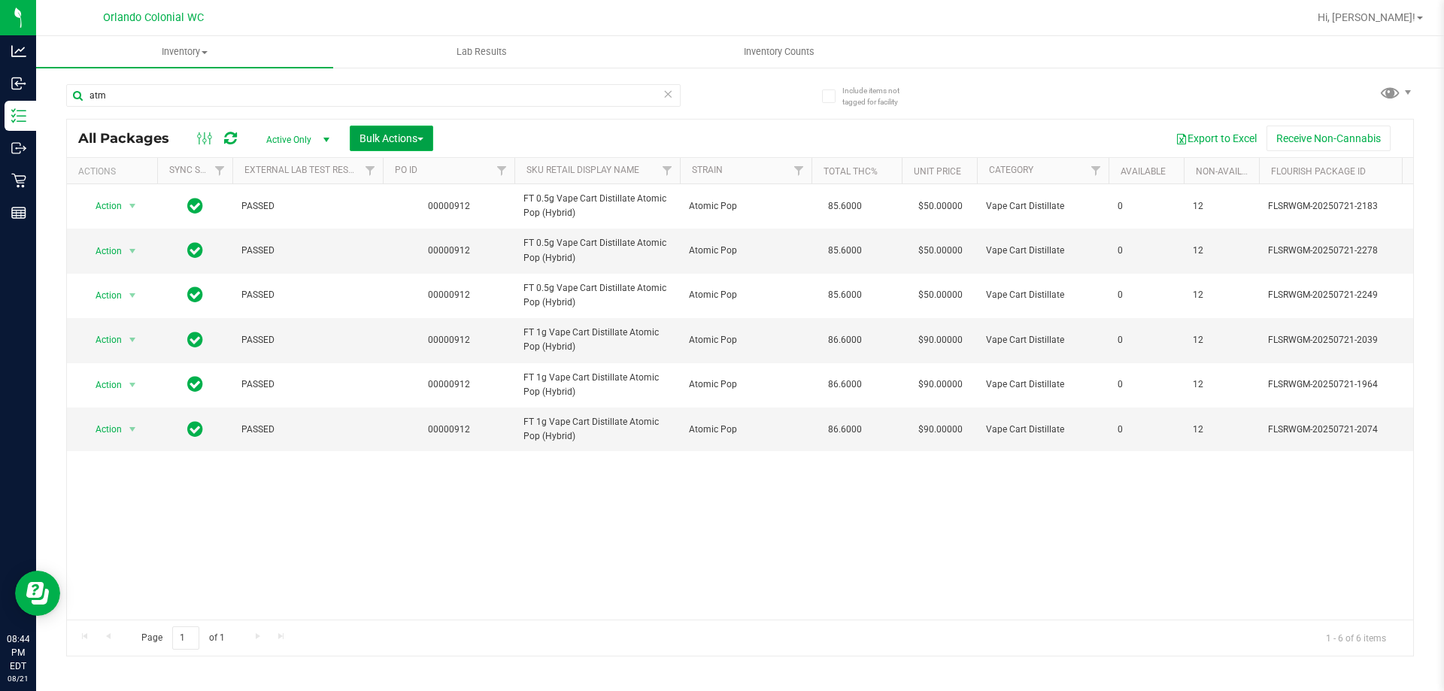
click at [406, 141] on span "Bulk Actions" at bounding box center [392, 138] width 64 height 12
click at [431, 281] on span "Lock/Unlock packages" at bounding box center [410, 283] width 103 height 12
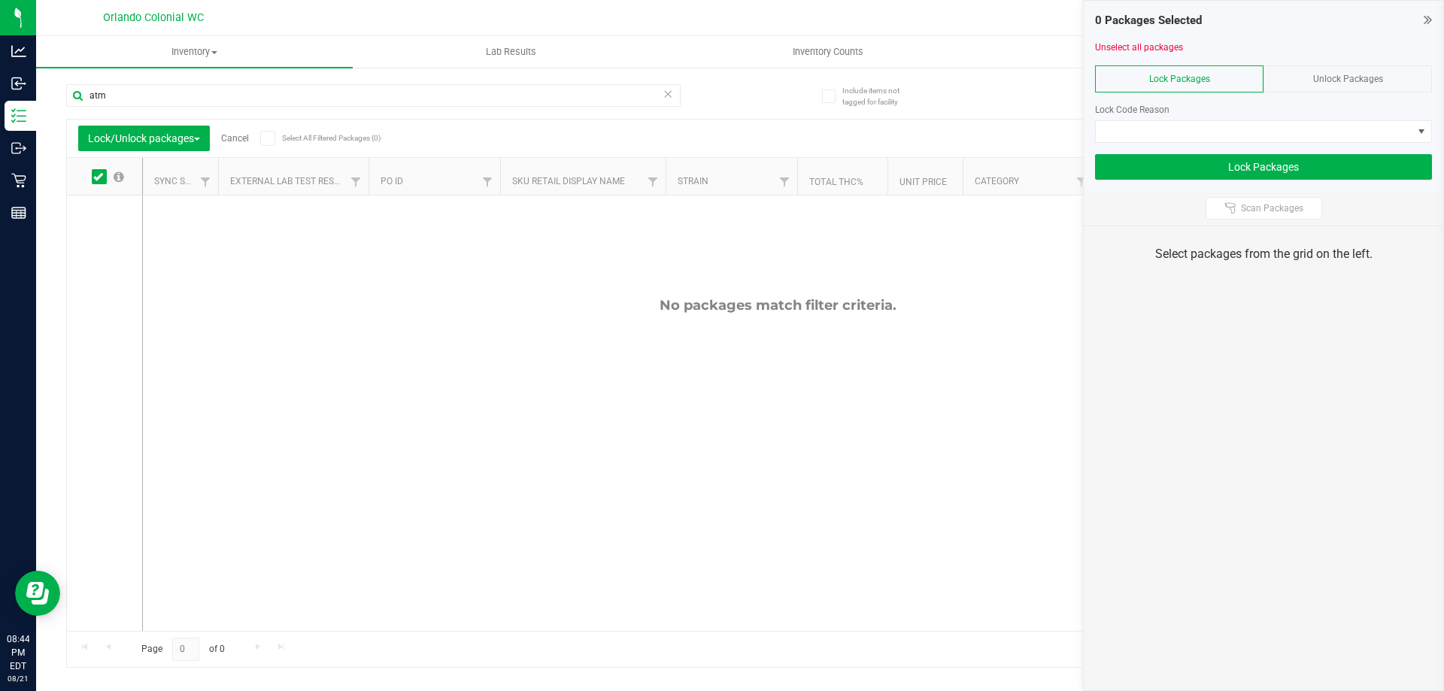
click at [275, 135] on span at bounding box center [267, 138] width 15 height 15
click at [0, 0] on input "Select All Filtered Packages (0)" at bounding box center [0, 0] width 0 height 0
click at [1230, 126] on span at bounding box center [1254, 131] width 317 height 21
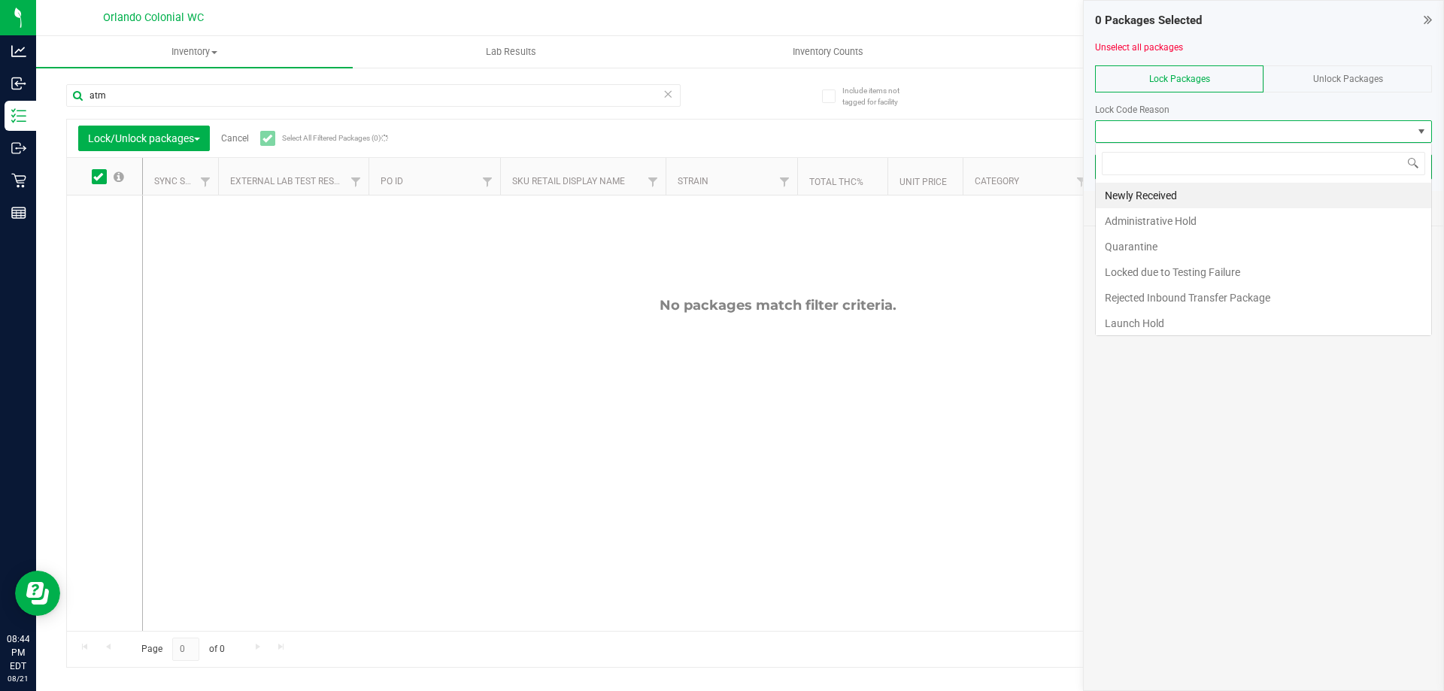
scroll to position [23, 337]
click at [1327, 75] on span "Unlock Packages" at bounding box center [1348, 79] width 70 height 11
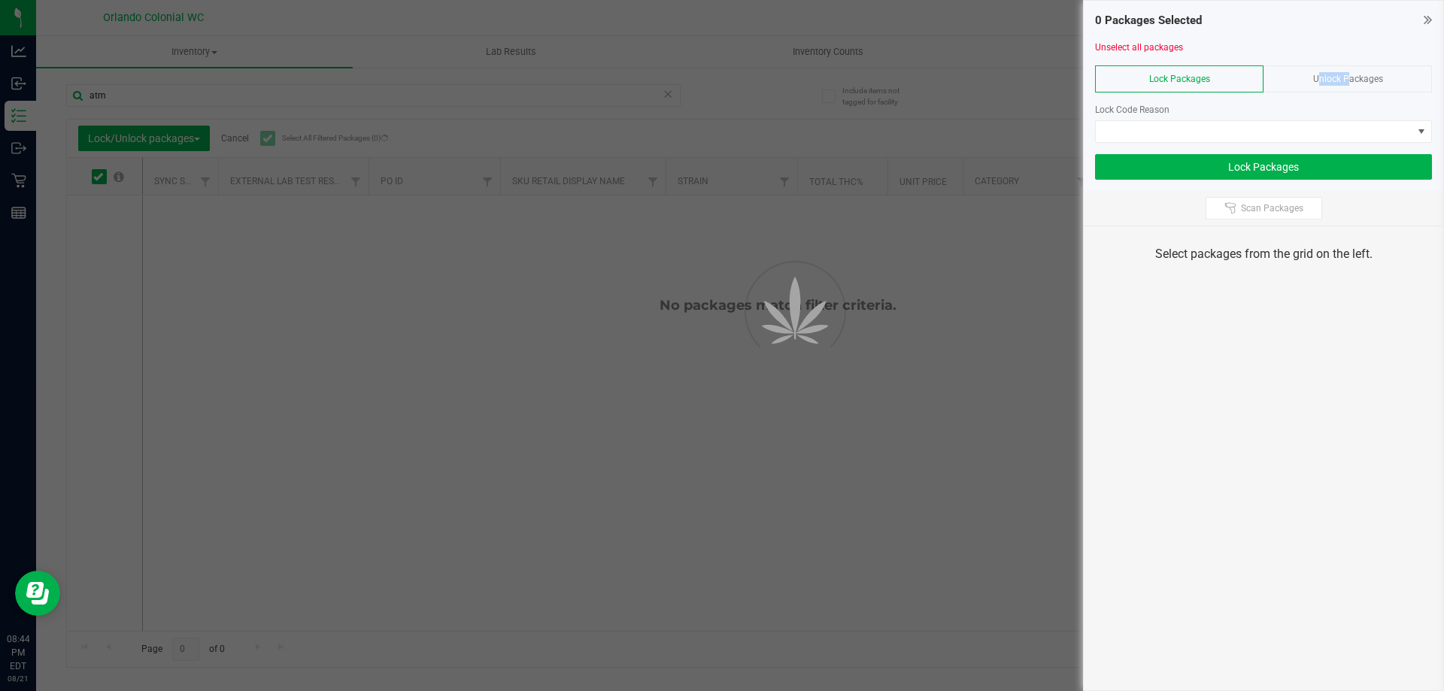
click at [1327, 75] on span "Unlock Packages" at bounding box center [1348, 79] width 70 height 11
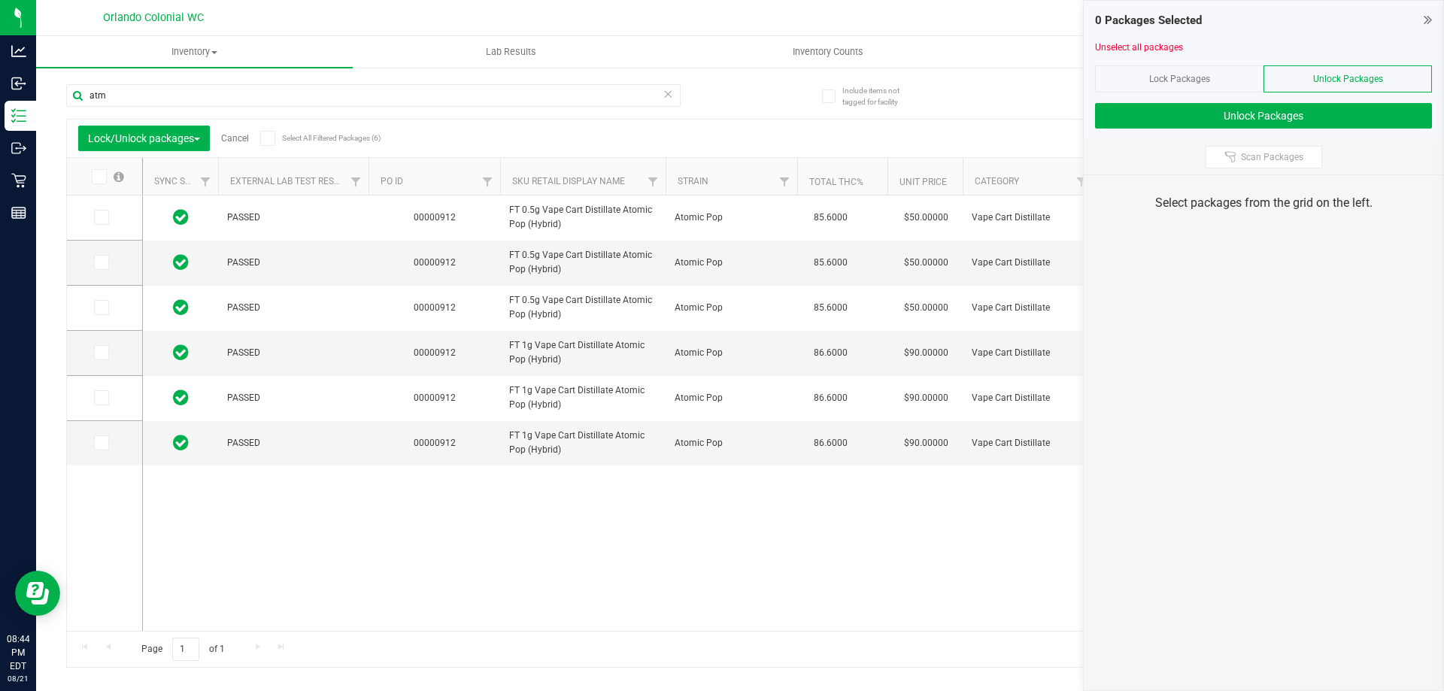
click at [1323, 80] on span "Unlock Packages" at bounding box center [1348, 79] width 70 height 11
click at [268, 138] on icon at bounding box center [267, 138] width 10 height 0
click at [0, 0] on input "Select All Filtered Packages (6)" at bounding box center [0, 0] width 0 height 0
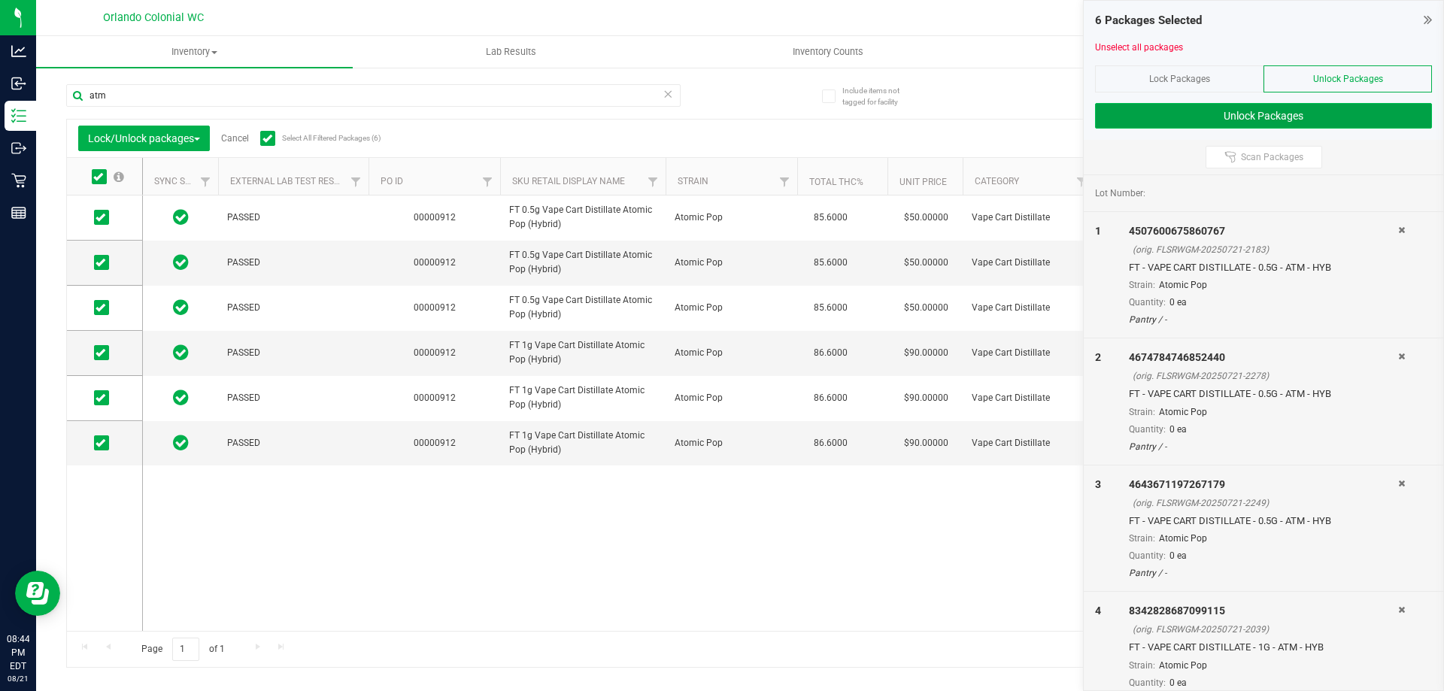
click at [1286, 119] on button "Unlock Packages" at bounding box center [1263, 116] width 337 height 26
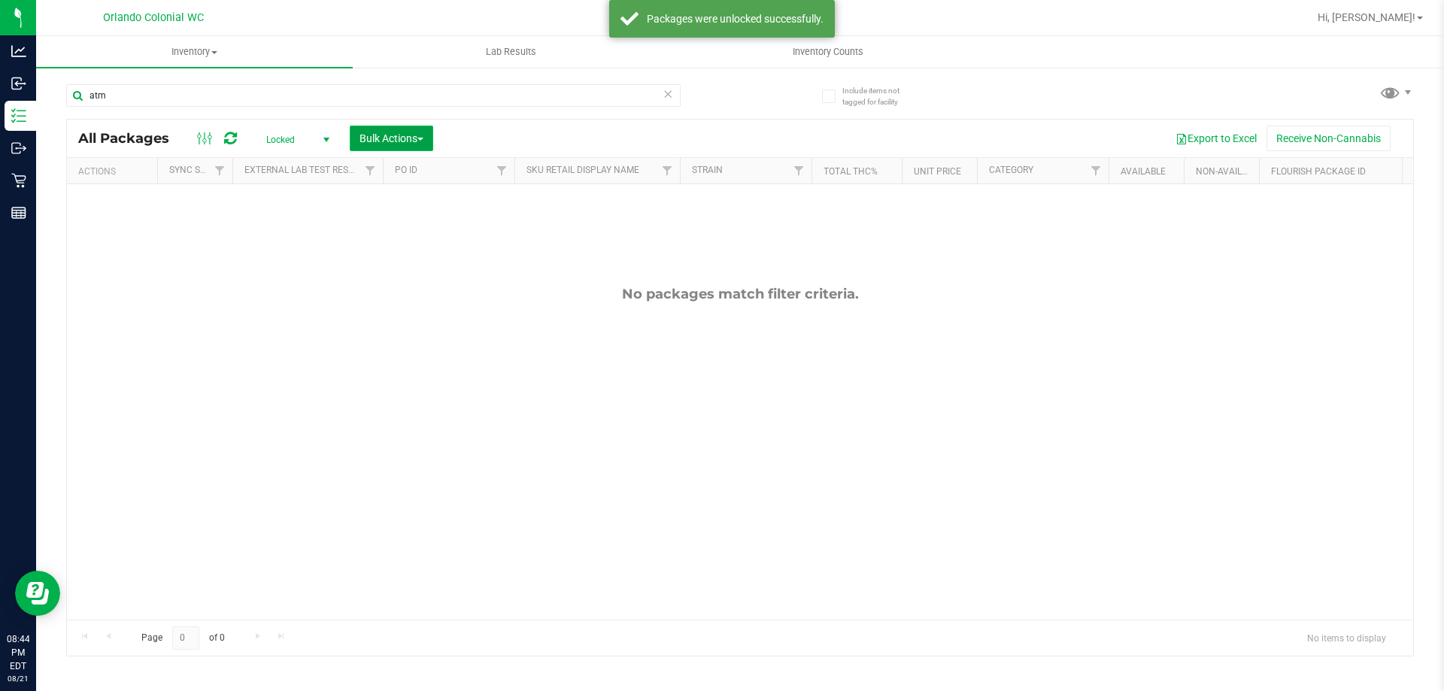
click at [360, 136] on span "Bulk Actions" at bounding box center [392, 138] width 64 height 12
click at [394, 261] on span "Locate packages" at bounding box center [397, 255] width 76 height 12
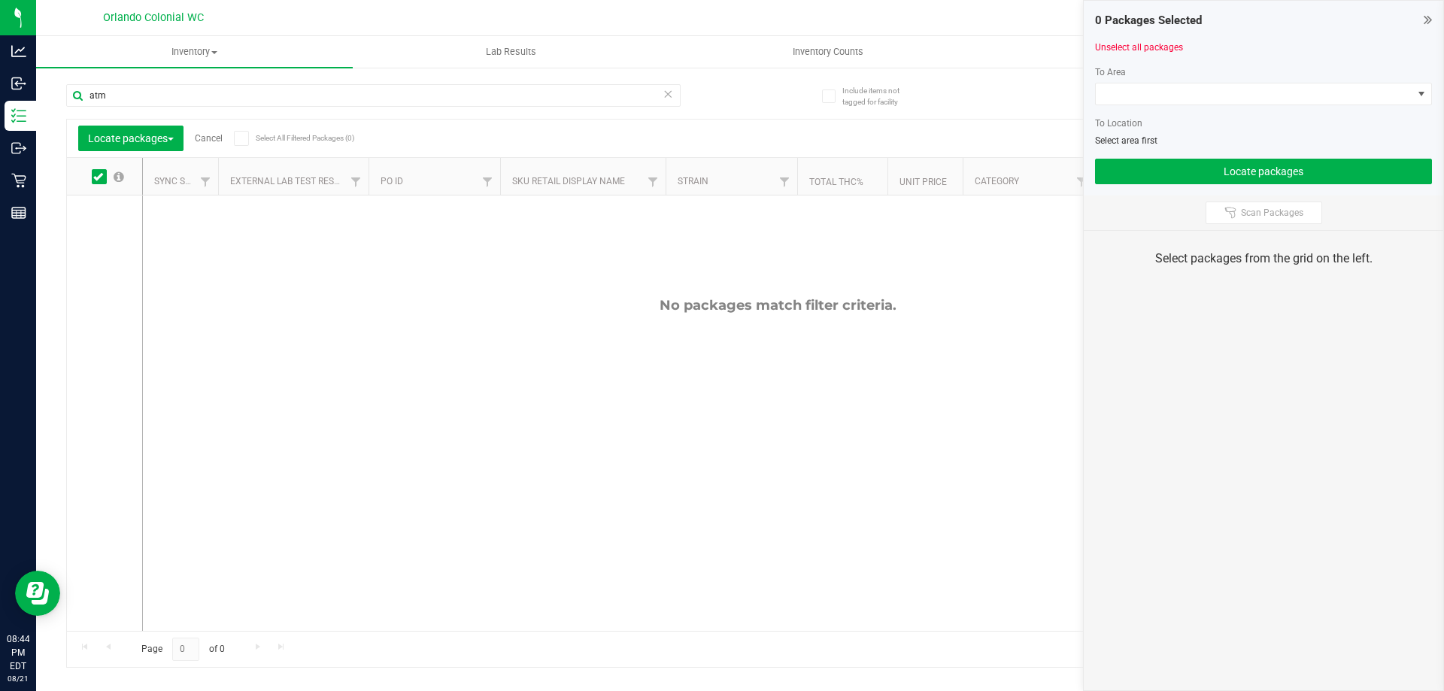
click at [201, 139] on link "Cancel" at bounding box center [209, 138] width 28 height 11
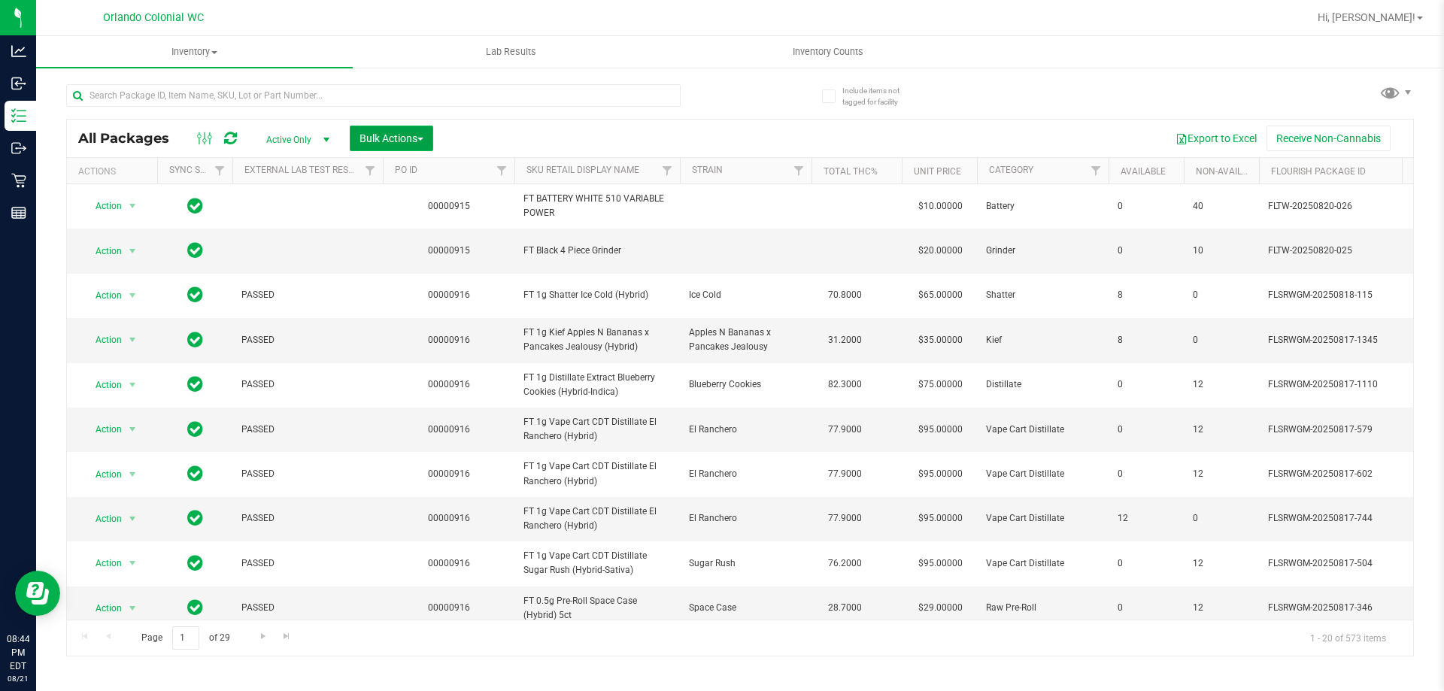
click at [395, 134] on span "Bulk Actions" at bounding box center [392, 138] width 64 height 12
click at [402, 285] on span "Lock/Unlock packages" at bounding box center [410, 283] width 103 height 12
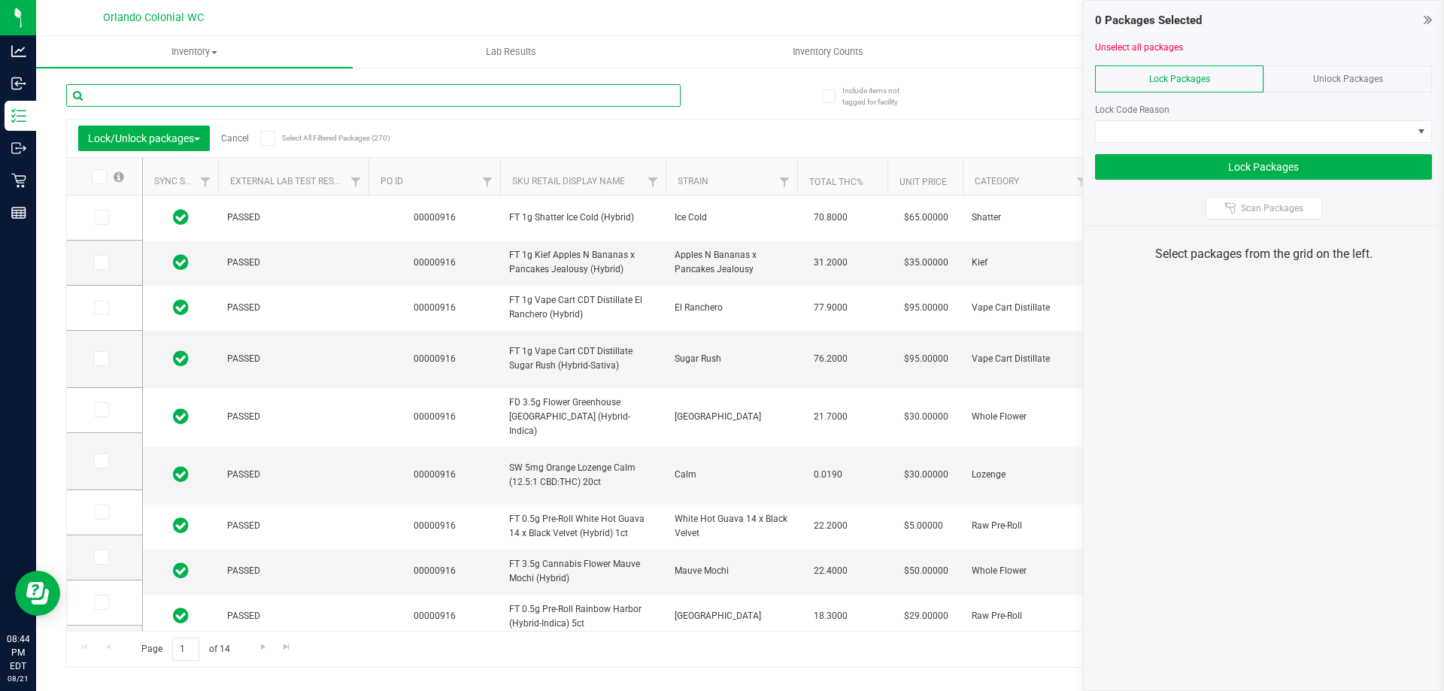
click at [309, 96] on input "text" at bounding box center [373, 95] width 614 height 23
type input "atm"
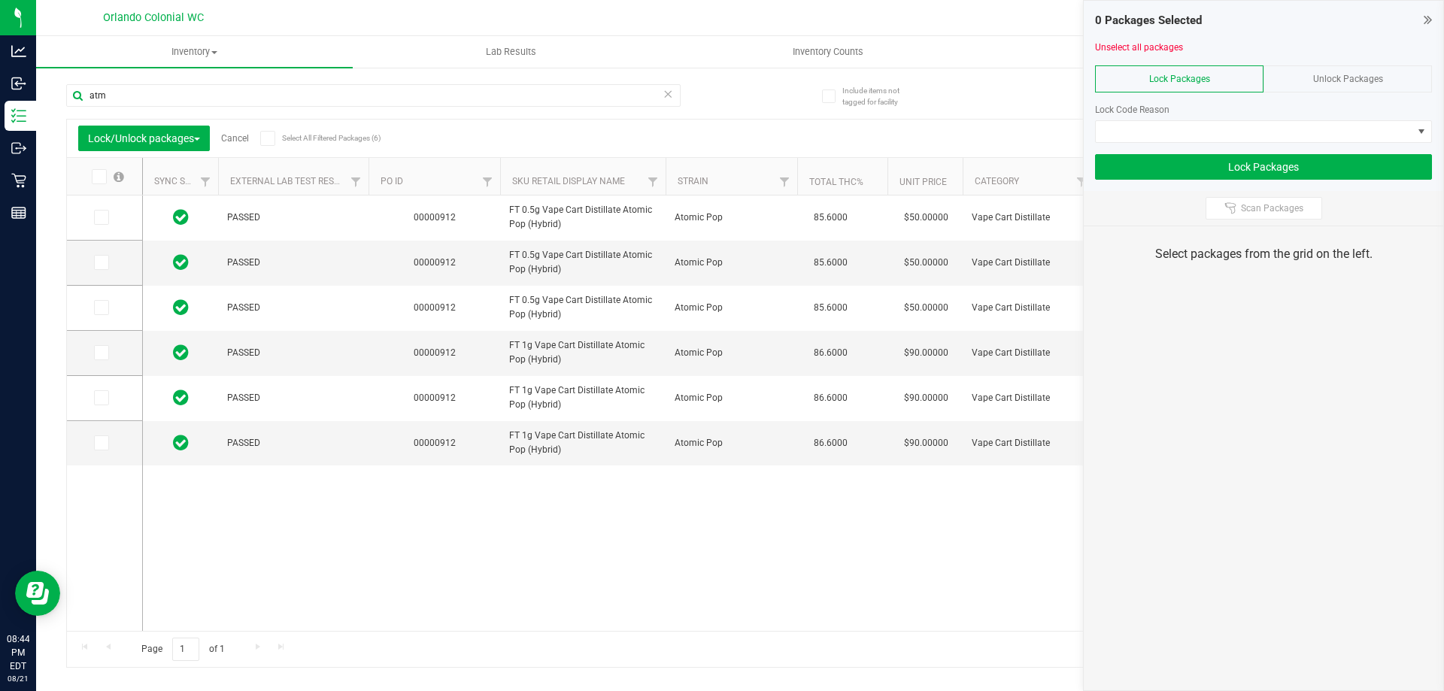
click at [267, 138] on icon at bounding box center [267, 138] width 10 height 0
click at [0, 0] on input "Select All Filtered Packages (6)" at bounding box center [0, 0] width 0 height 0
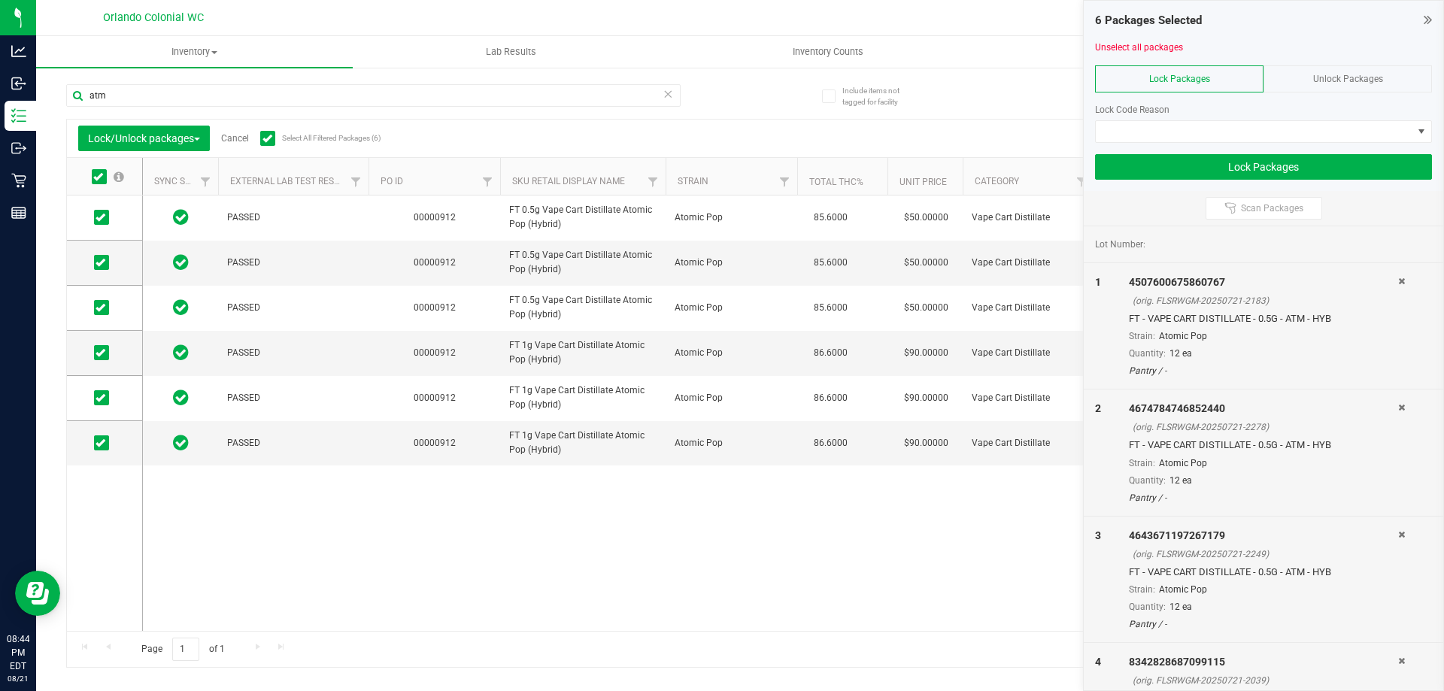
click at [267, 138] on icon at bounding box center [267, 138] width 10 height 0
click at [0, 0] on input "Select All Filtered Packages (6)" at bounding box center [0, 0] width 0 height 0
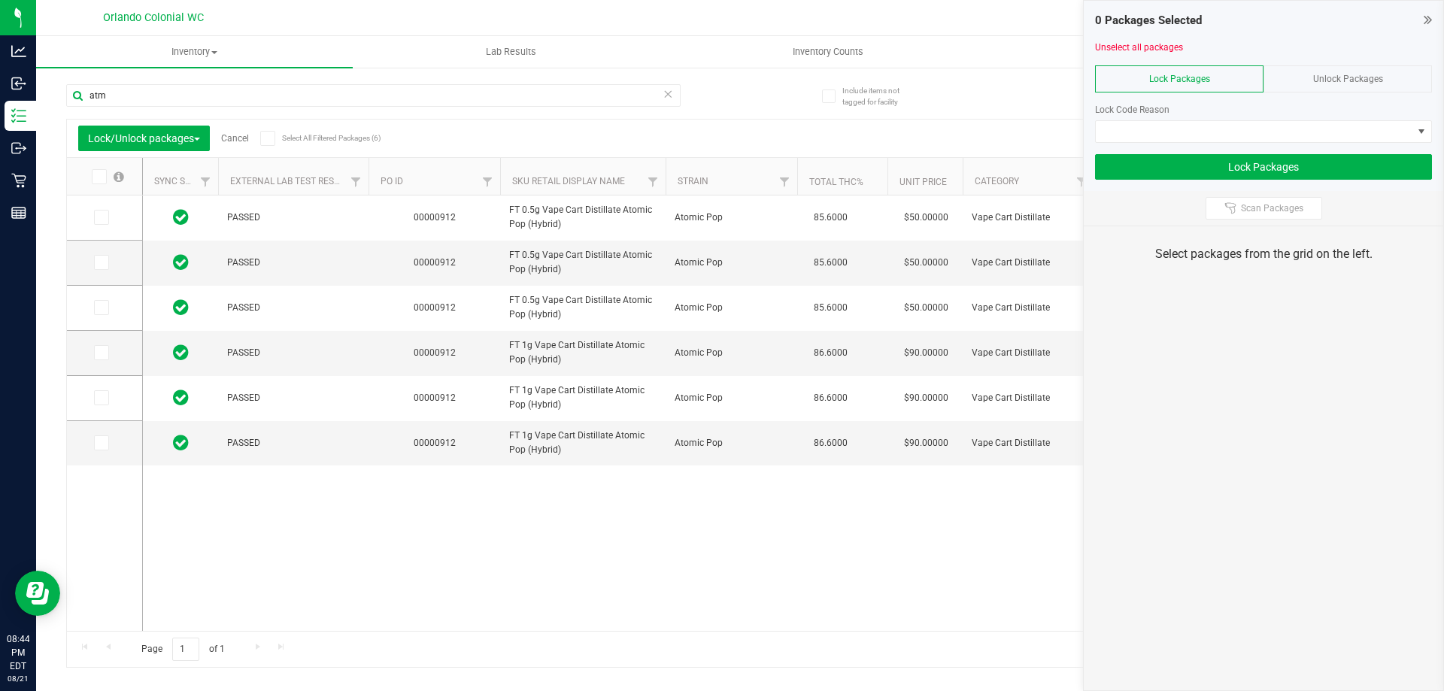
click at [267, 138] on icon at bounding box center [267, 138] width 10 height 0
click at [0, 0] on input "Select All Filtered Packages (6)" at bounding box center [0, 0] width 0 height 0
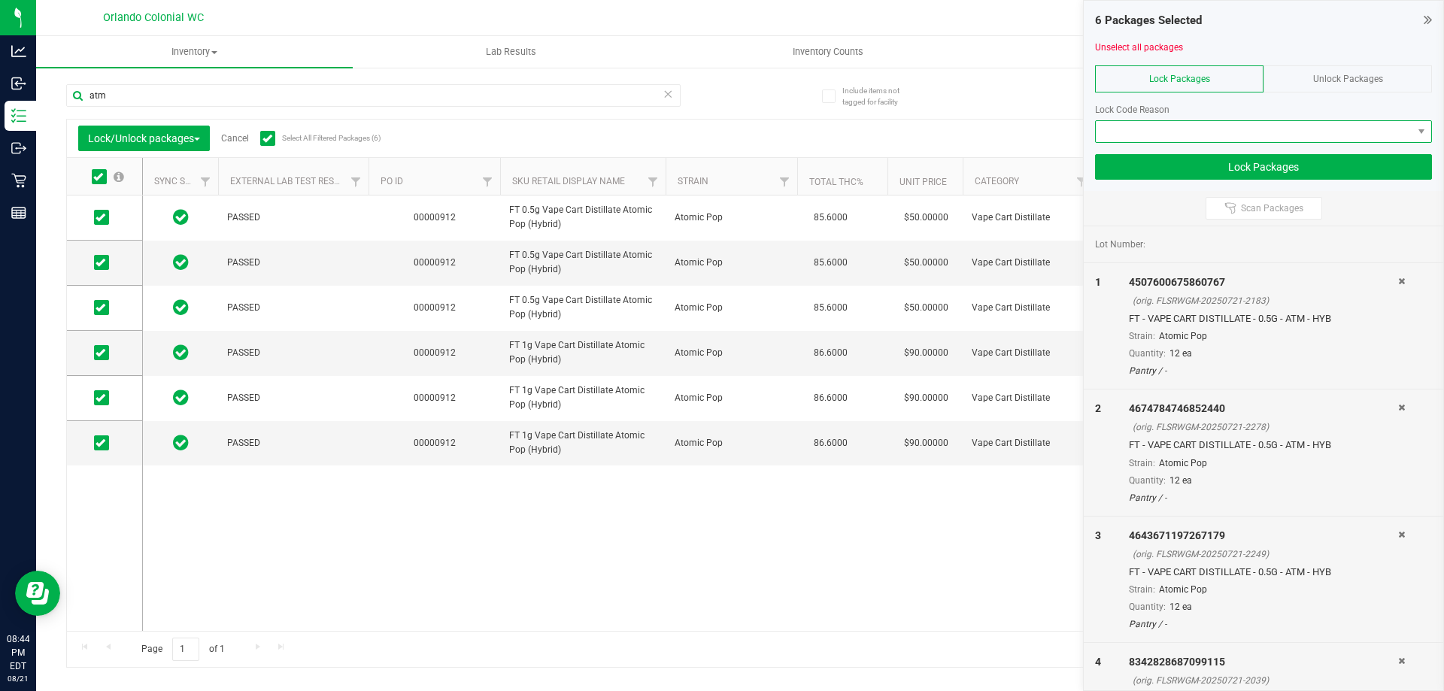
click at [1252, 139] on span at bounding box center [1254, 131] width 317 height 21
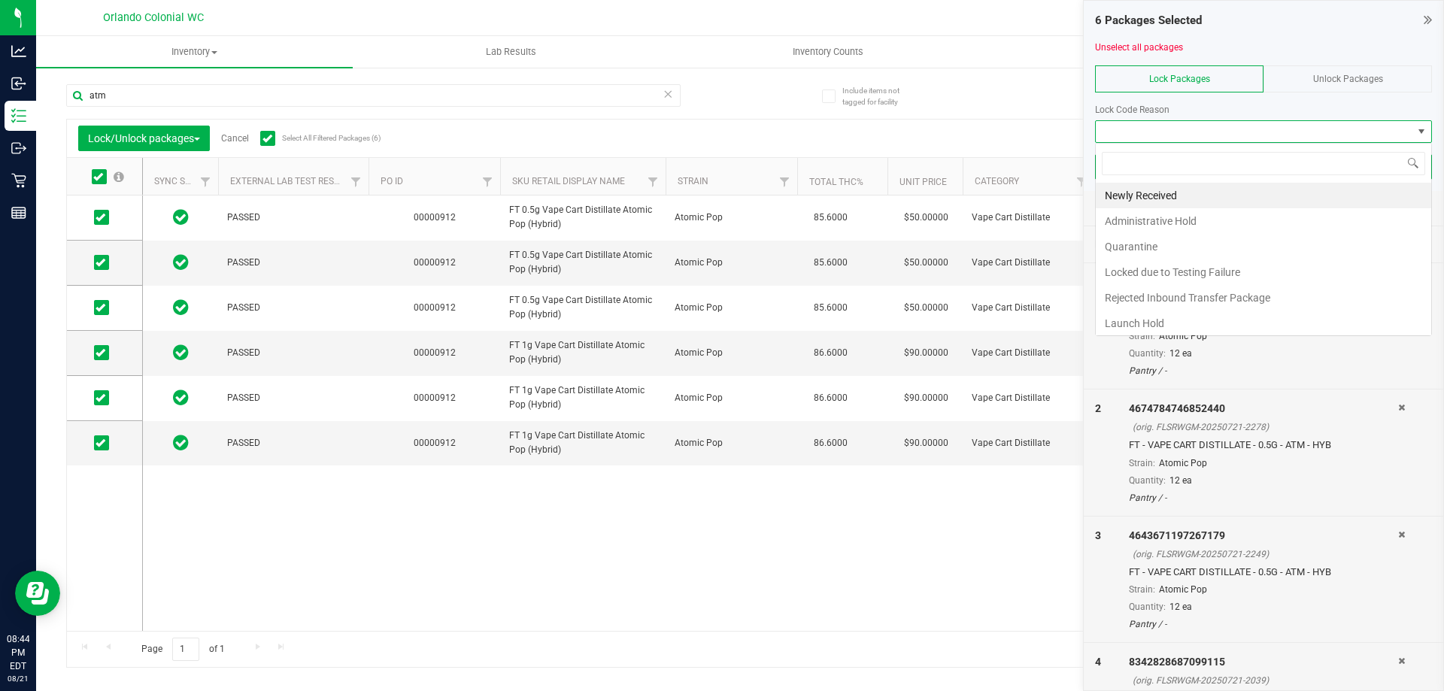
scroll to position [23, 337]
click at [1194, 193] on li "Newly Received" at bounding box center [1263, 196] width 335 height 26
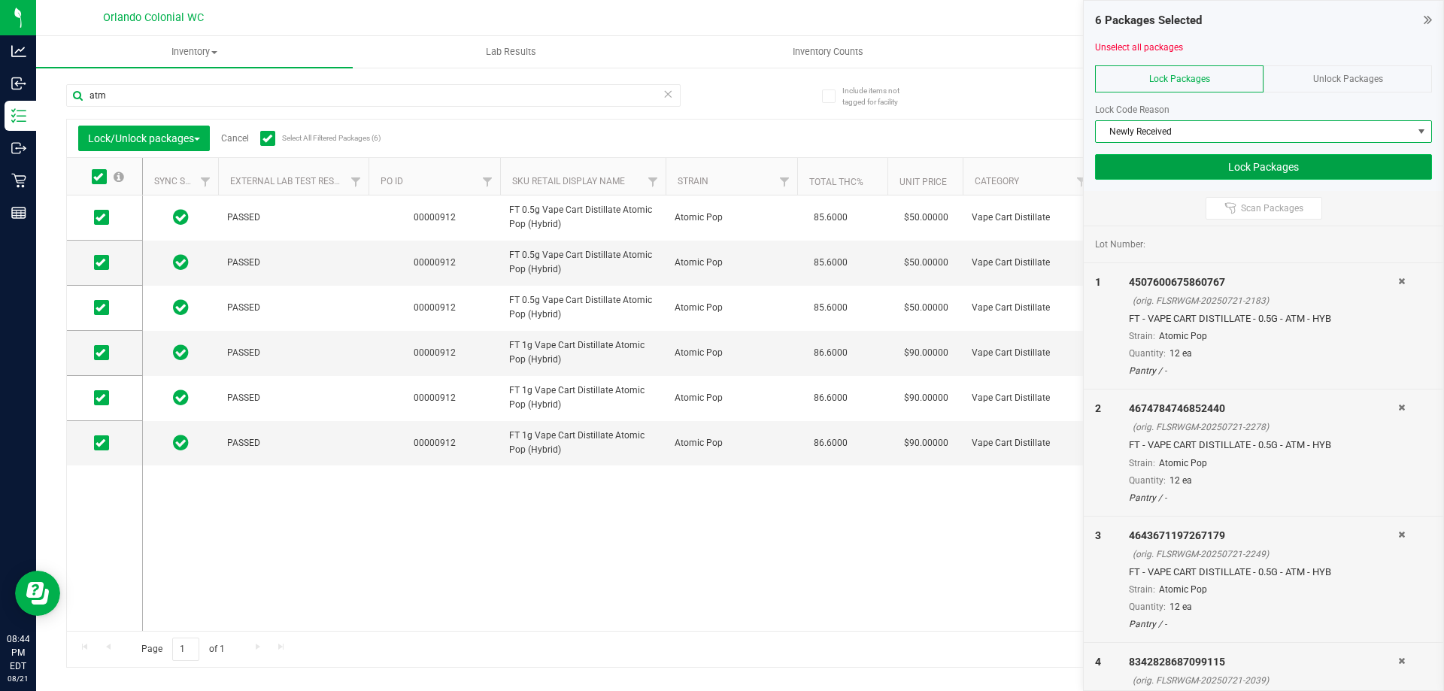
click at [1197, 166] on button "Lock Packages" at bounding box center [1263, 167] width 337 height 26
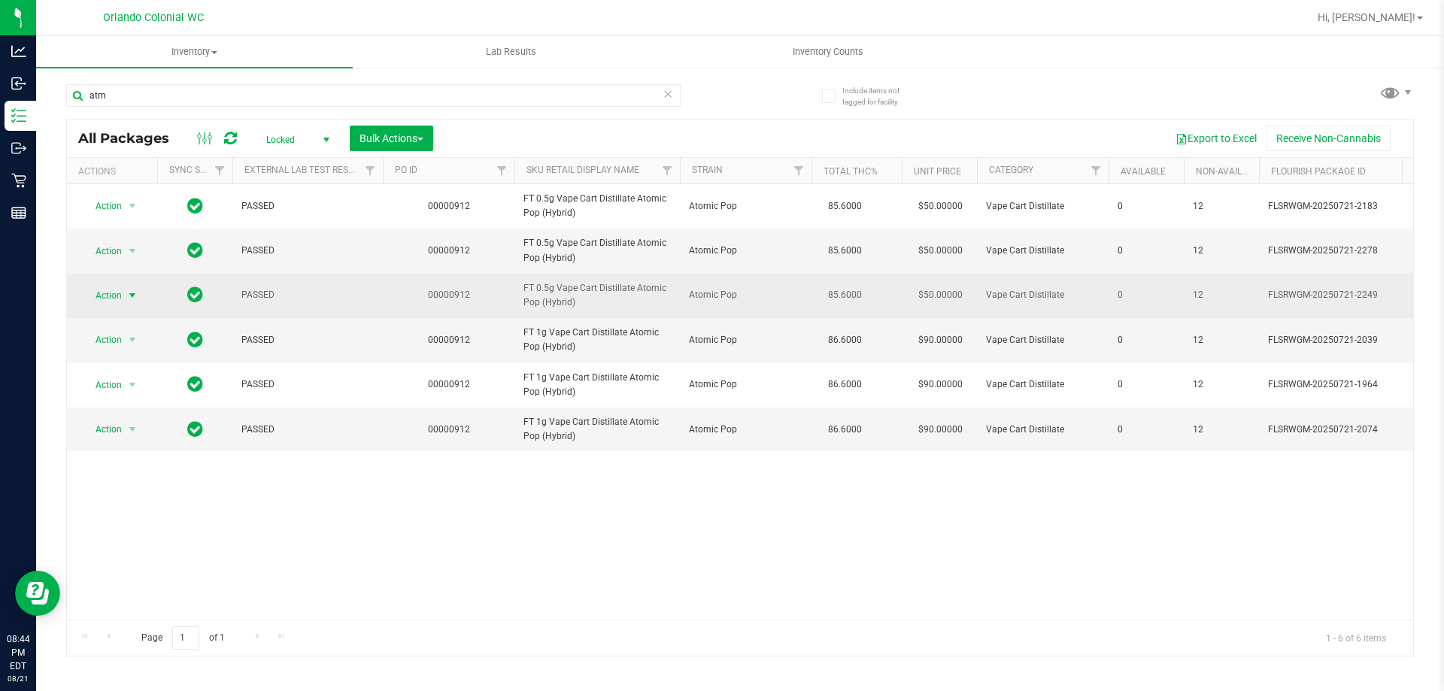
click at [132, 299] on span "select" at bounding box center [132, 296] width 12 height 12
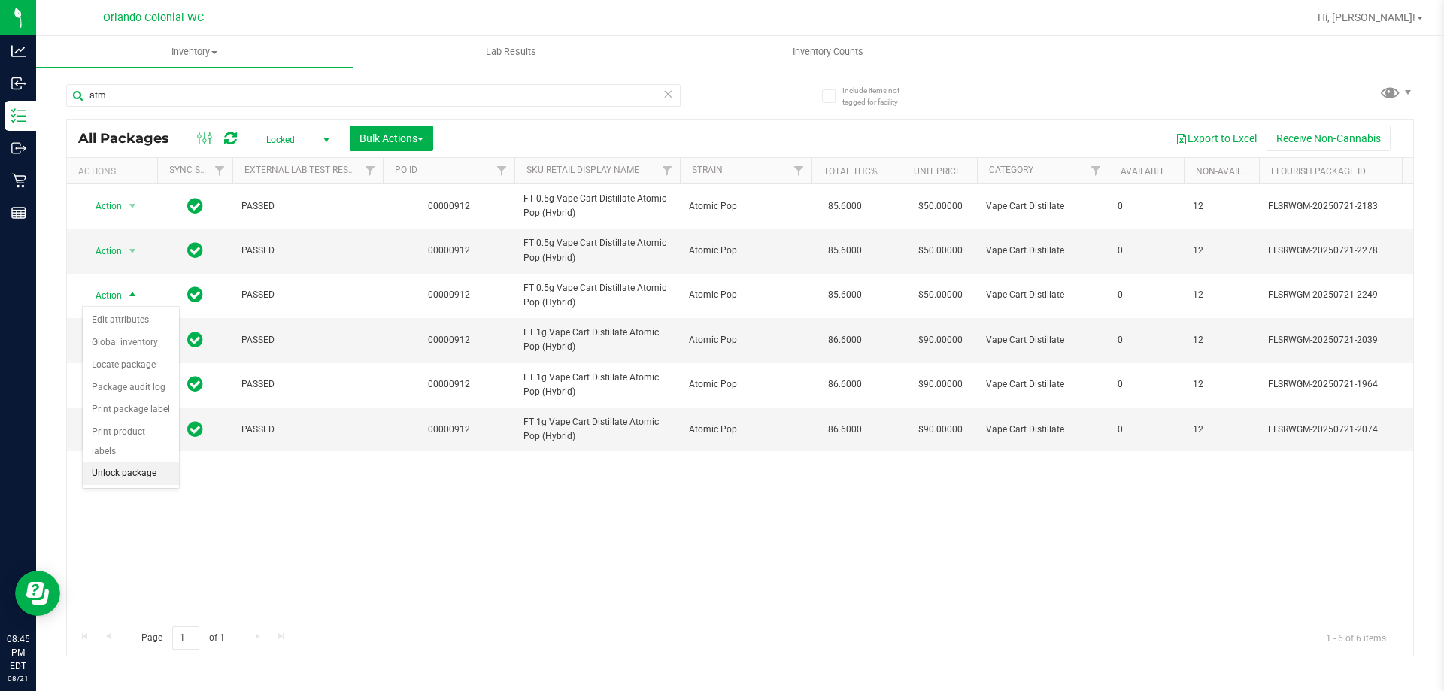
click at [131, 463] on li "Unlock package" at bounding box center [131, 474] width 96 height 23
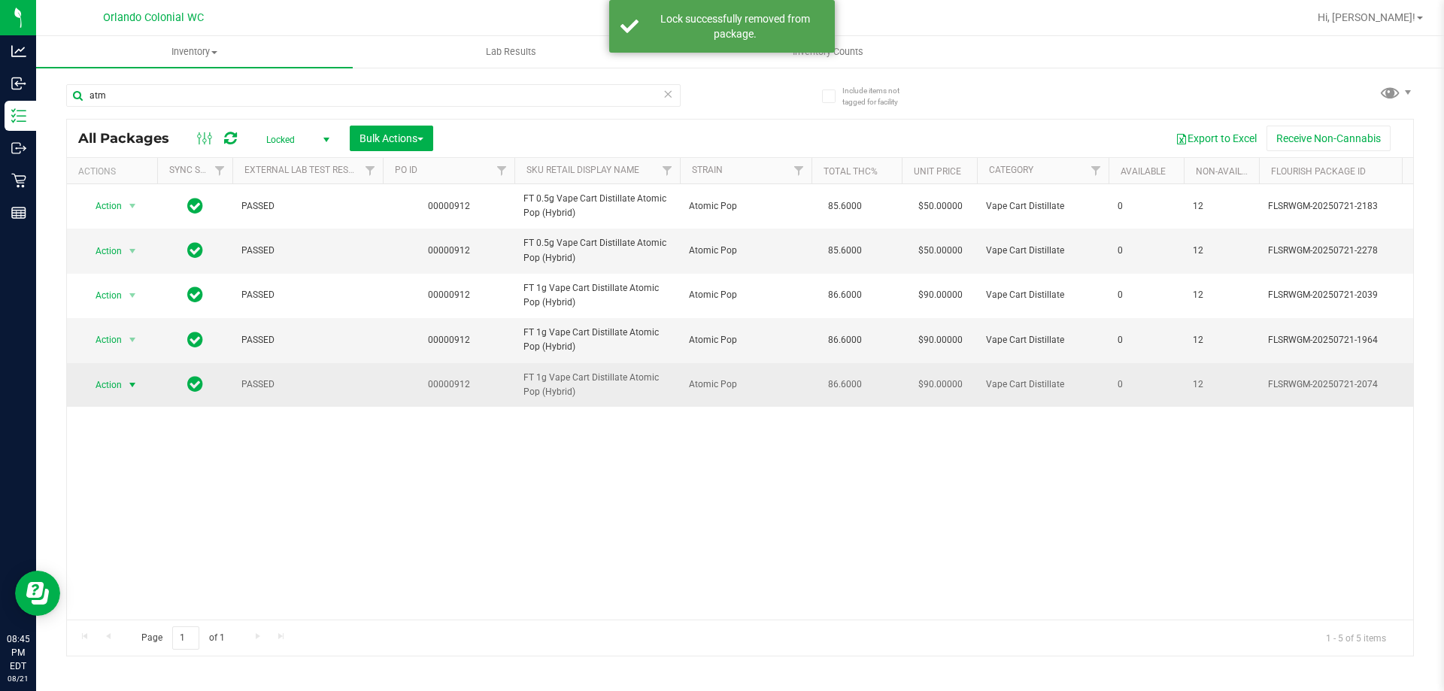
click at [137, 386] on span "select" at bounding box center [132, 385] width 12 height 12
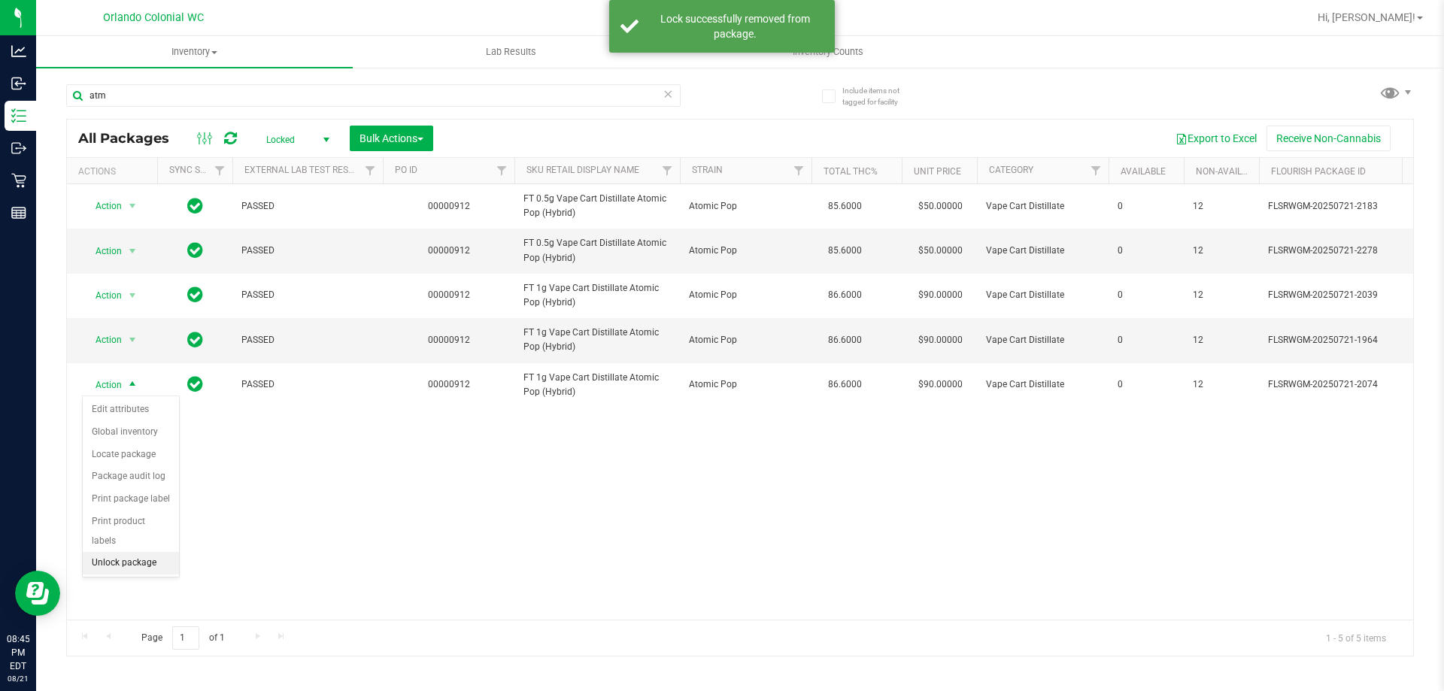
drag, startPoint x: 159, startPoint y: 542, endPoint x: 171, endPoint y: 463, distance: 80.5
click at [159, 552] on li "Unlock package" at bounding box center [131, 563] width 96 height 23
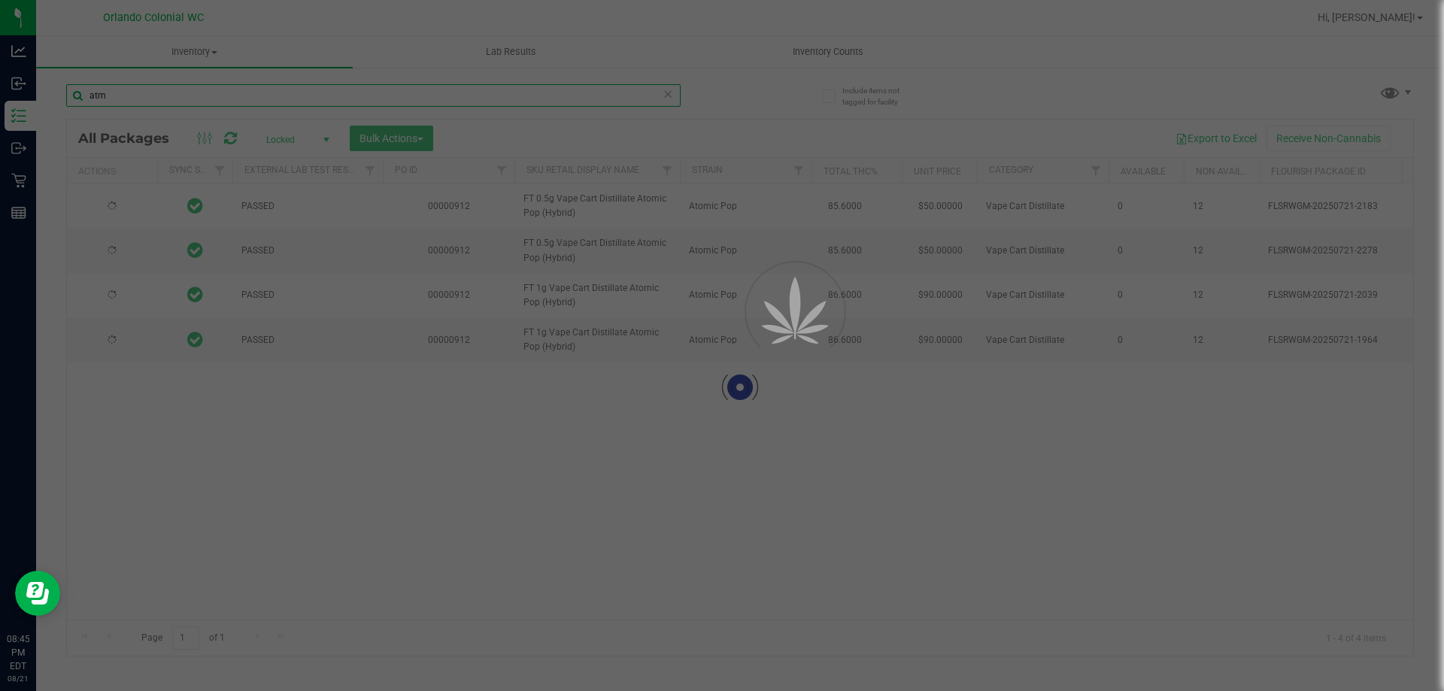
click at [205, 106] on input "atm" at bounding box center [373, 95] width 614 height 23
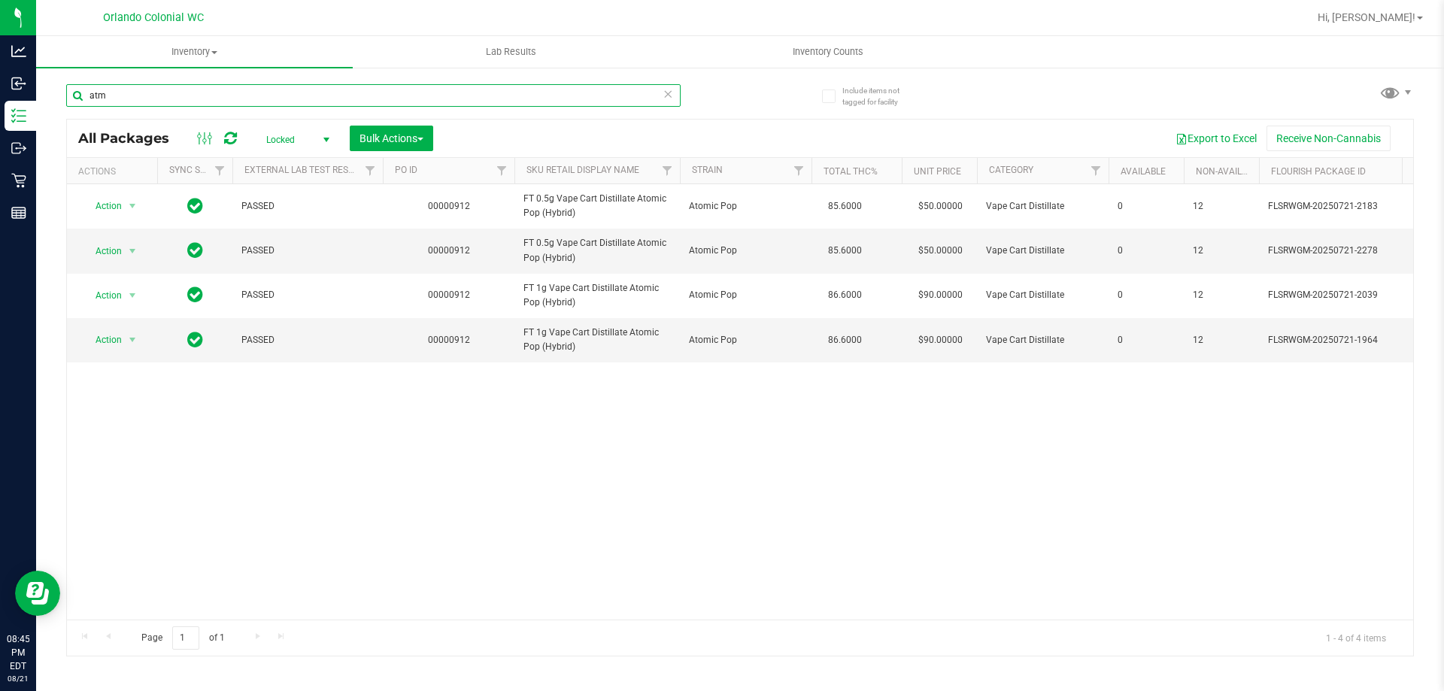
click at [206, 91] on input "atm" at bounding box center [373, 95] width 614 height 23
type input "7g"
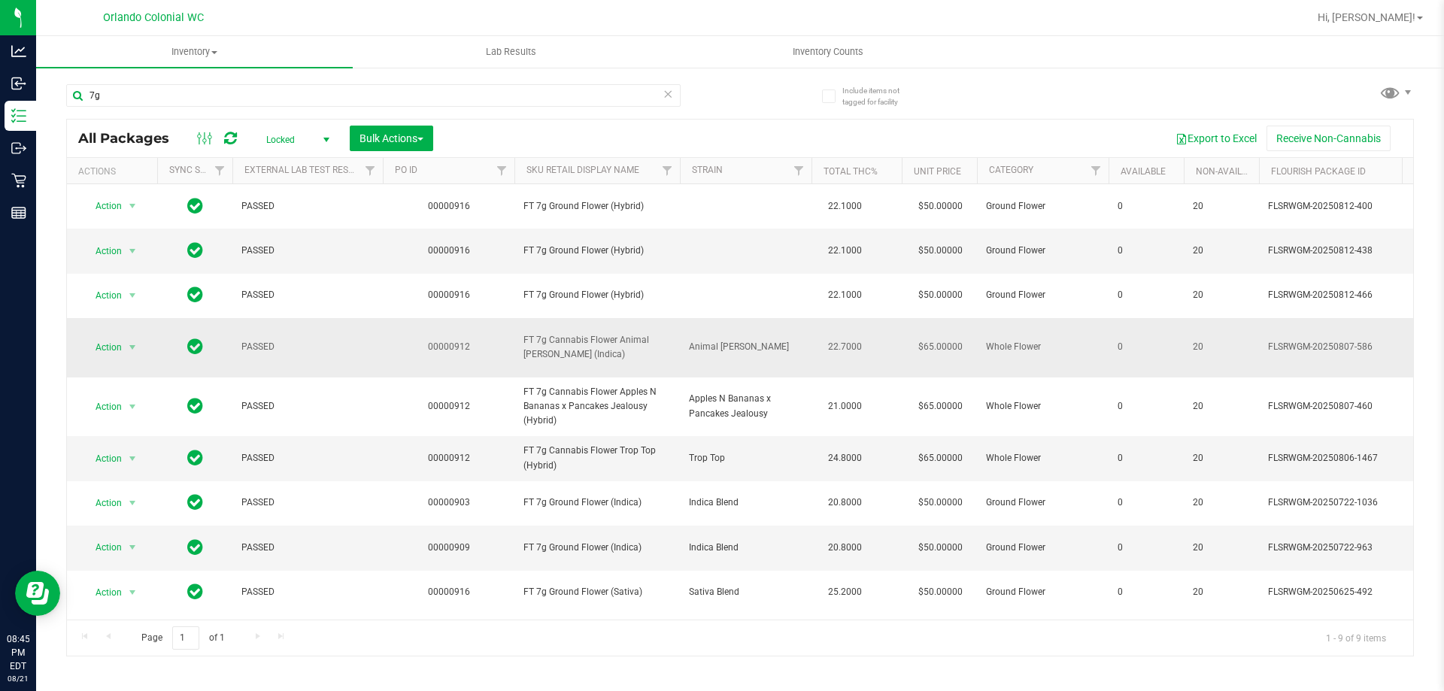
click at [92, 350] on span "Action" at bounding box center [102, 347] width 41 height 21
click at [126, 508] on li "Unlock package" at bounding box center [131, 519] width 96 height 23
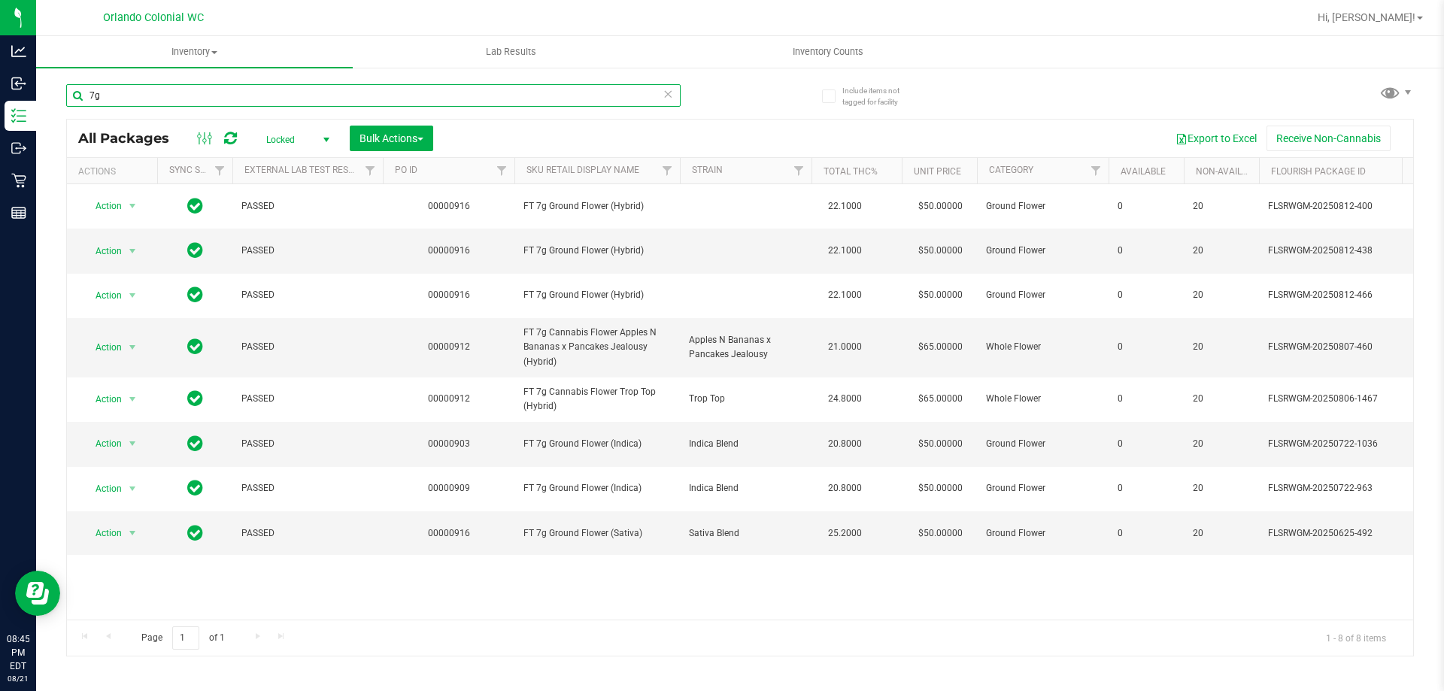
click at [287, 95] on input "7g" at bounding box center [373, 95] width 614 height 23
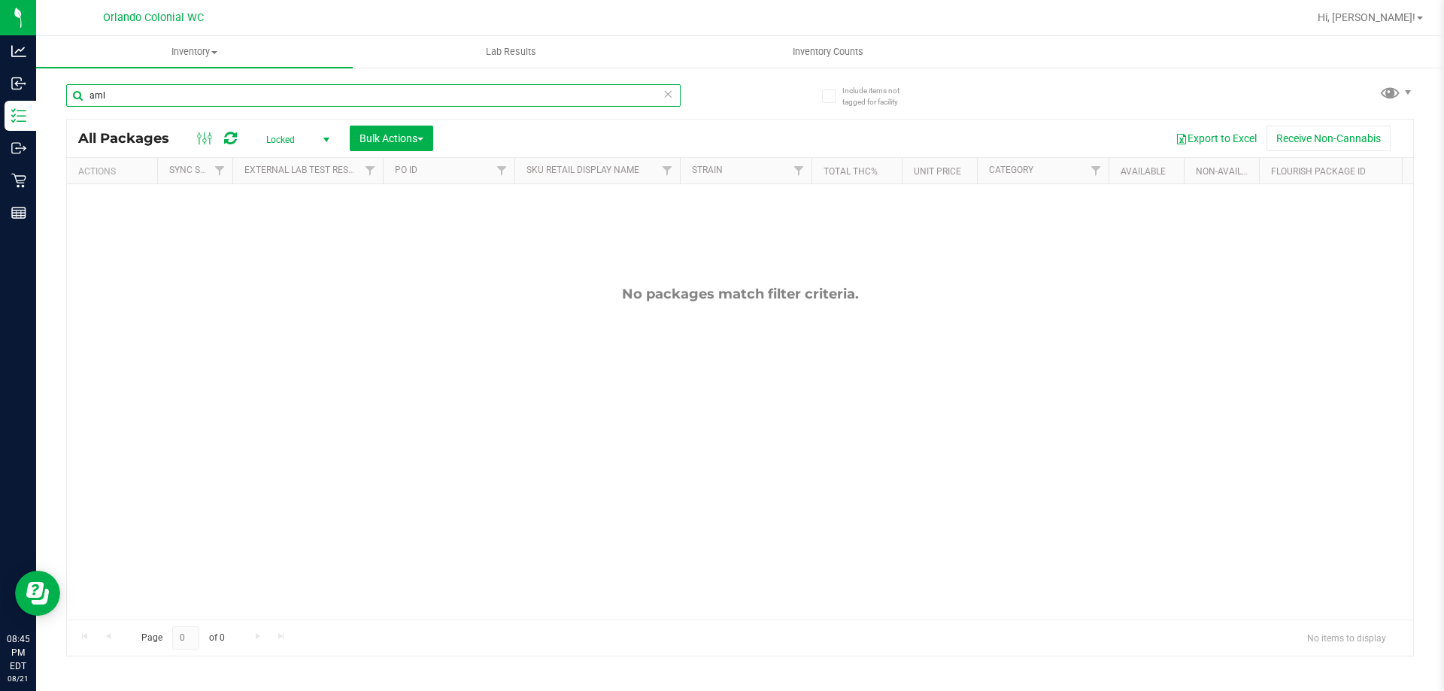
click at [396, 88] on input "aml" at bounding box center [373, 95] width 614 height 23
type input "7g"
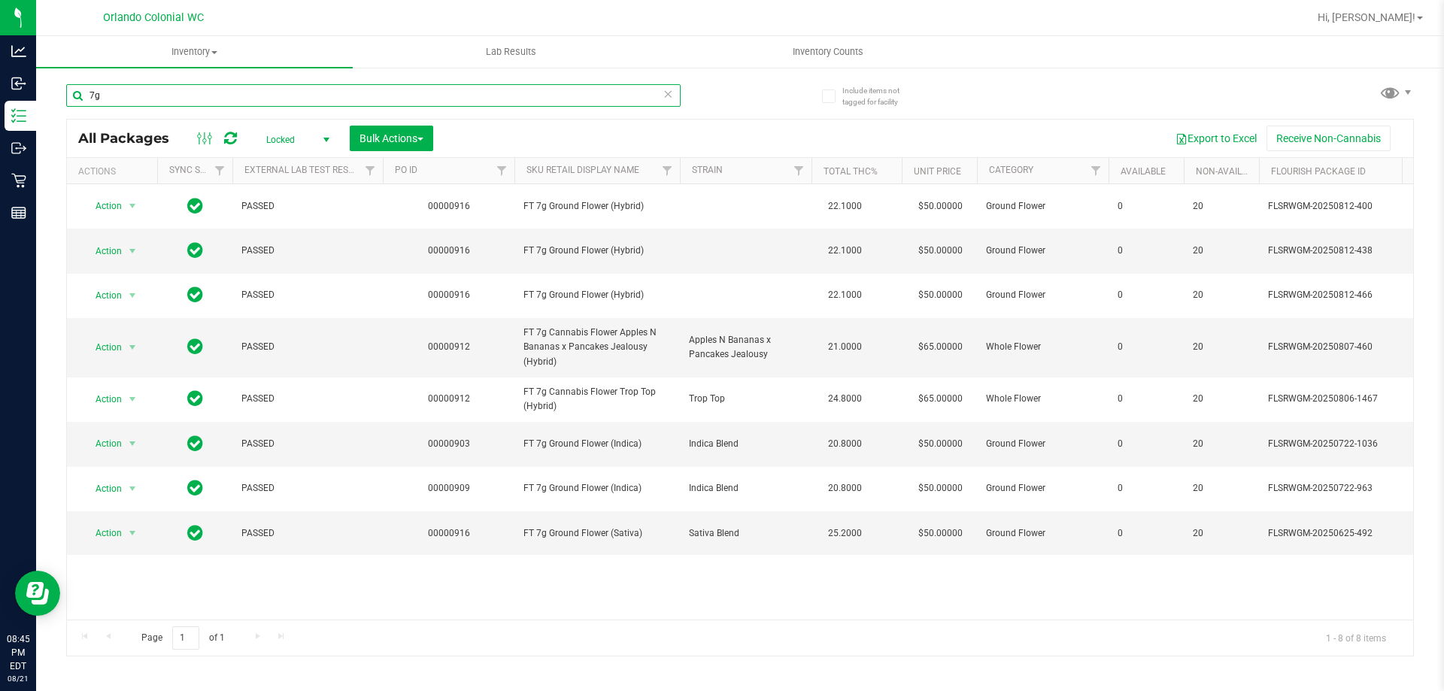
click at [511, 102] on input "7g" at bounding box center [373, 95] width 614 height 23
click at [330, 139] on span "select" at bounding box center [326, 140] width 12 height 12
click at [303, 238] on li "All" at bounding box center [293, 231] width 81 height 23
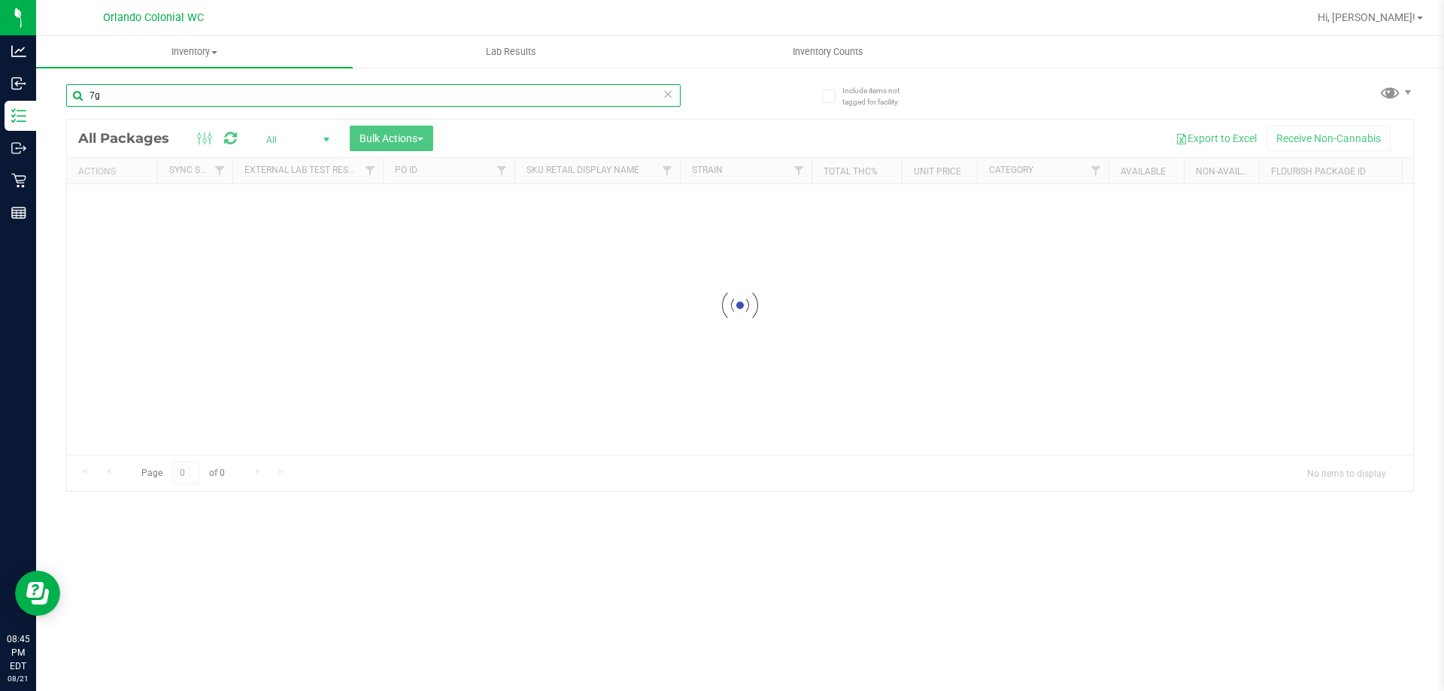
click at [511, 96] on input "7g" at bounding box center [373, 95] width 614 height 23
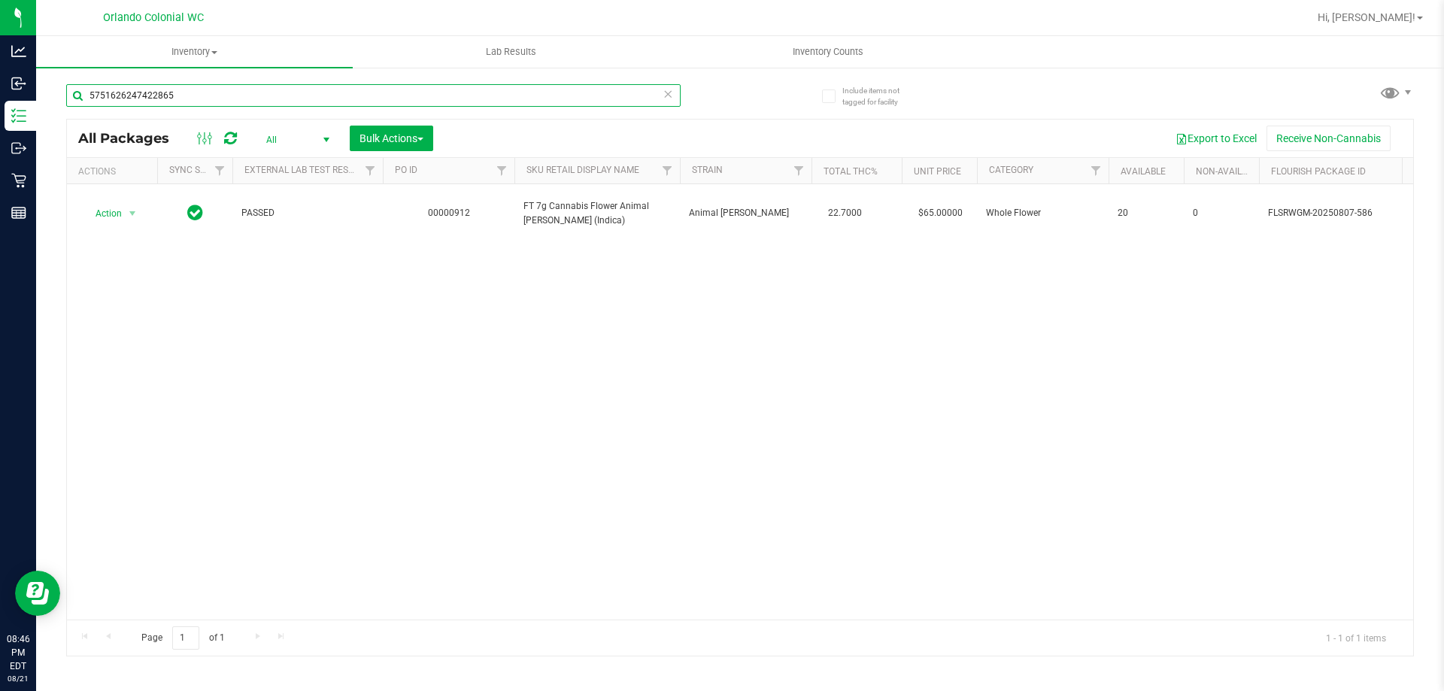
click at [335, 101] on input "5751626247422865" at bounding box center [373, 95] width 614 height 23
type input "3199037569222406"
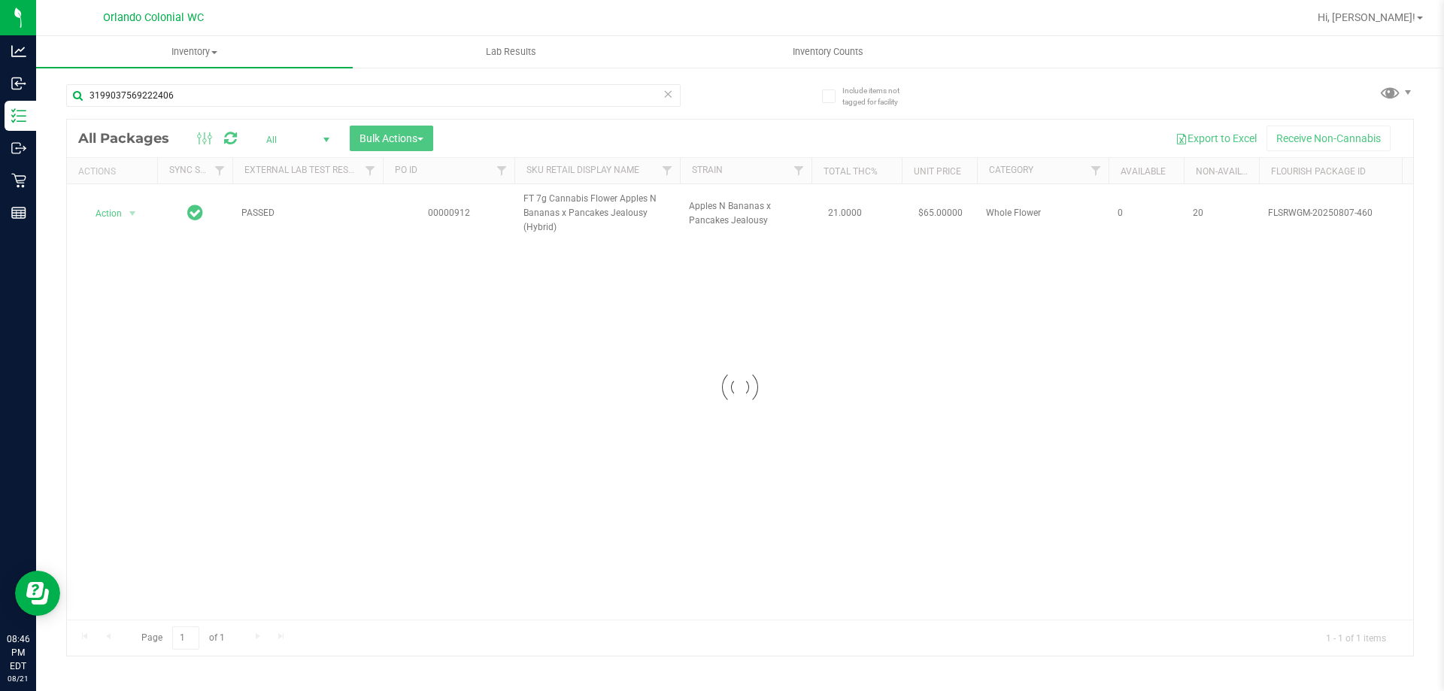
click at [111, 207] on div at bounding box center [740, 388] width 1346 height 536
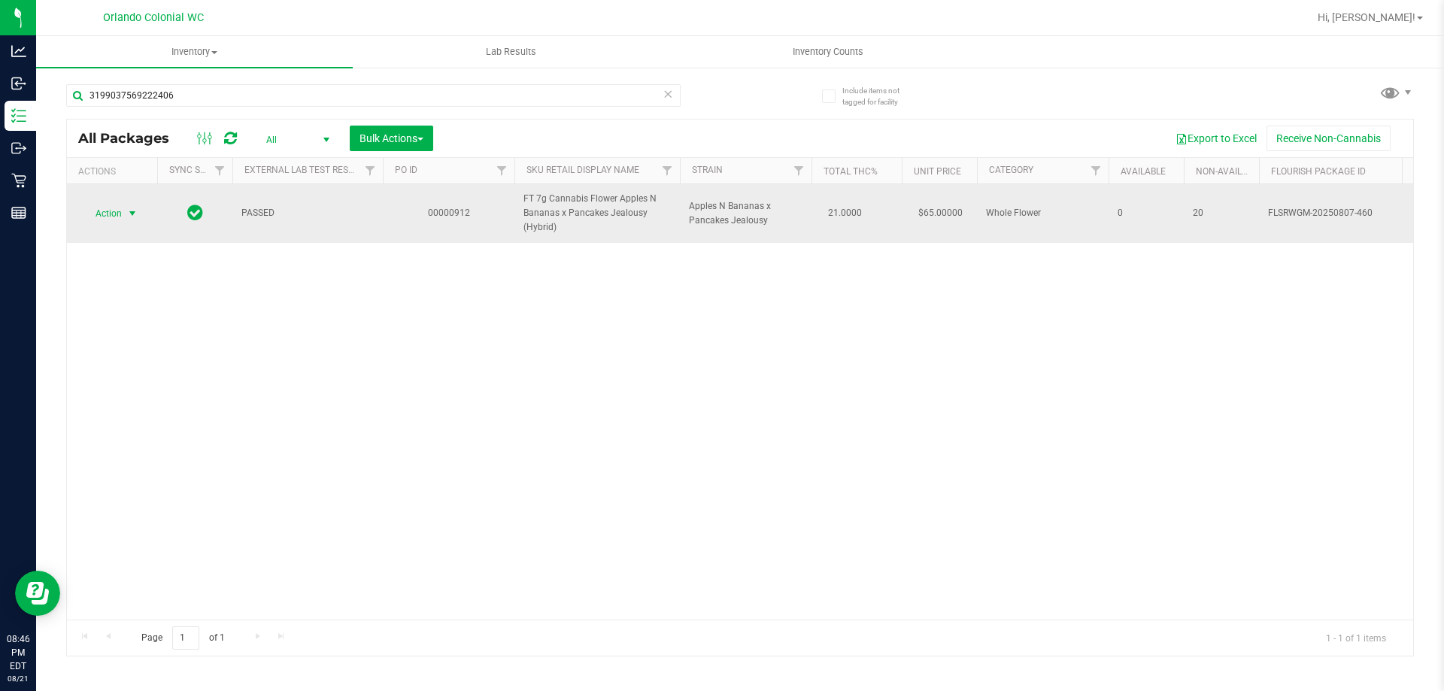
click at [114, 212] on span "Action" at bounding box center [102, 213] width 41 height 21
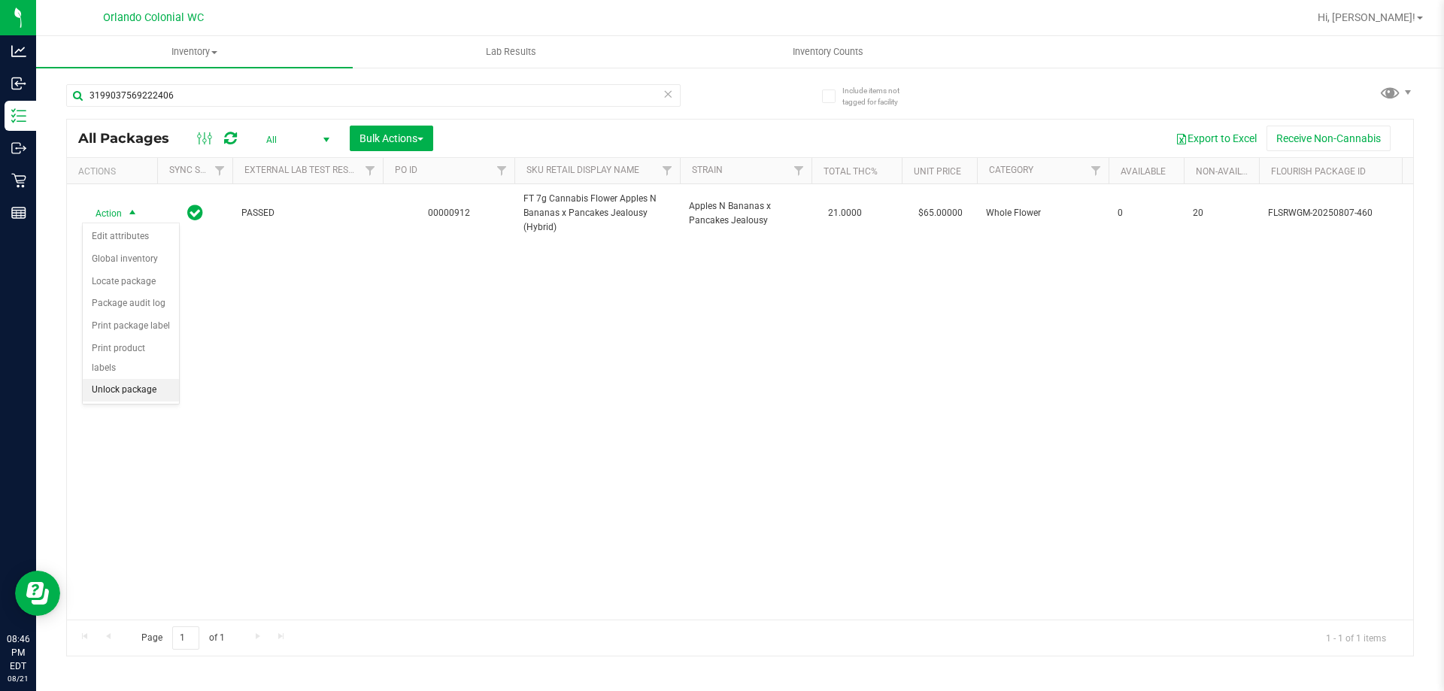
click at [154, 379] on li "Unlock package" at bounding box center [131, 390] width 96 height 23
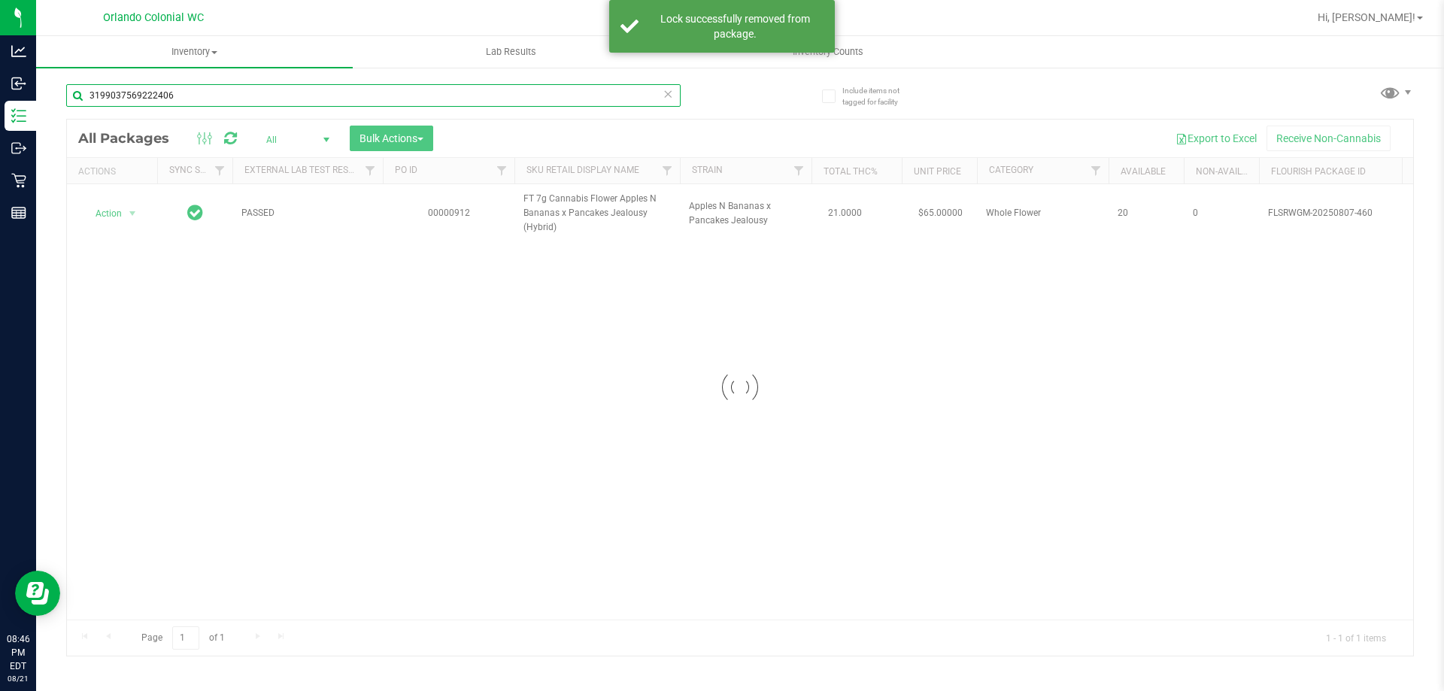
click at [217, 98] on input "3199037569222406" at bounding box center [373, 95] width 614 height 23
click at [662, 100] on input "3199037569222406" at bounding box center [373, 95] width 614 height 23
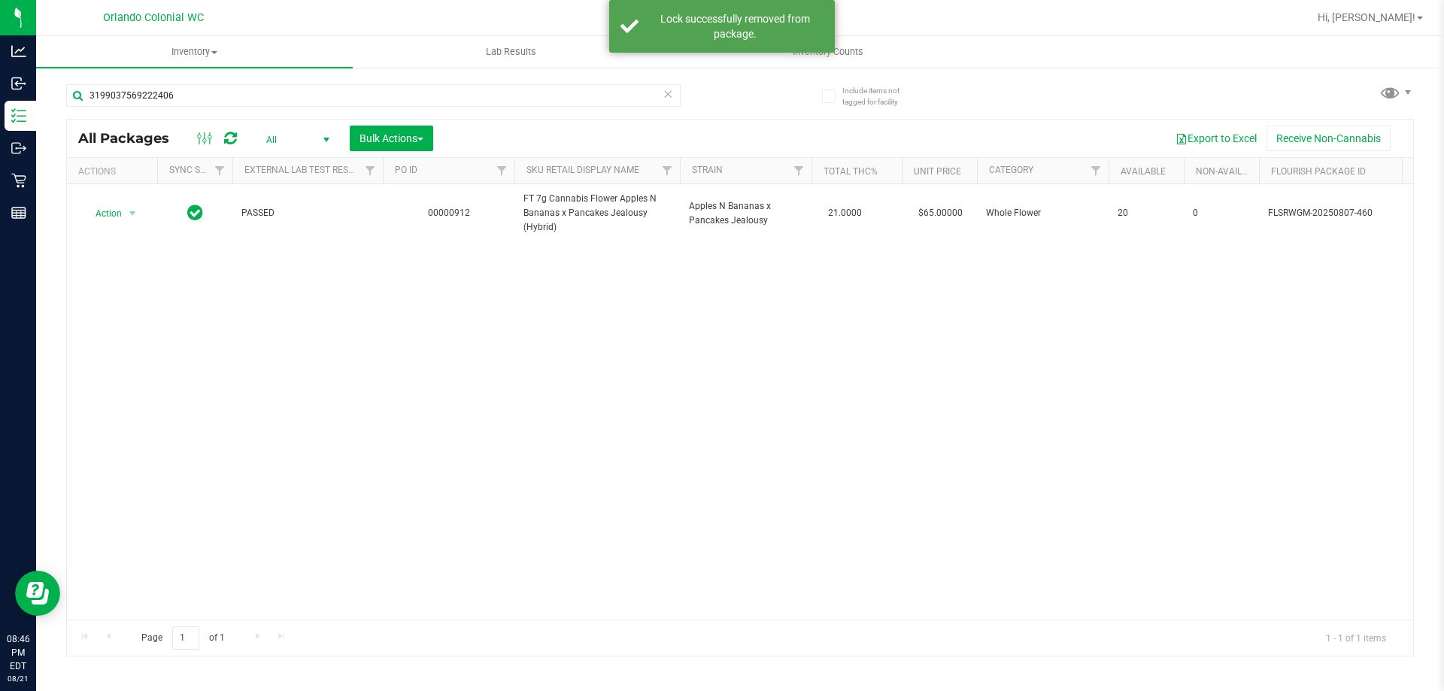
click at [668, 96] on icon at bounding box center [668, 93] width 11 height 18
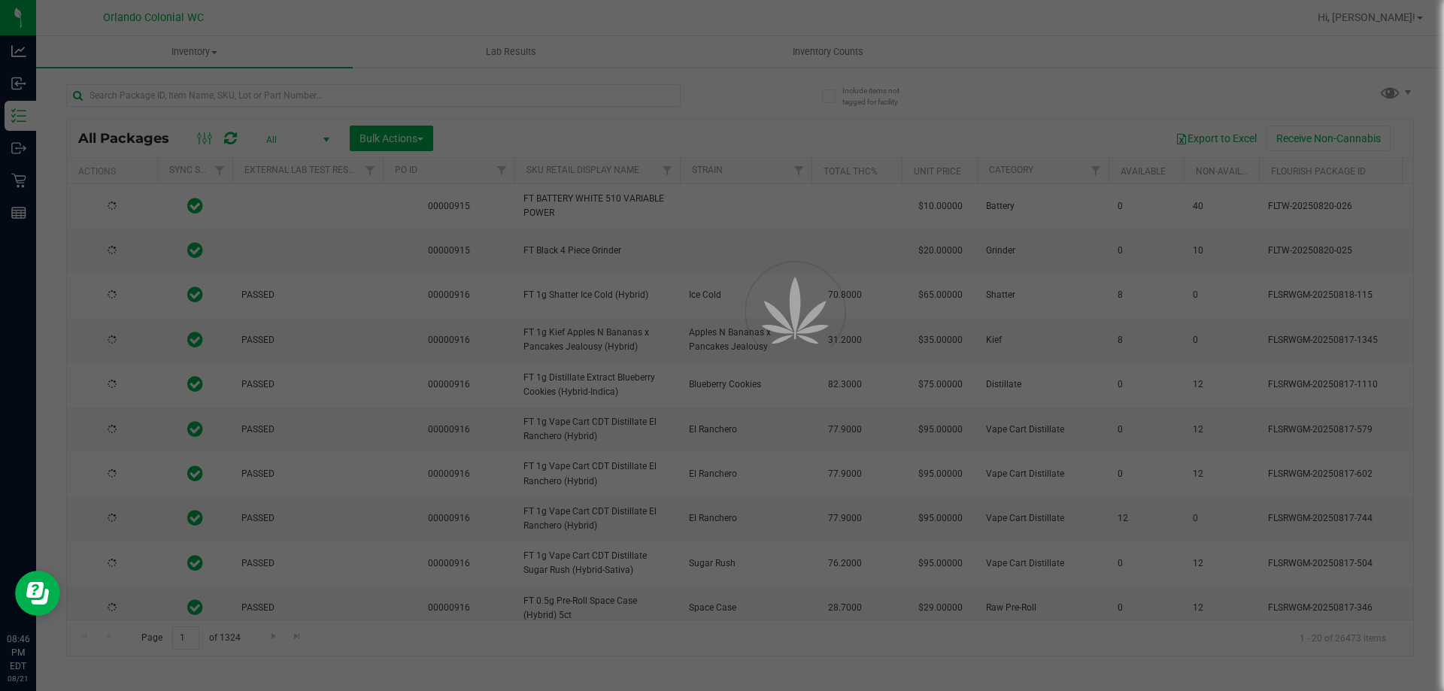
click at [229, 83] on div at bounding box center [722, 345] width 1444 height 691
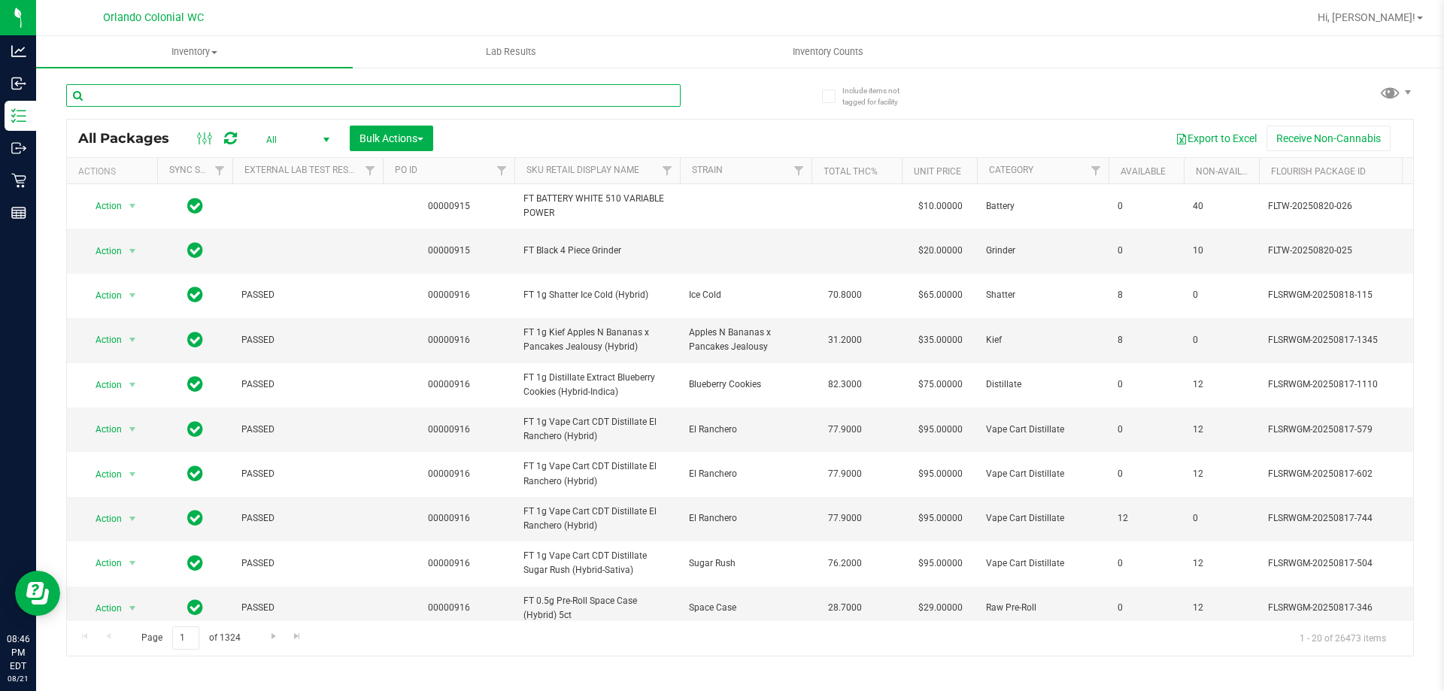
click at [222, 92] on input "text" at bounding box center [373, 95] width 614 height 23
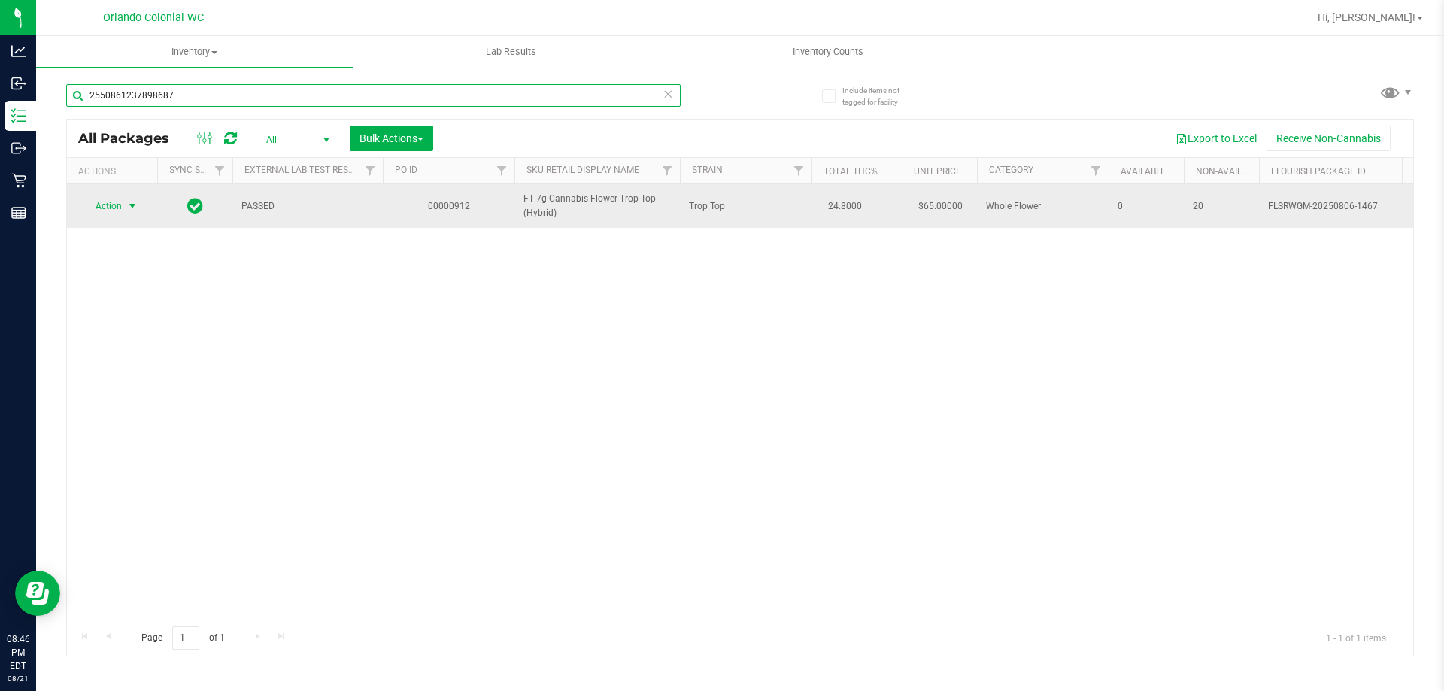
type input "2550861237898687"
click at [132, 203] on span "select" at bounding box center [132, 206] width 12 height 12
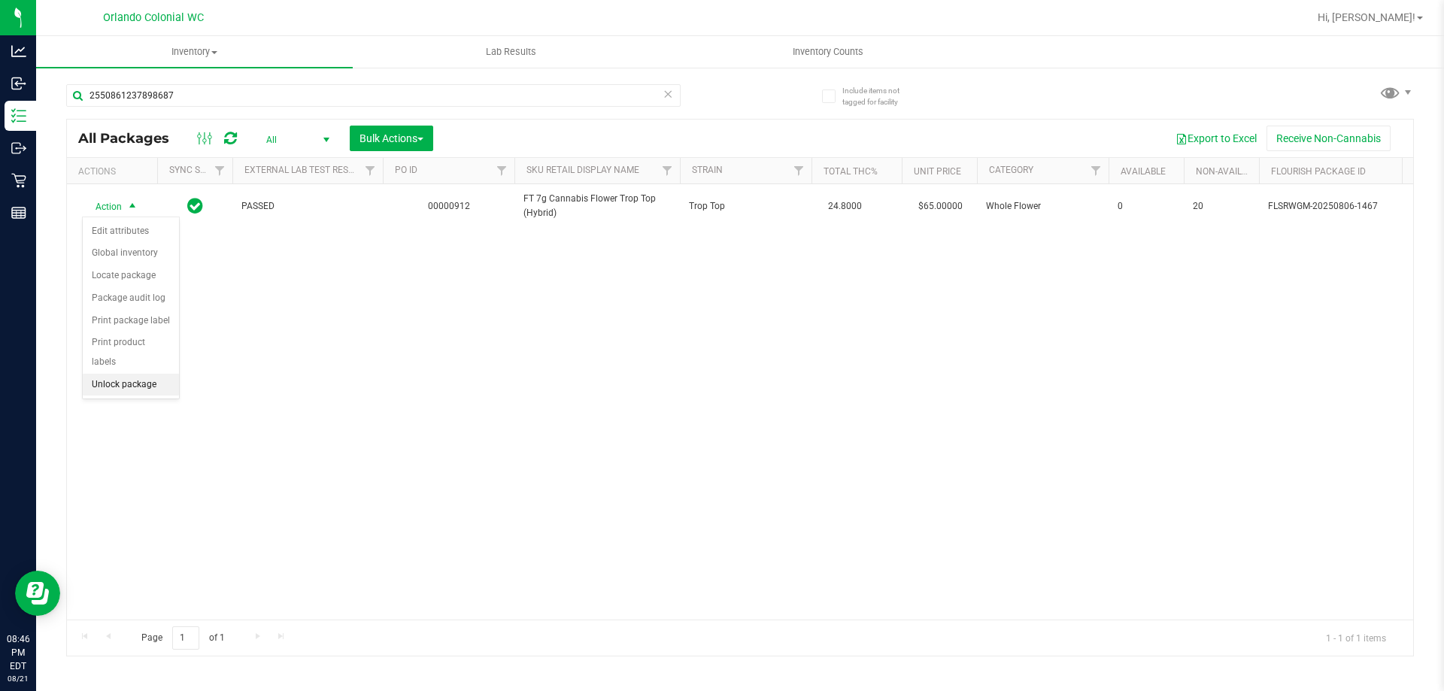
click at [127, 374] on li "Unlock package" at bounding box center [131, 385] width 96 height 23
